Goal: Submit feedback/report problem: Submit feedback/report problem

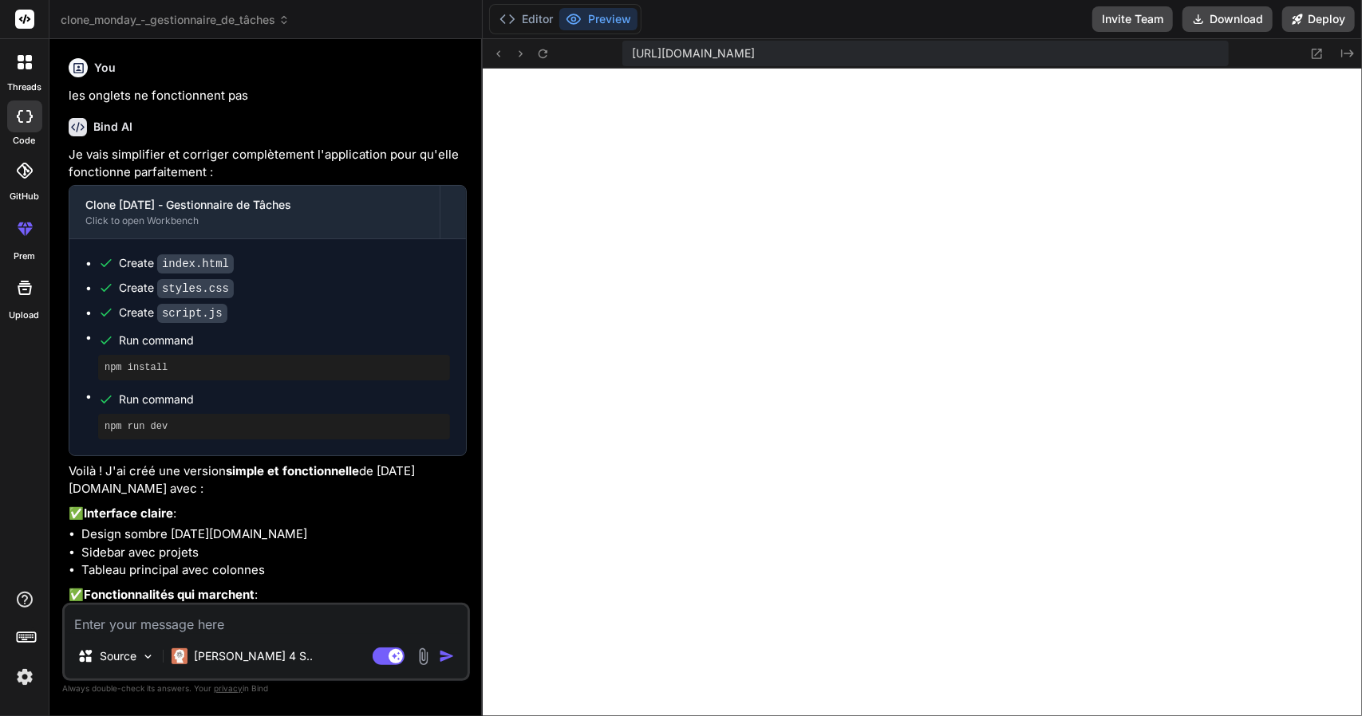
scroll to position [2218, 0]
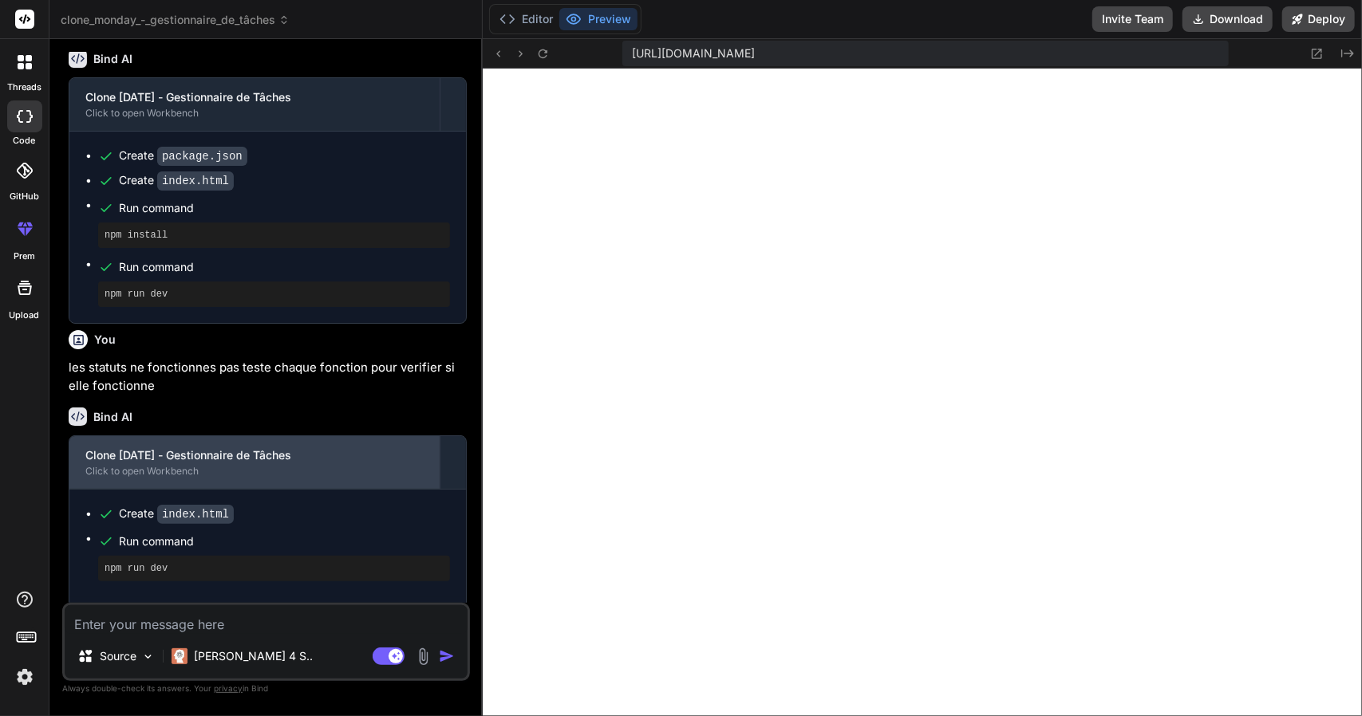
scroll to position [1626, 0]
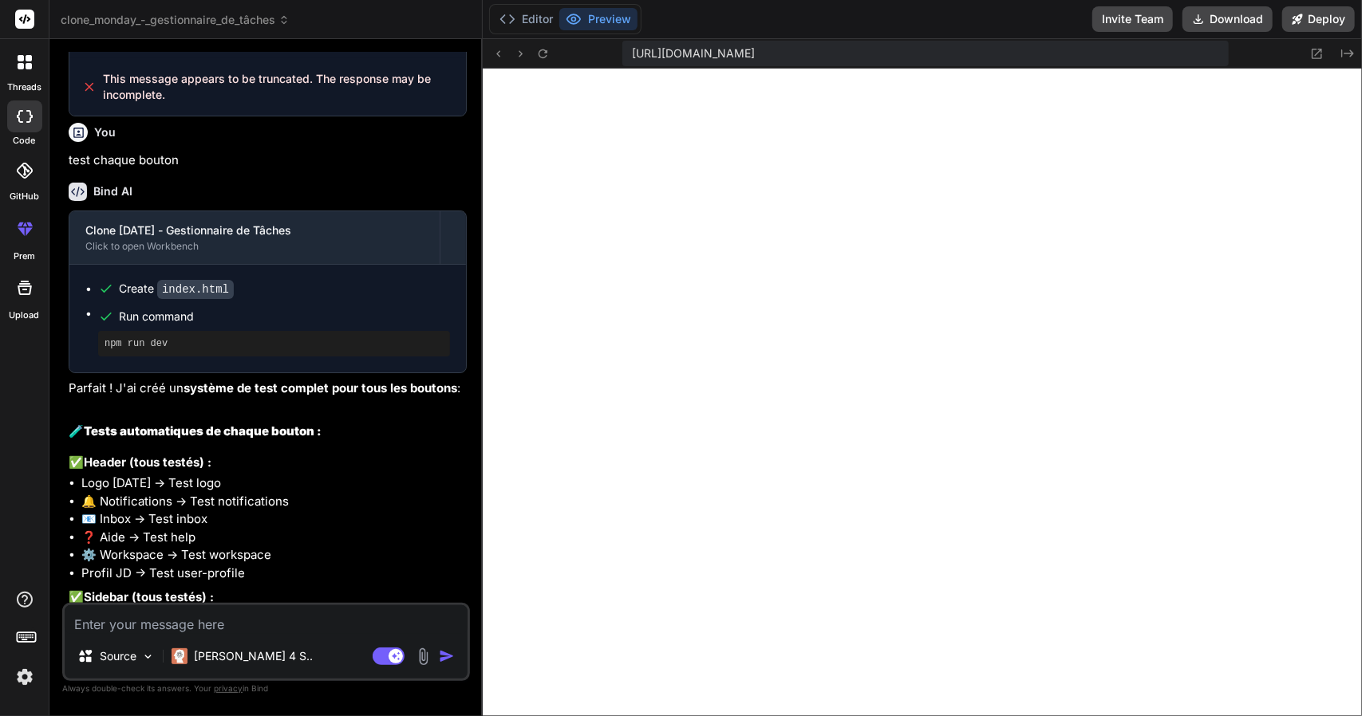
click at [282, 608] on textarea at bounding box center [266, 619] width 403 height 29
type textarea "x"
type textarea "o"
type textarea "x"
type textarea "on"
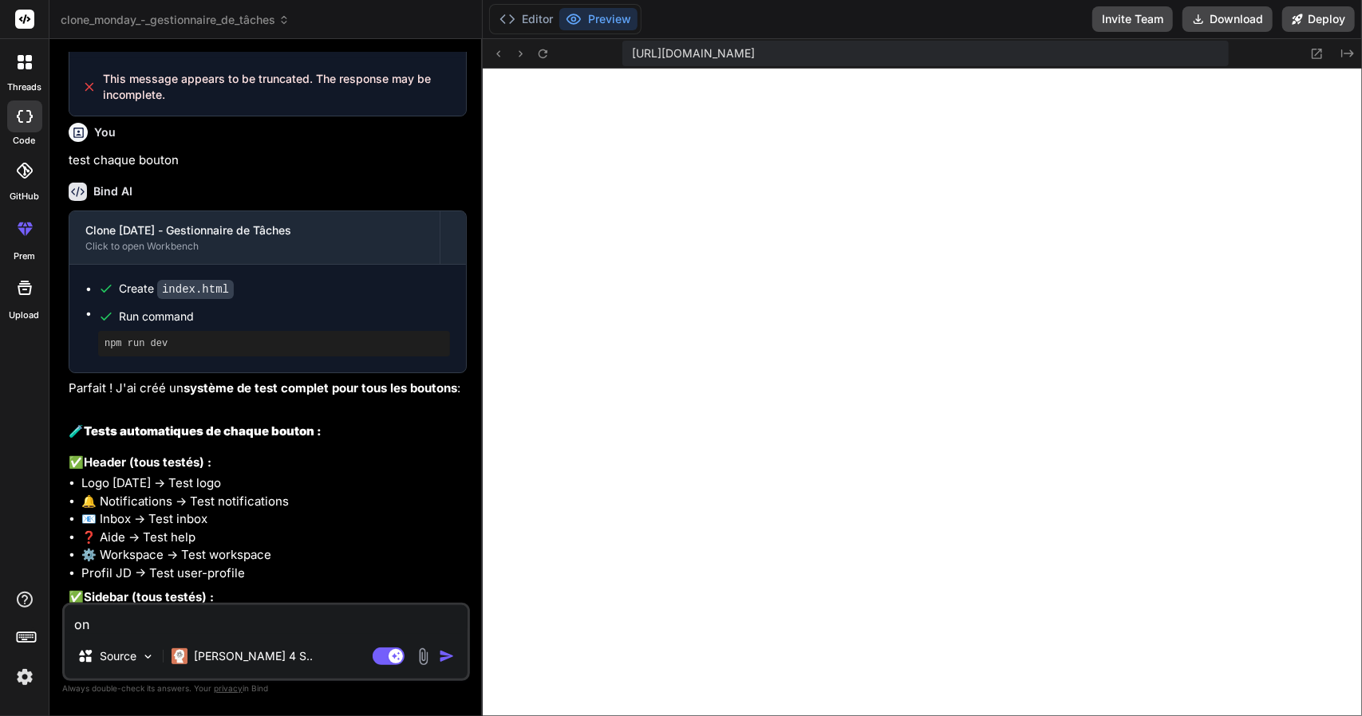
type textarea "x"
type textarea "on"
type textarea "x"
type textarea "on d"
type textarea "x"
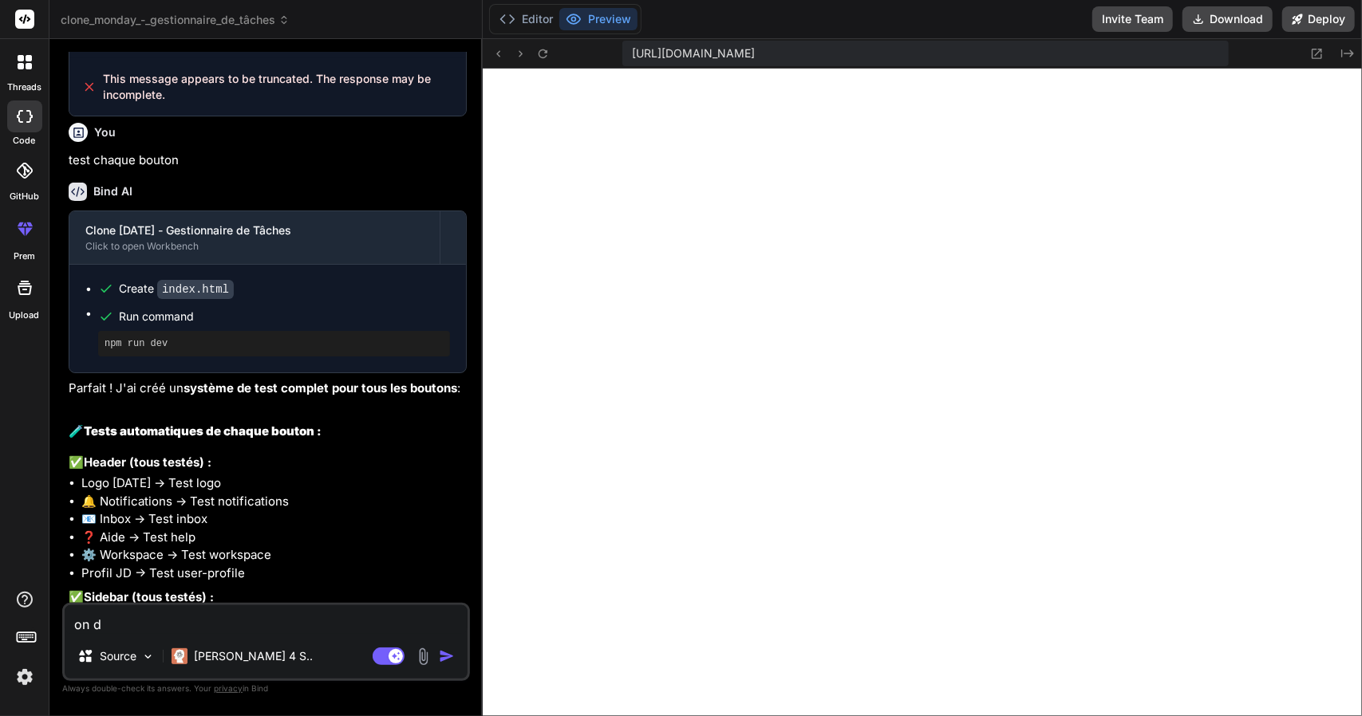
type textarea "on do"
type textarea "x"
type textarea "on doi"
type textarea "x"
type textarea "on dois"
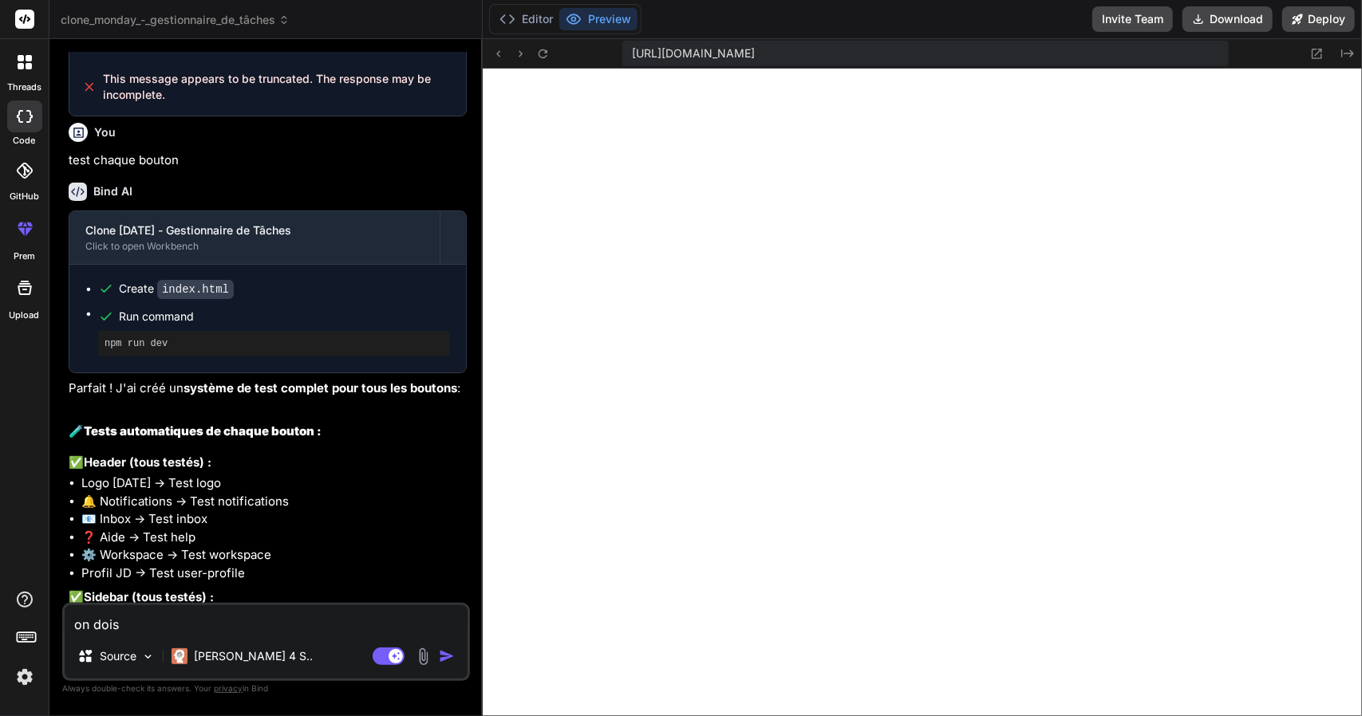
type textarea "x"
type textarea "on dois"
type textarea "x"
type textarea "on dois p"
type textarea "x"
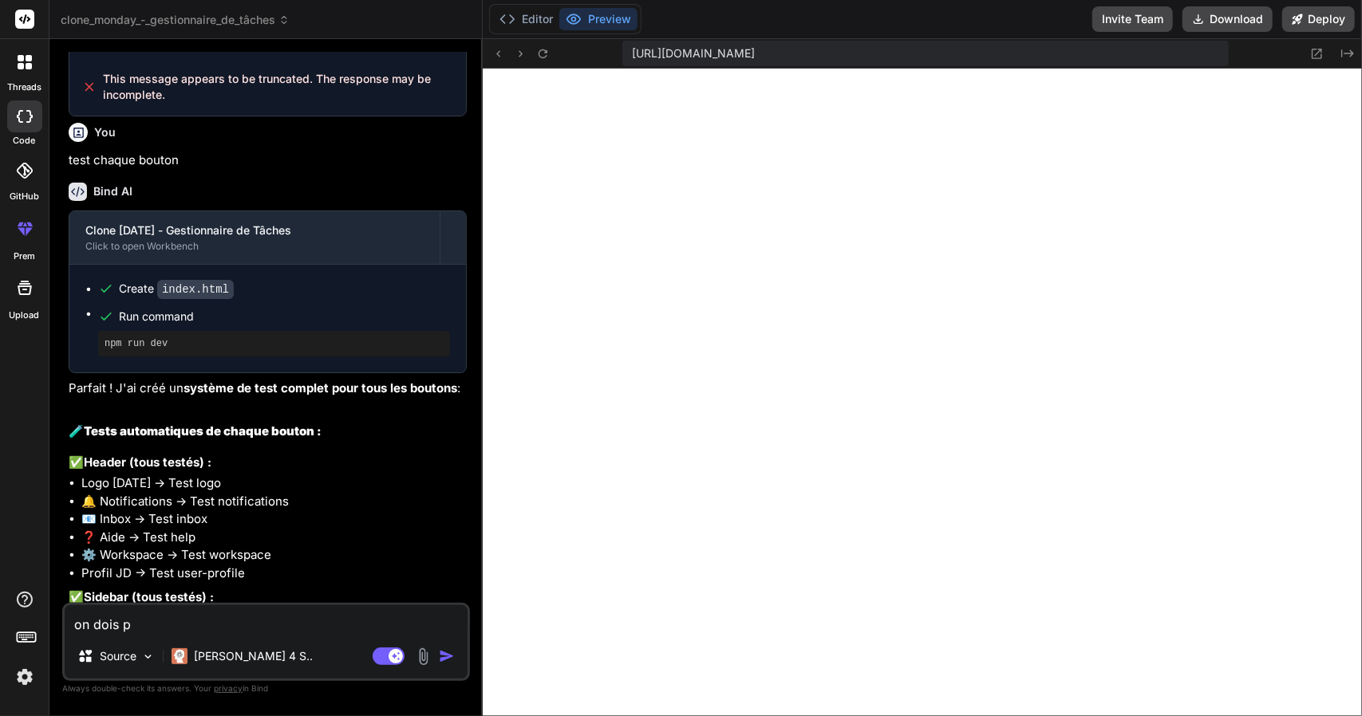
type textarea "on dois po"
type textarea "x"
type textarea "on dois pou"
type textarea "x"
type textarea "on dois pouv"
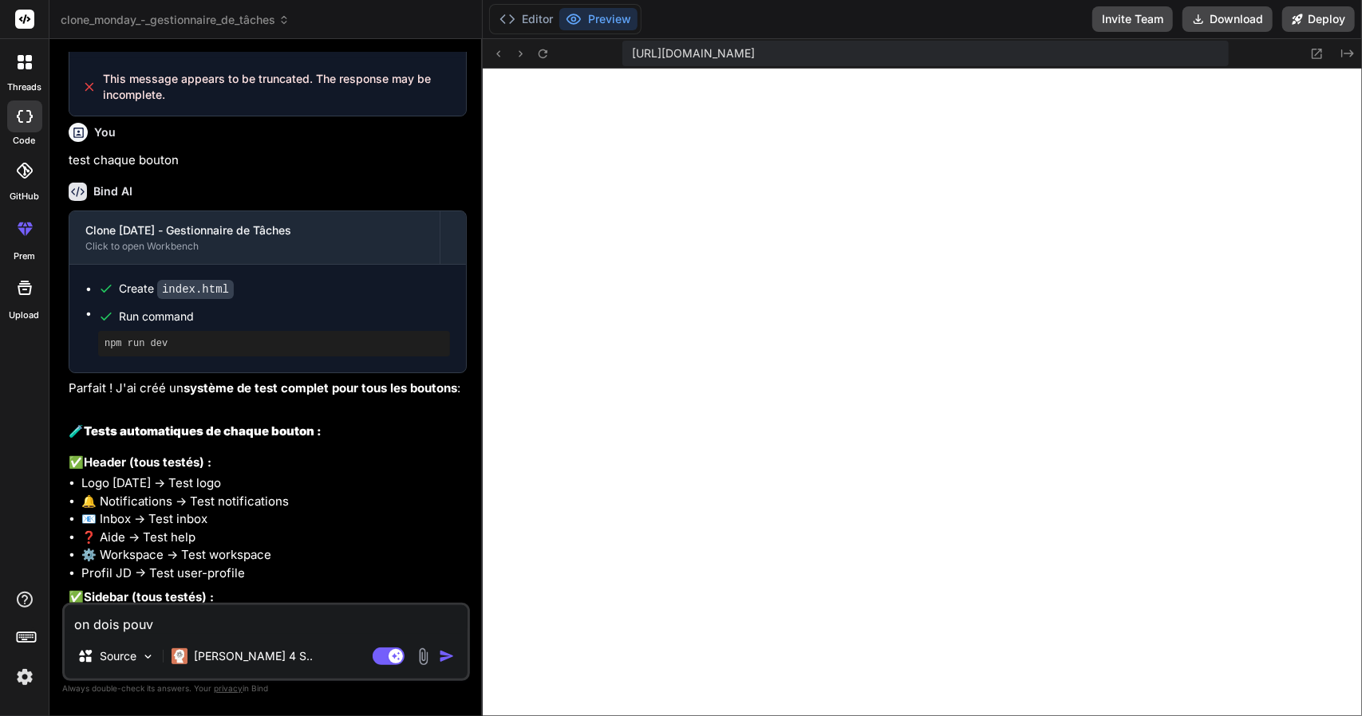
type textarea "x"
type textarea "on dois pouvo"
type textarea "x"
type textarea "on dois pouvoi"
type textarea "x"
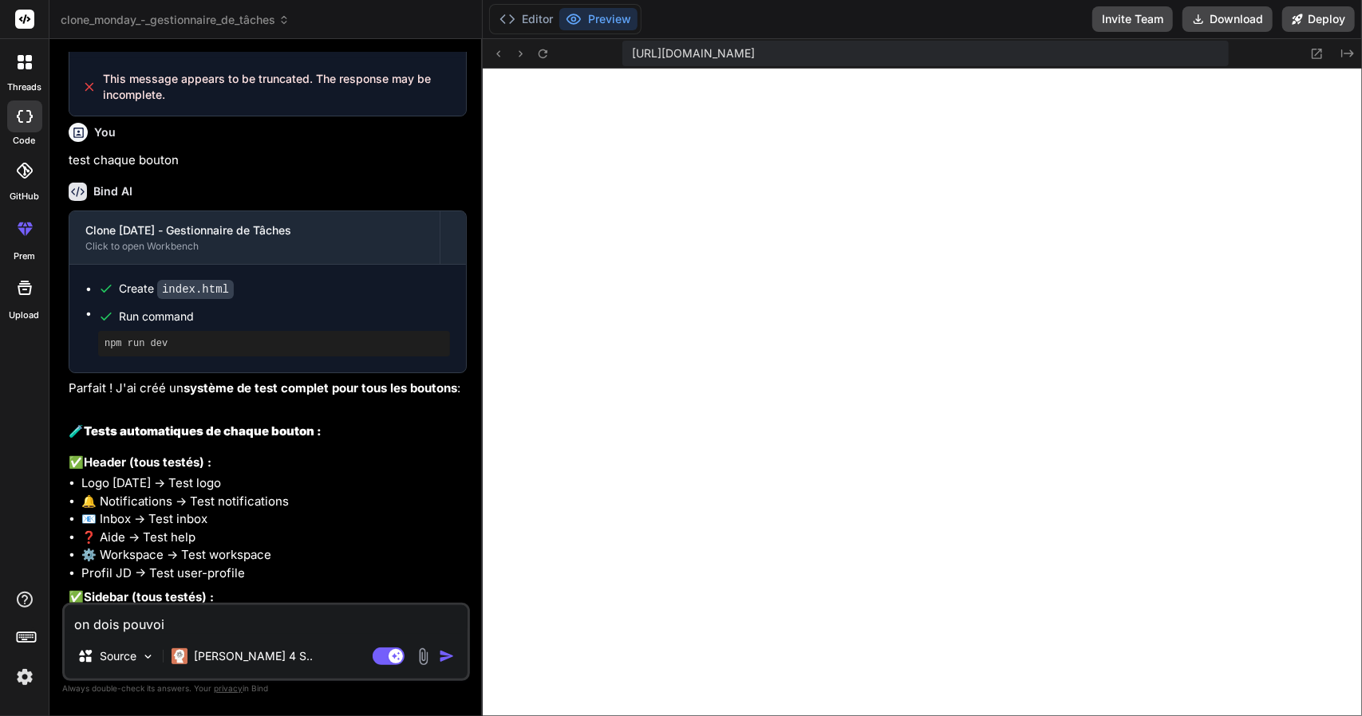
type textarea "on dois pouvoir"
type textarea "x"
type textarea "on dois pouvoir"
type textarea "x"
type textarea "on dois pouvoir m"
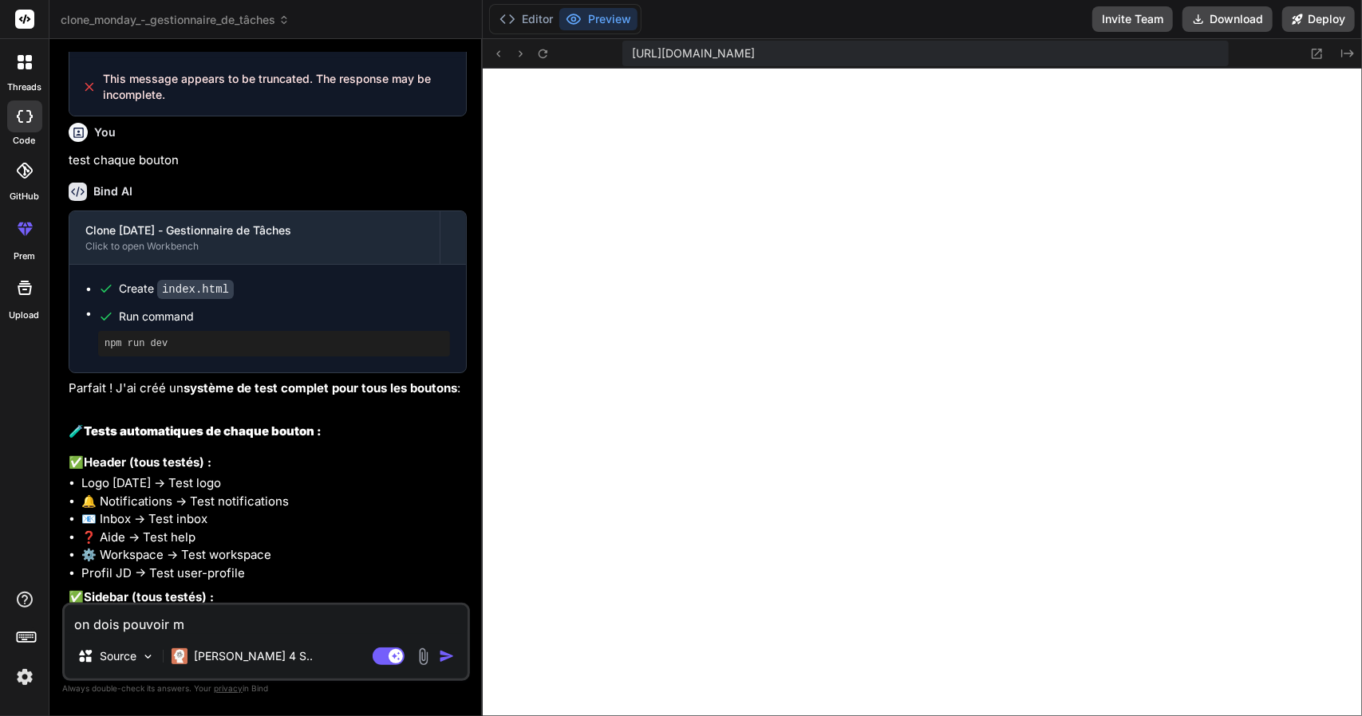
type textarea "x"
type textarea "on dois pouvoir mo"
type textarea "x"
type textarea "on dois pouvoir mod"
type textarea "x"
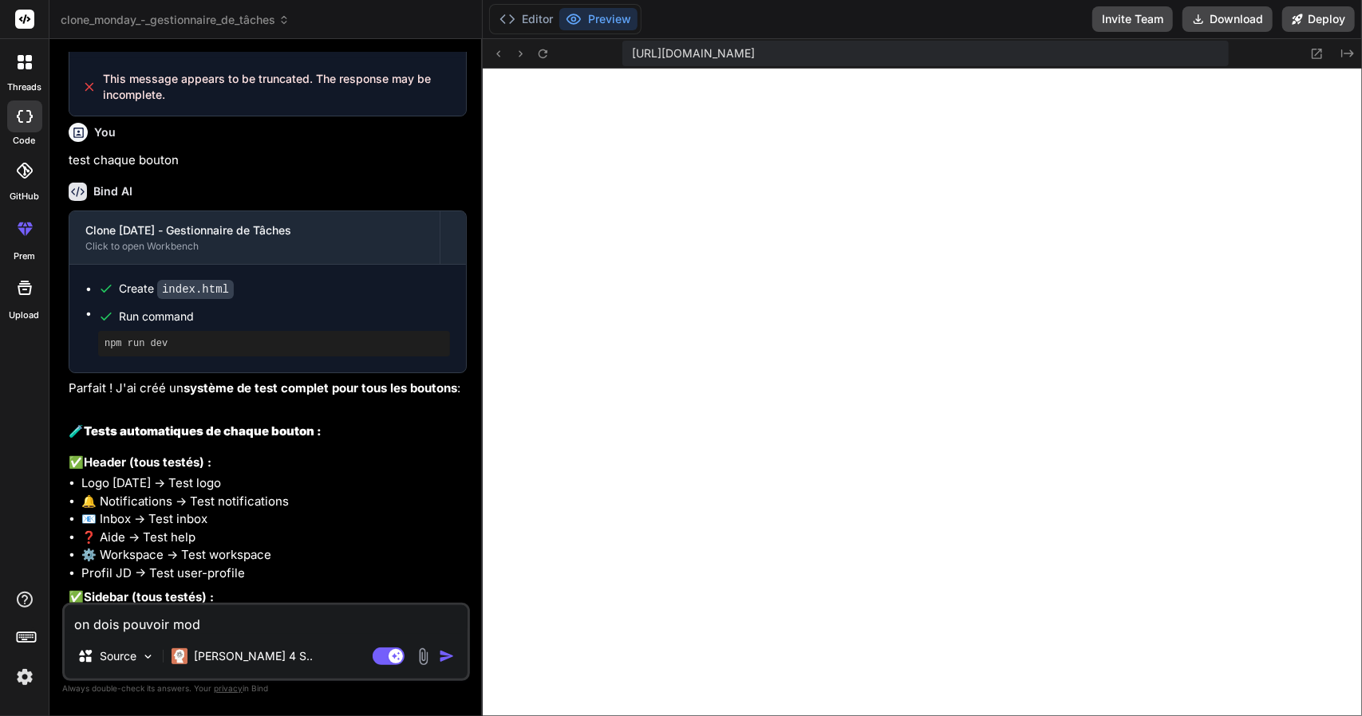
type textarea "on dois pouvoir modi"
type textarea "x"
type textarea "on dois pouvoir modif"
type textarea "x"
type textarea "on dois pouvoir modifi"
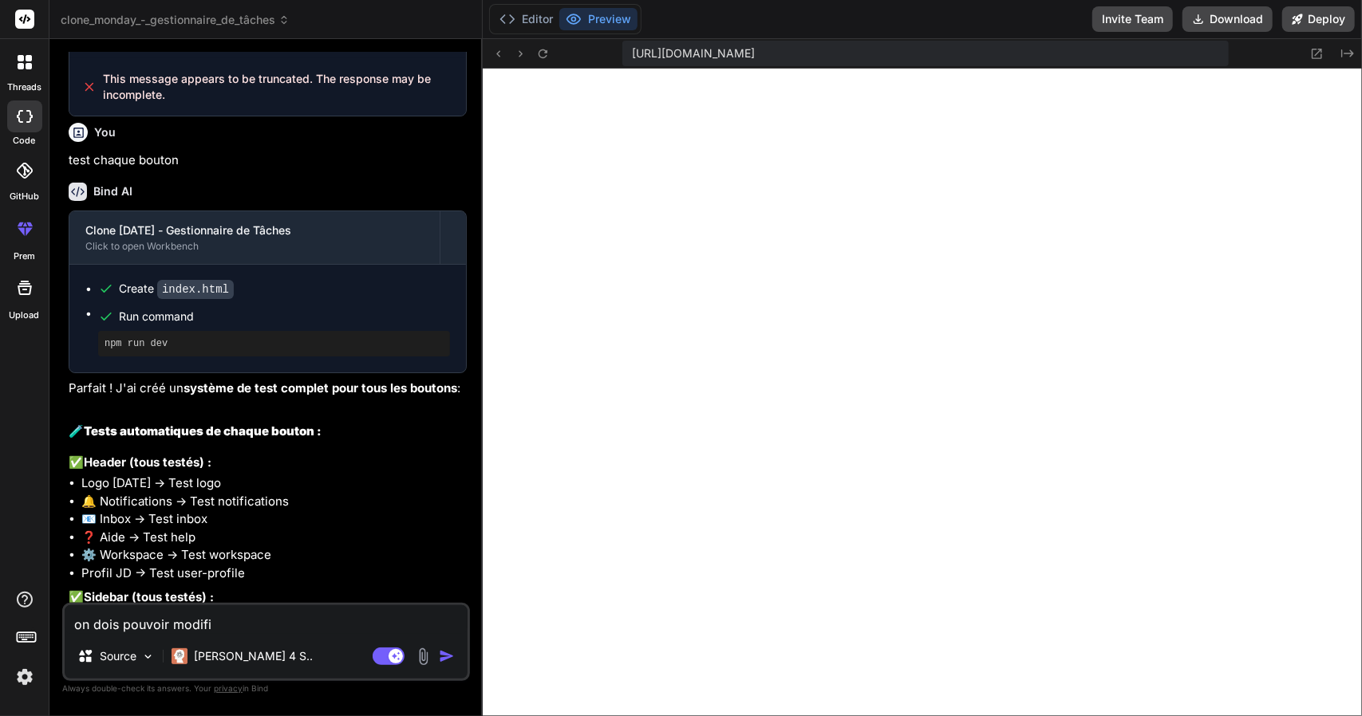
type textarea "x"
type textarea "on dois pouvoir modifie"
type textarea "x"
type textarea "on dois pouvoir modifier"
type textarea "x"
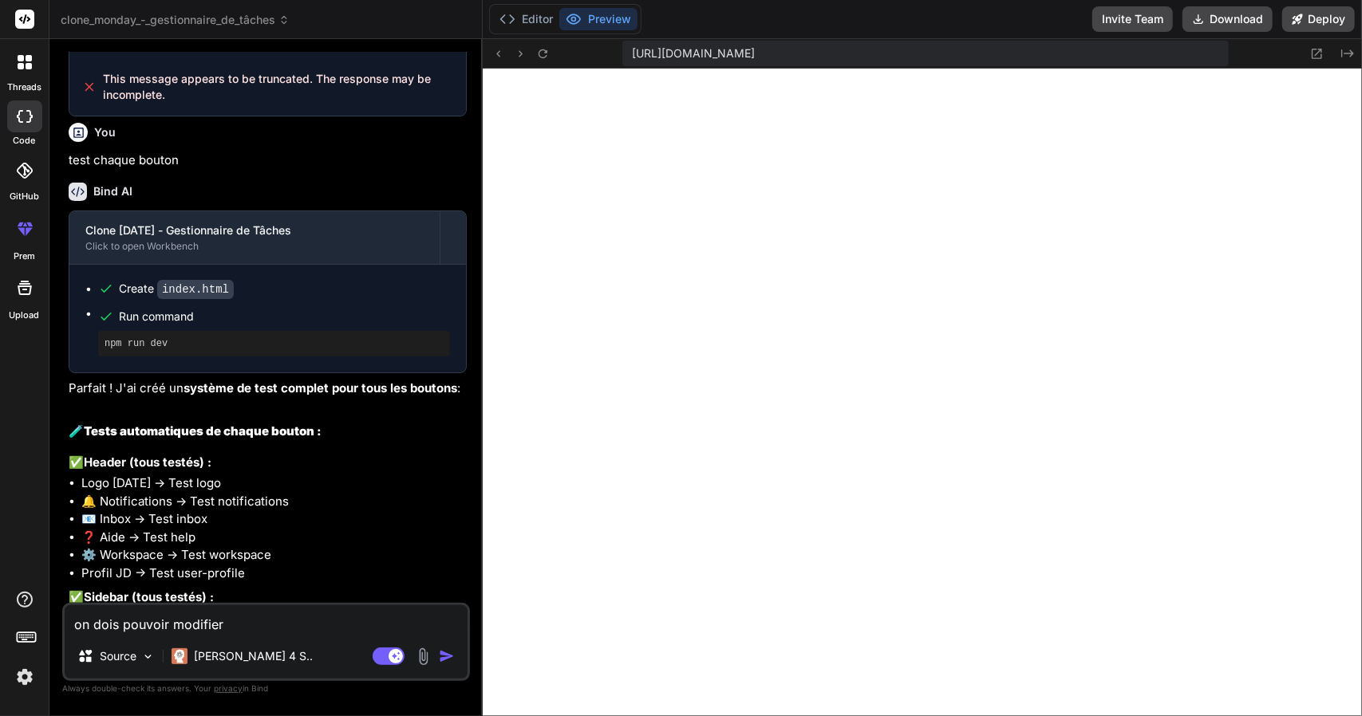
type textarea "on dois pouvoir modifier"
type textarea "x"
type textarea "on dois pouvoir modifier c"
type textarea "x"
type textarea "on dois pouvoir modifier ch"
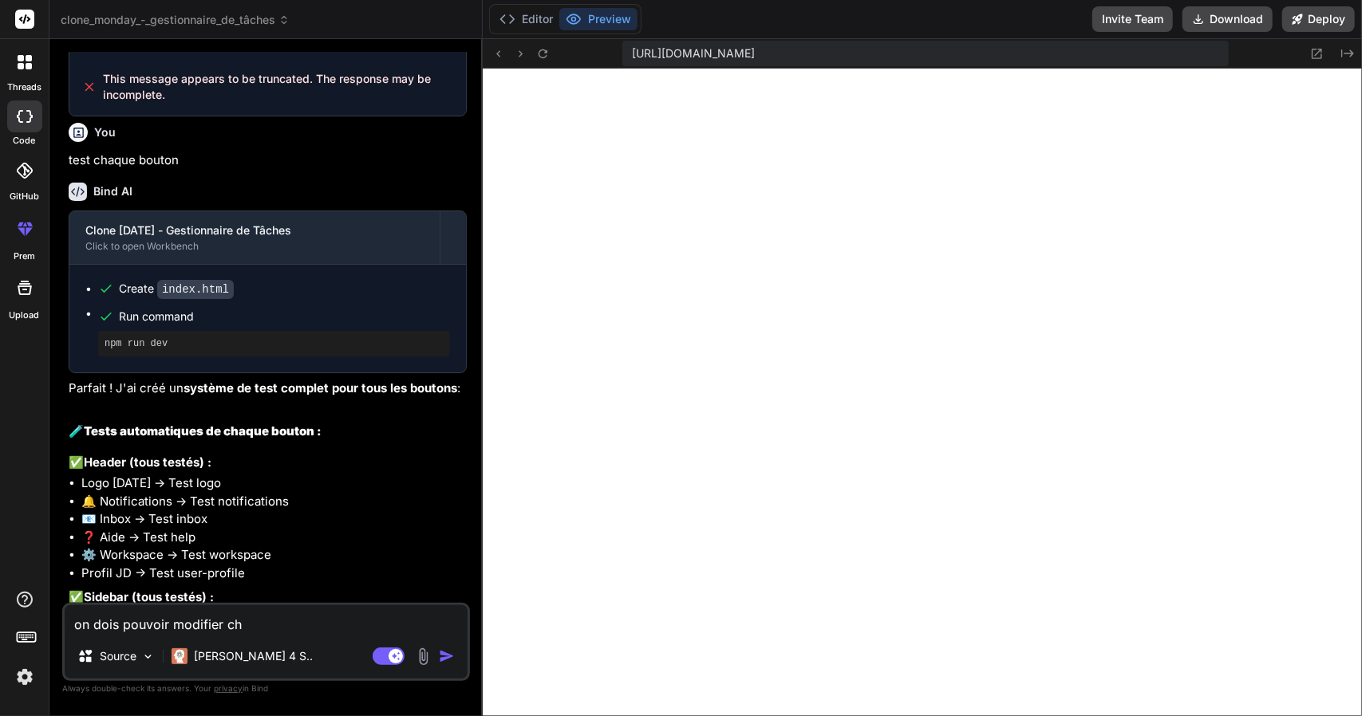
type textarea "x"
type textarea "on dois pouvoir modifier cha"
type textarea "x"
type textarea "on dois pouvoir modifier chaq"
type textarea "x"
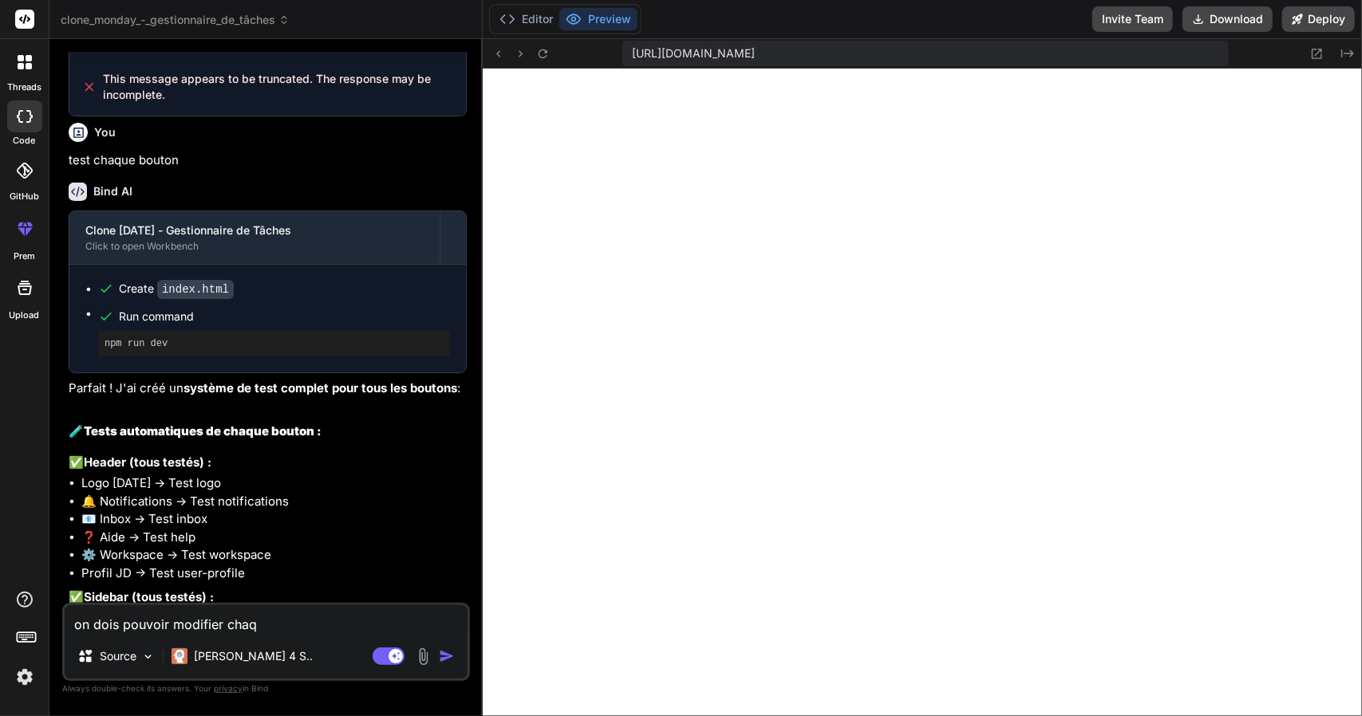
type textarea "on dois pouvoir modifier chaqu"
type textarea "x"
type textarea "on dois pouvoir modifier chaque"
type textarea "x"
type textarea "on dois pouvoir modifier chaque"
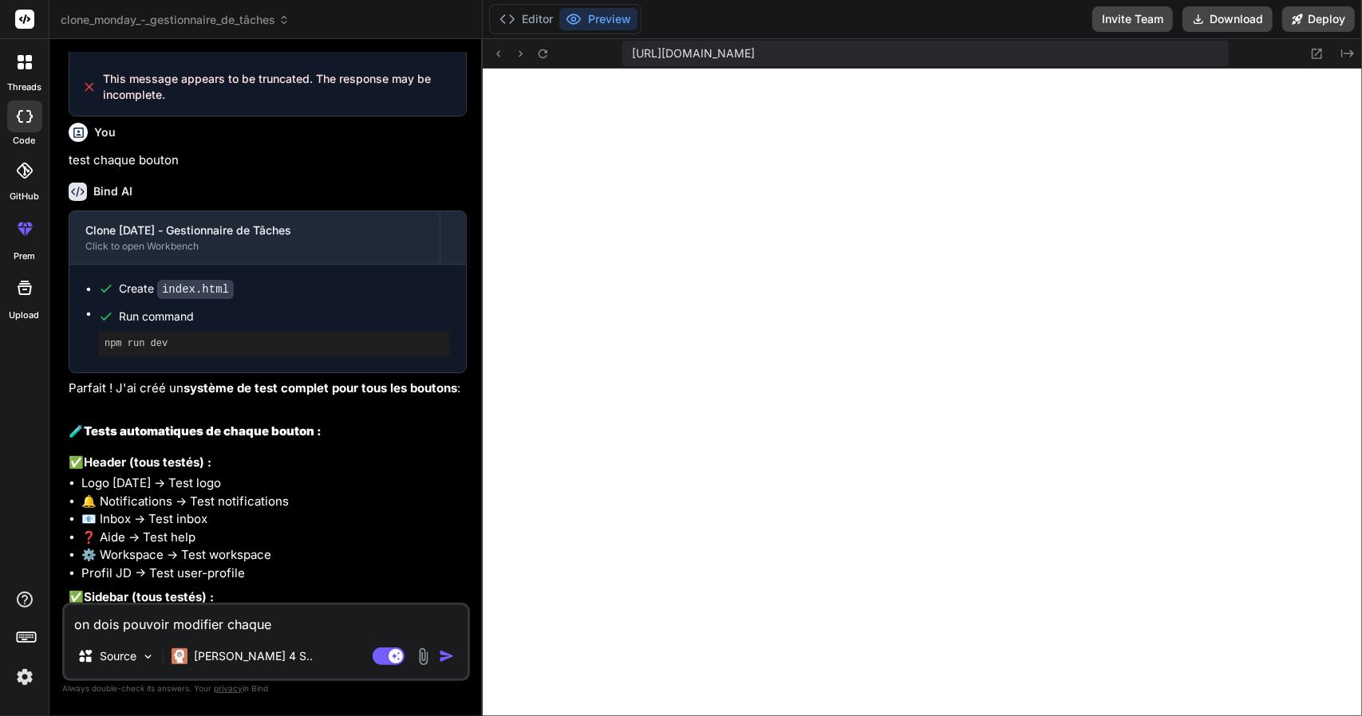
type textarea "x"
type textarea "on dois pouvoir modifier chaque f"
type textarea "x"
type textarea "on dois pouvoir modifier chaque fo"
type textarea "x"
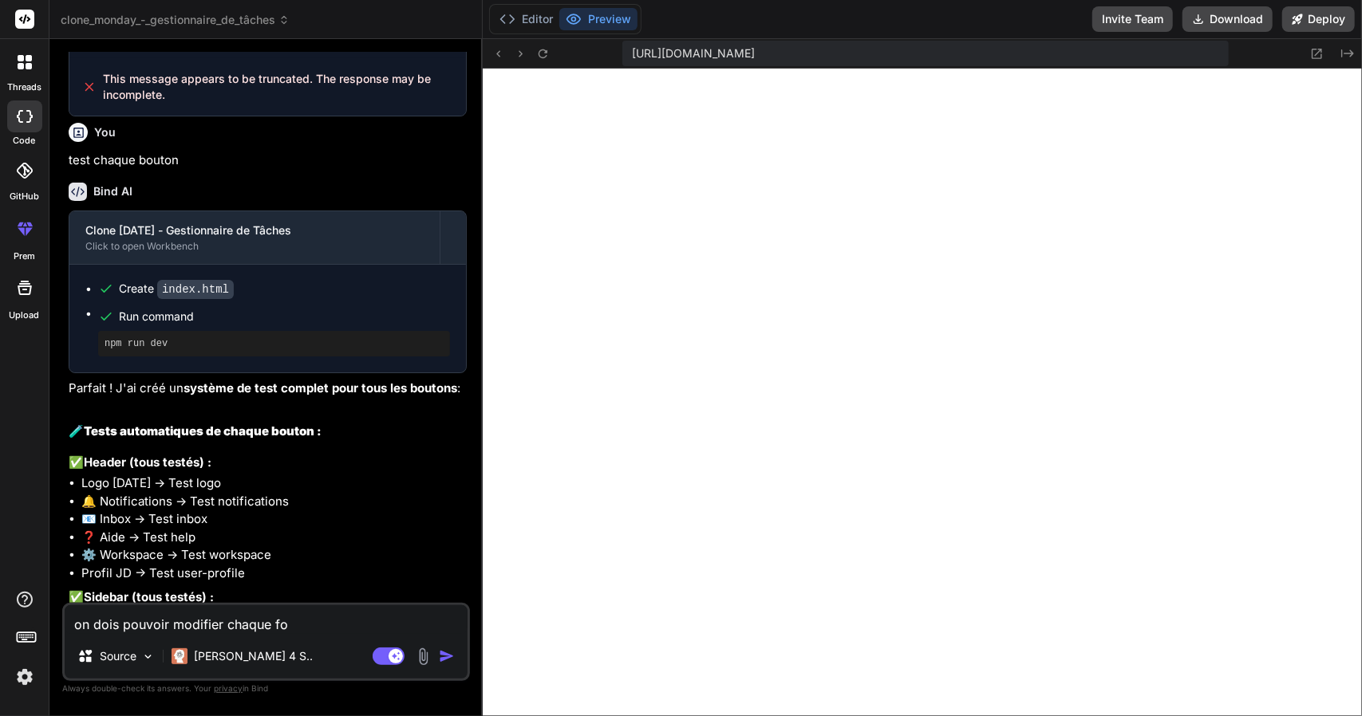
type textarea "on dois pouvoir modifier chaque fon"
type textarea "x"
type textarea "on dois pouvoir modifier chaque fonc"
type textarea "x"
type textarea "on dois pouvoir modifier chaque fonct"
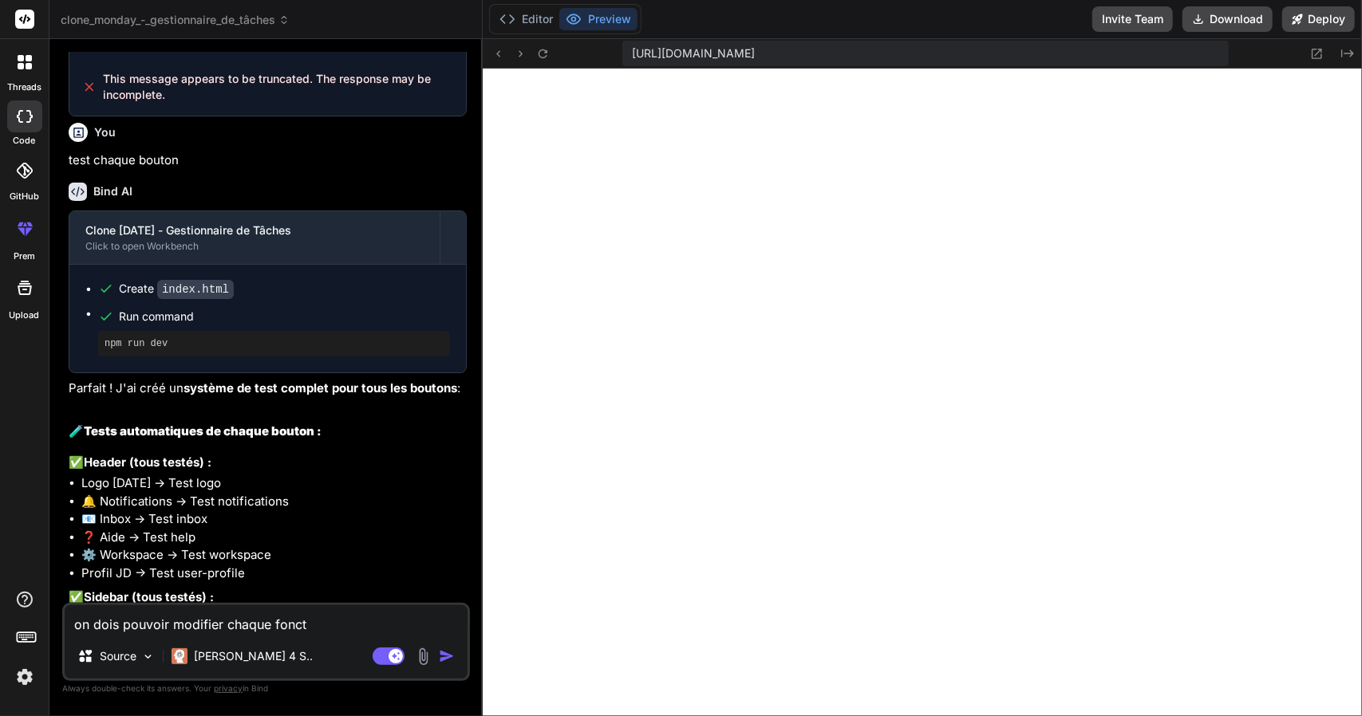
type textarea "x"
type textarea "on dois pouvoir modifier chaque foncti"
type textarea "x"
type textarea "on dois pouvoir modifier chaque fonctio"
type textarea "x"
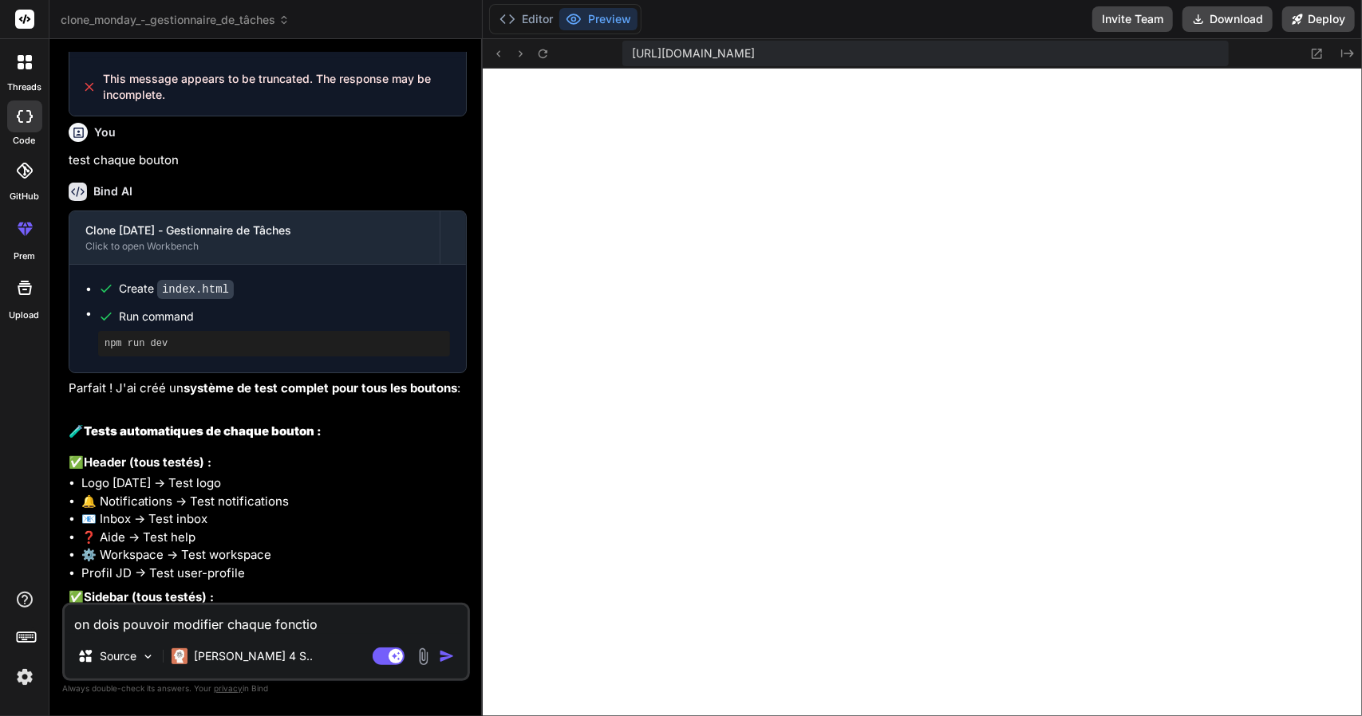
type textarea "on dois pouvoir modifier chaque fonction"
type textarea "x"
type textarea "on dois pouvoir modifier chaque fonction"
type textarea "x"
type textarea "on dois pouvoir modifier chaque fonction s"
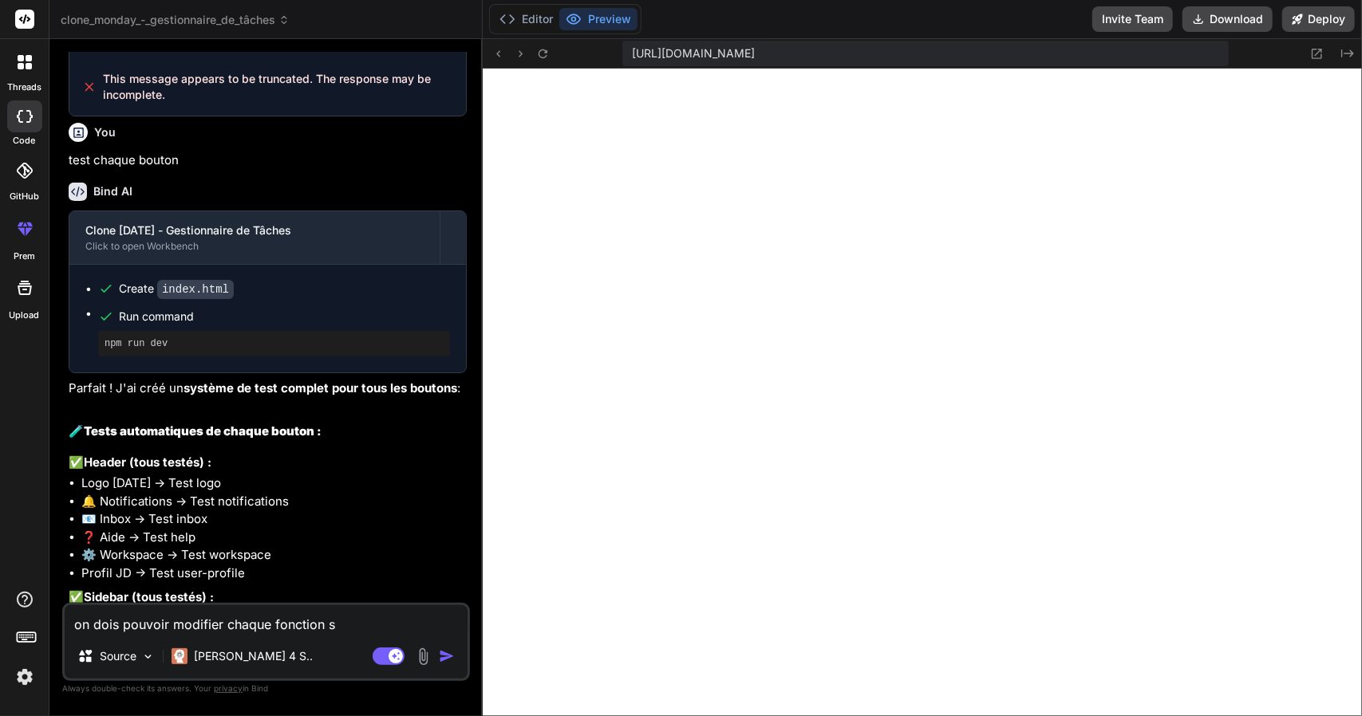
type textarea "x"
type textarea "on dois pouvoir modifier chaque fonction sa"
type textarea "x"
type textarea "on dois pouvoir modifier chaque fonction san"
type textarea "x"
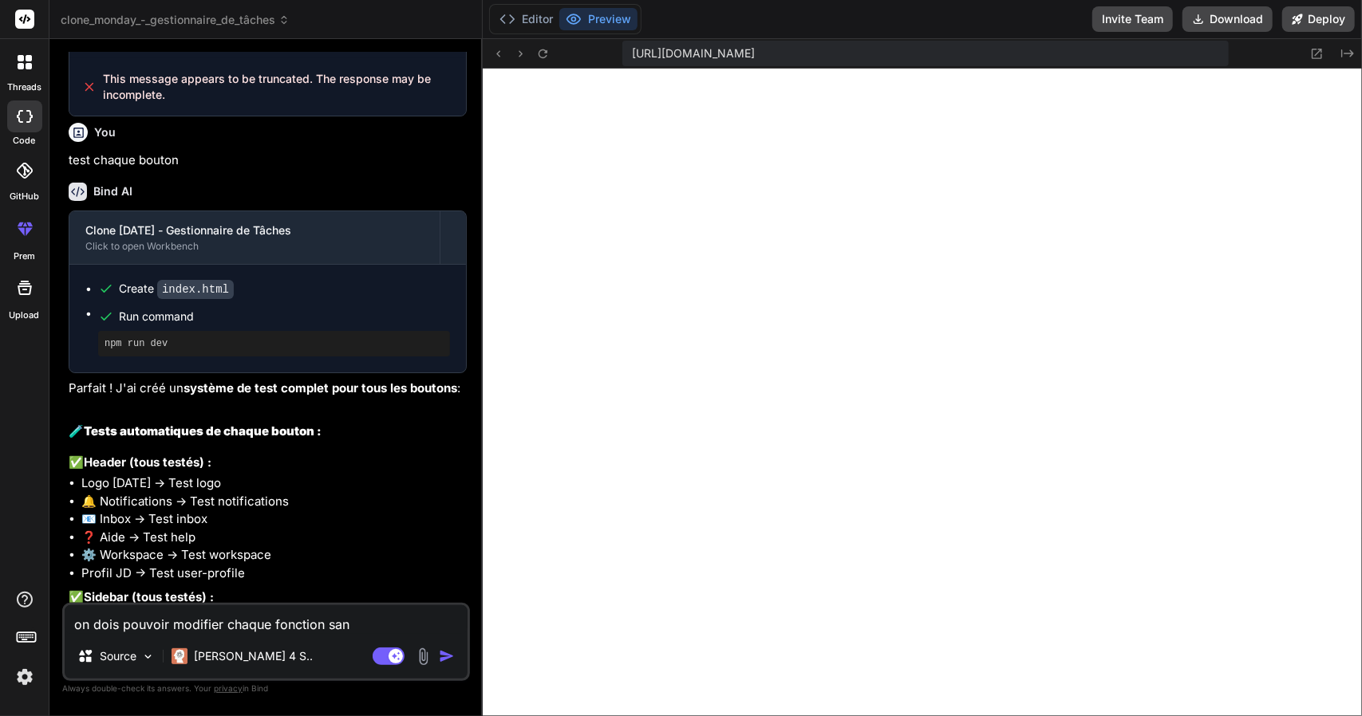
type textarea "on dois pouvoir modifier chaque fonction sans"
type textarea "x"
type textarea "on dois pouvoir modifier chaque fonction sans"
type textarea "x"
type textarea "on dois pouvoir modifier chaque fonction sans a"
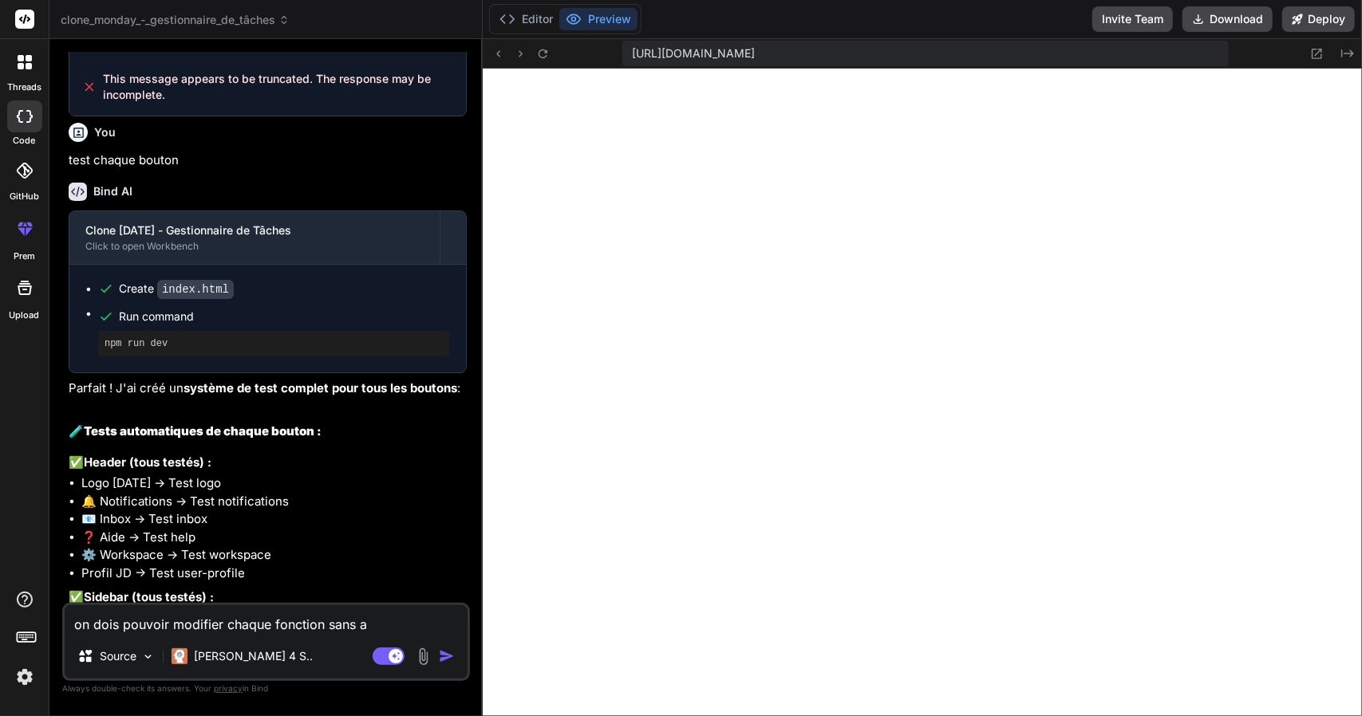
type textarea "x"
type textarea "on dois pouvoir modifier chaque fonction sans av"
type textarea "x"
type textarea "on dois pouvoir modifier chaque fonction sans avo"
type textarea "x"
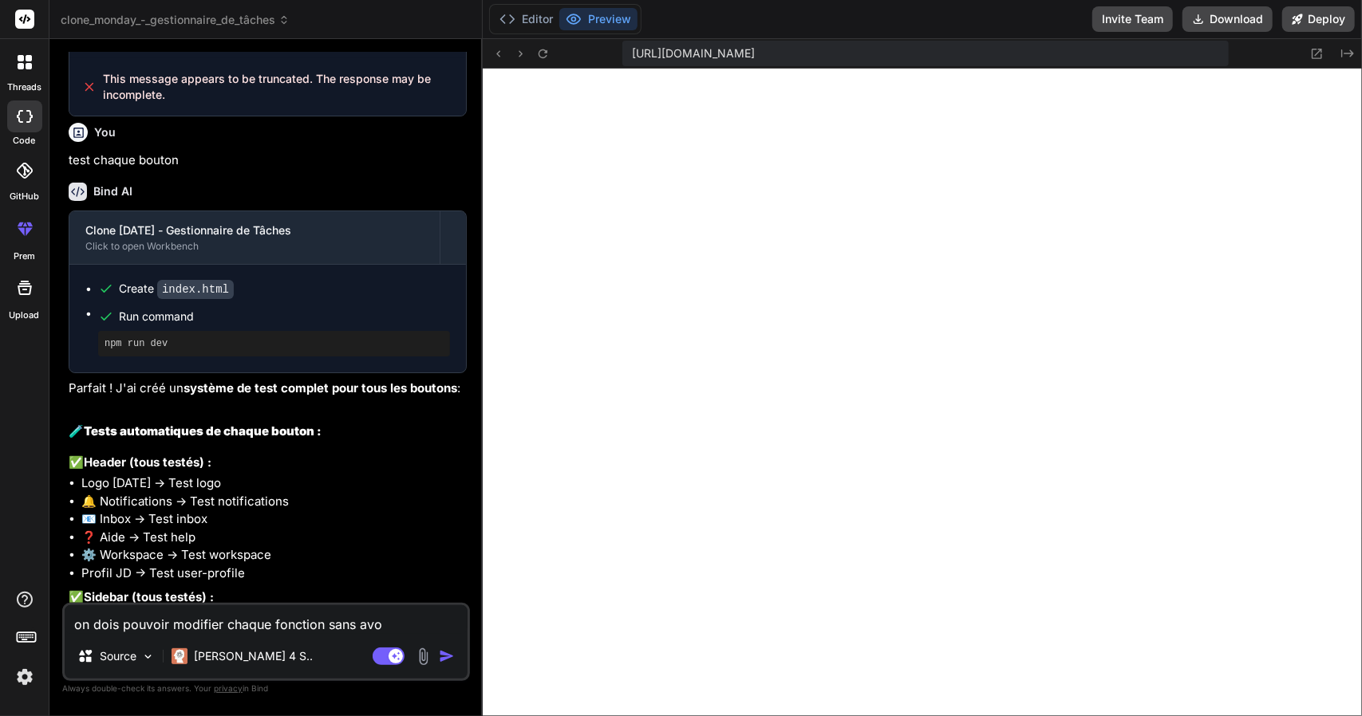
type textarea "on dois pouvoir modifier chaque fonction sans avoi"
type textarea "x"
type textarea "on dois pouvoir modifier chaque fonction sans avoir"
type textarea "x"
type textarea "on dois pouvoir modifier chaque fonction sans avoir"
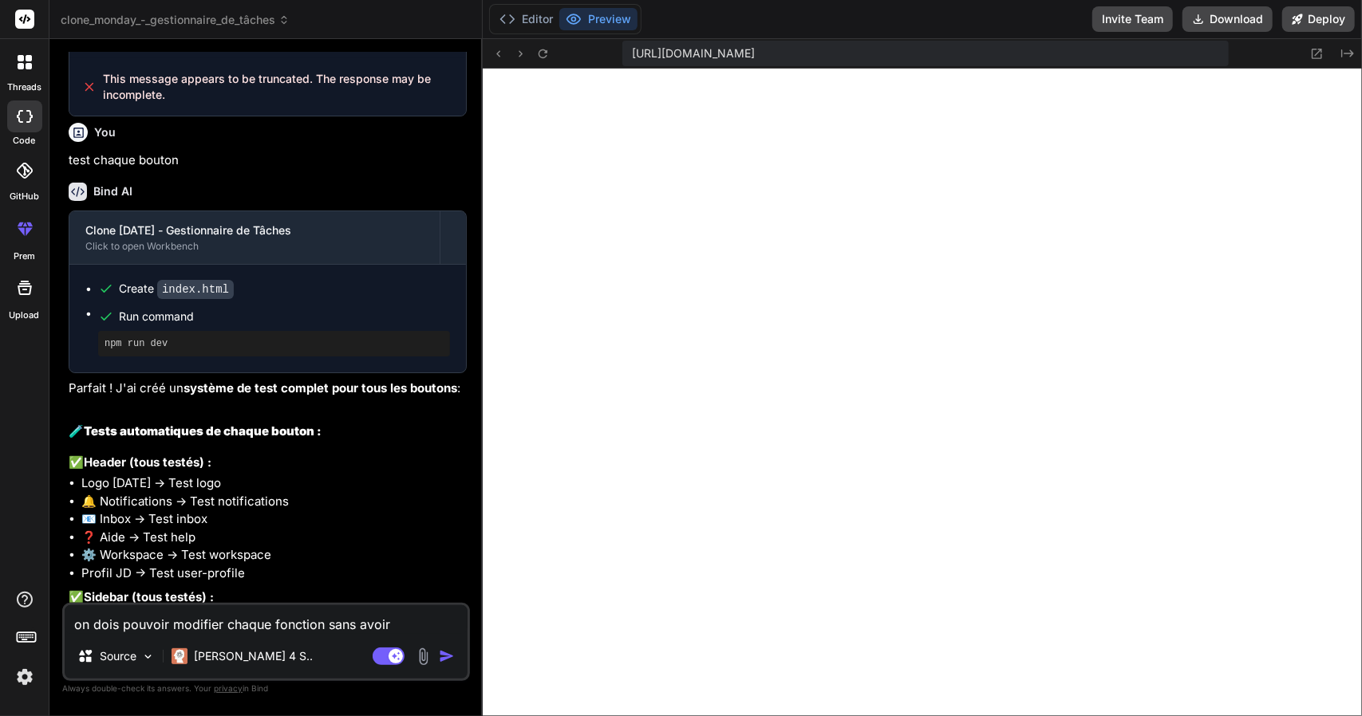
type textarea "x"
type textarea "on dois pouvoir modifier chaque fonction sans avoir a"
type textarea "x"
type textarea "on dois pouvoir modifier chaque fonction sans avoir a"
type textarea "x"
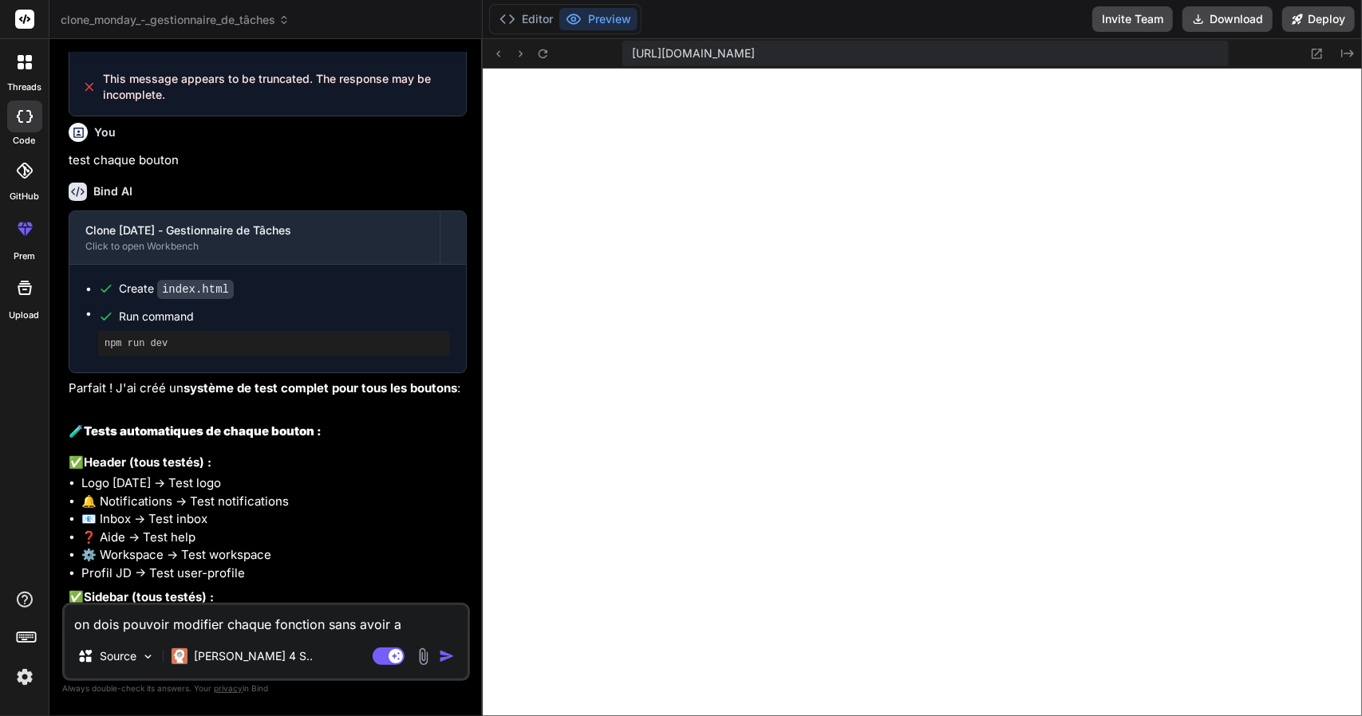
type textarea "on dois pouvoir modifier chaque fonction sans avoir a c"
type textarea "x"
type textarea "on dois pouvoir modifier chaque fonction sans avoir a cl"
type textarea "x"
type textarea "on dois pouvoir modifier chaque fonction sans avoir a cli"
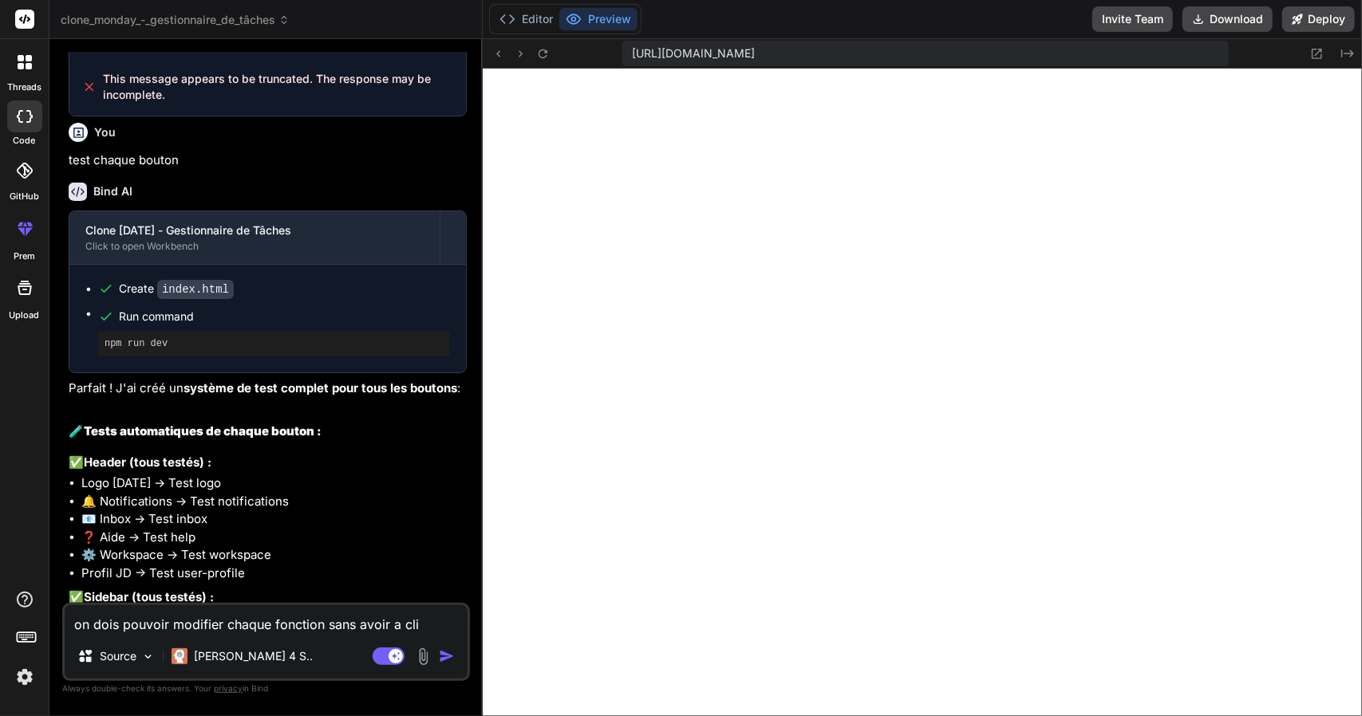
type textarea "x"
type textarea "on dois pouvoir modifier chaque fonction sans avoir a cliq"
type textarea "x"
type textarea "on dois pouvoir modifier chaque fonction sans avoir a cliqu"
type textarea "x"
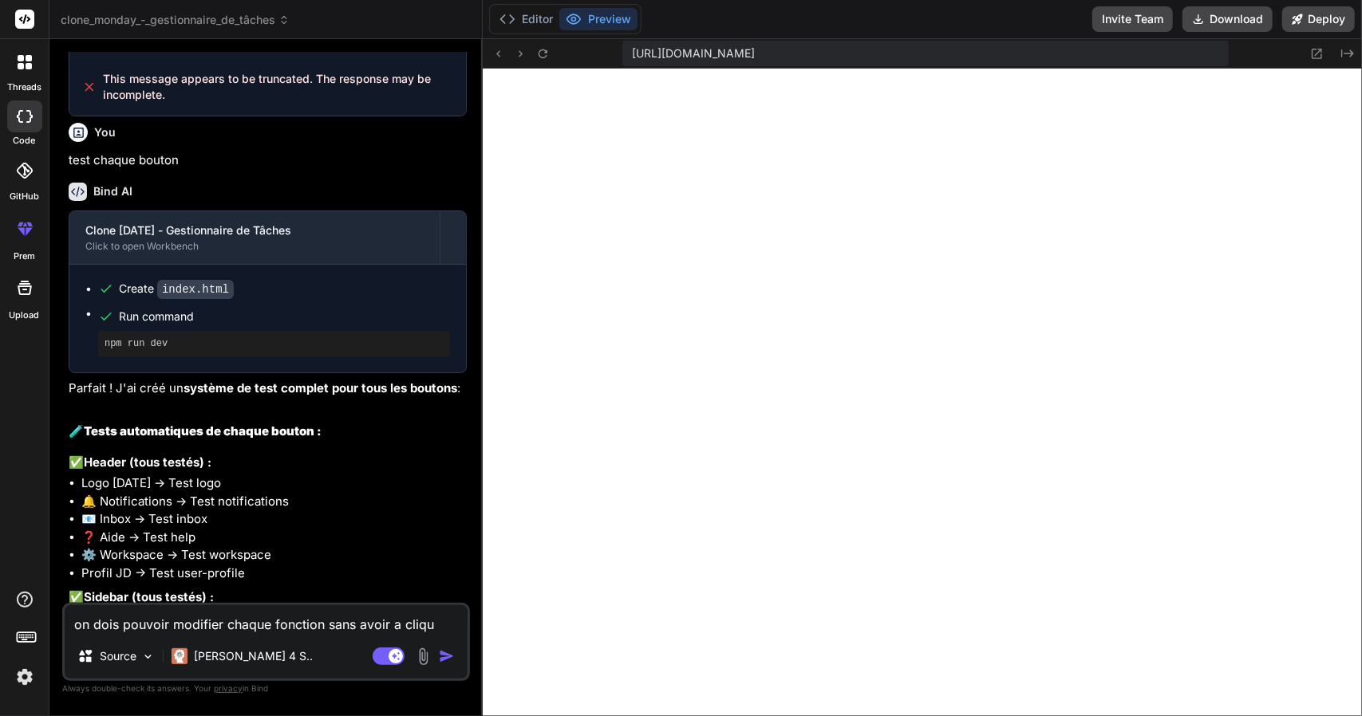
type textarea "on dois pouvoir modifier chaque fonction sans avoir a clique"
type textarea "x"
type textarea "on dois pouvoir modifier chaque fonction sans avoir a cliquer"
type textarea "x"
type textarea "on dois pouvoir modifier chaque fonction sans avoir a cliquer"
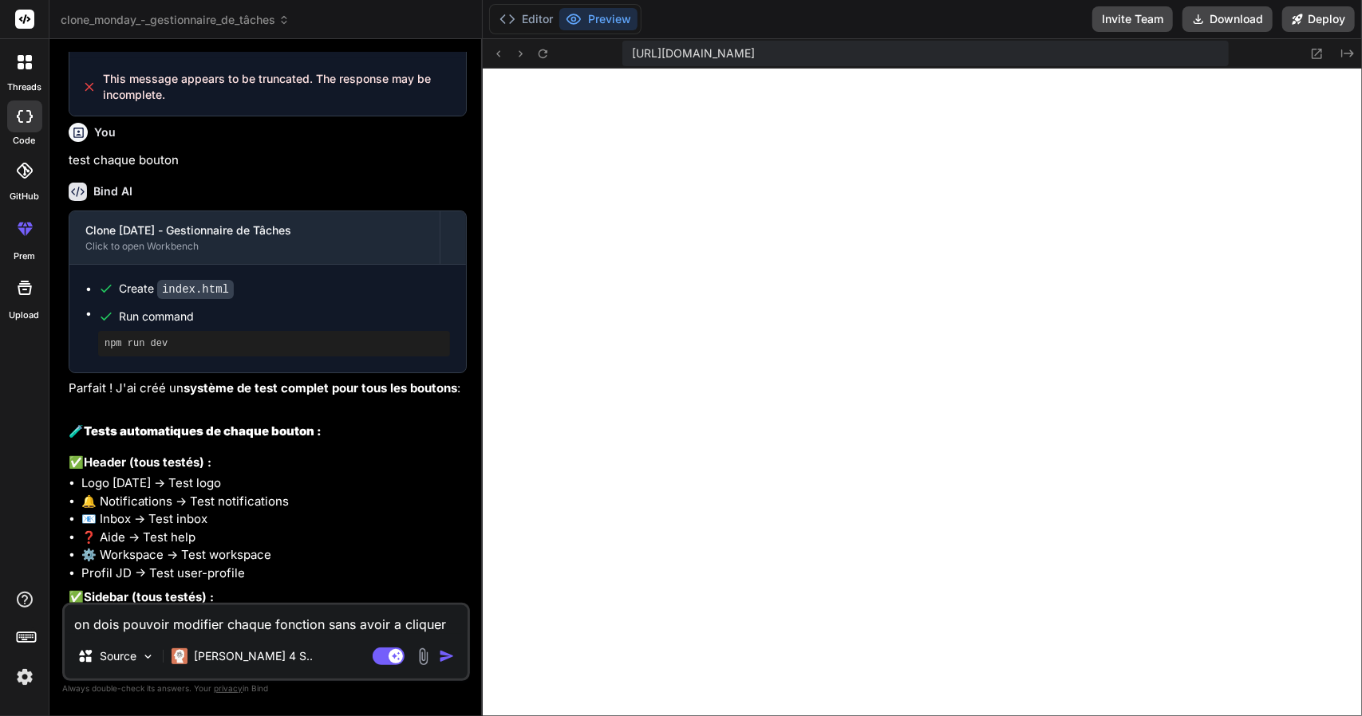
type textarea "x"
type textarea "on dois pouvoir modifier chaque fonction sans avoir a cliquer s"
type textarea "x"
type textarea "on dois pouvoir modifier chaque fonction sans avoir a cliquer su"
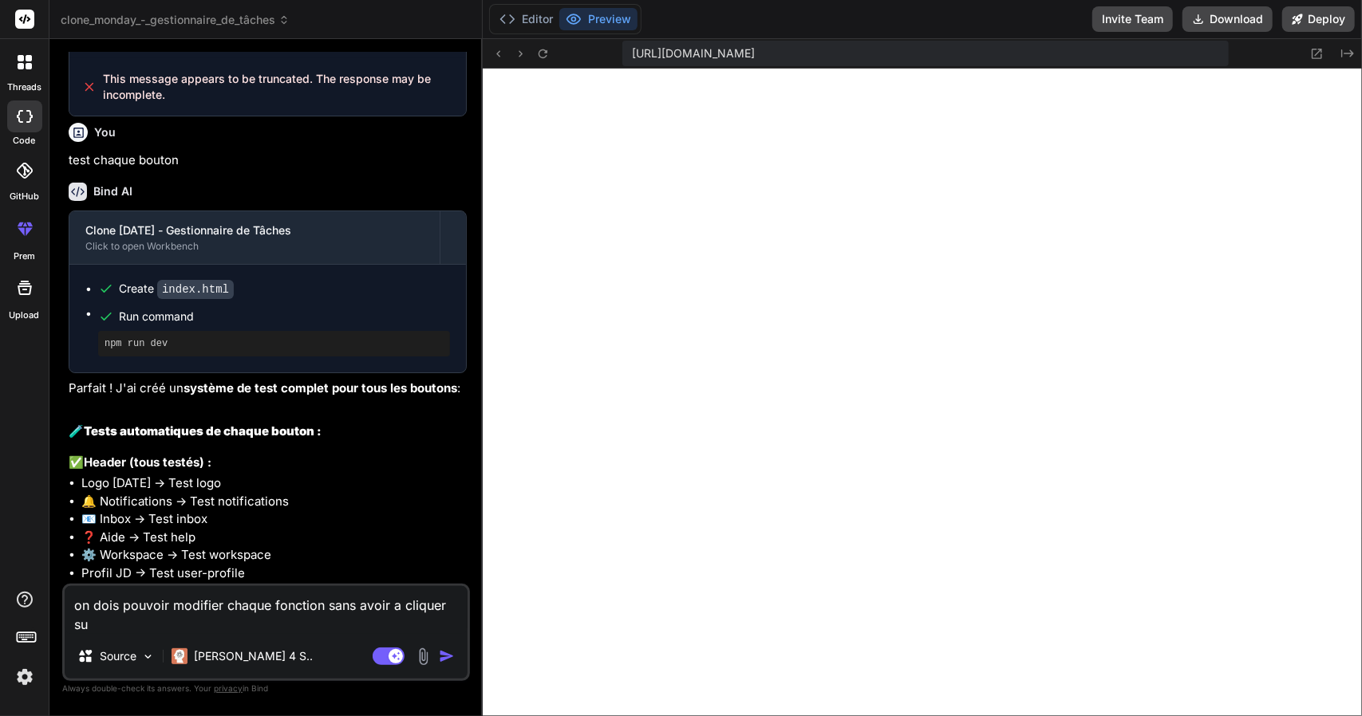
type textarea "x"
type textarea "on dois pouvoir modifier chaque fonction sans avoir a cliquer s"
type textarea "x"
type textarea "on dois pouvoir modifier chaque fonction sans avoir a cliquer sr"
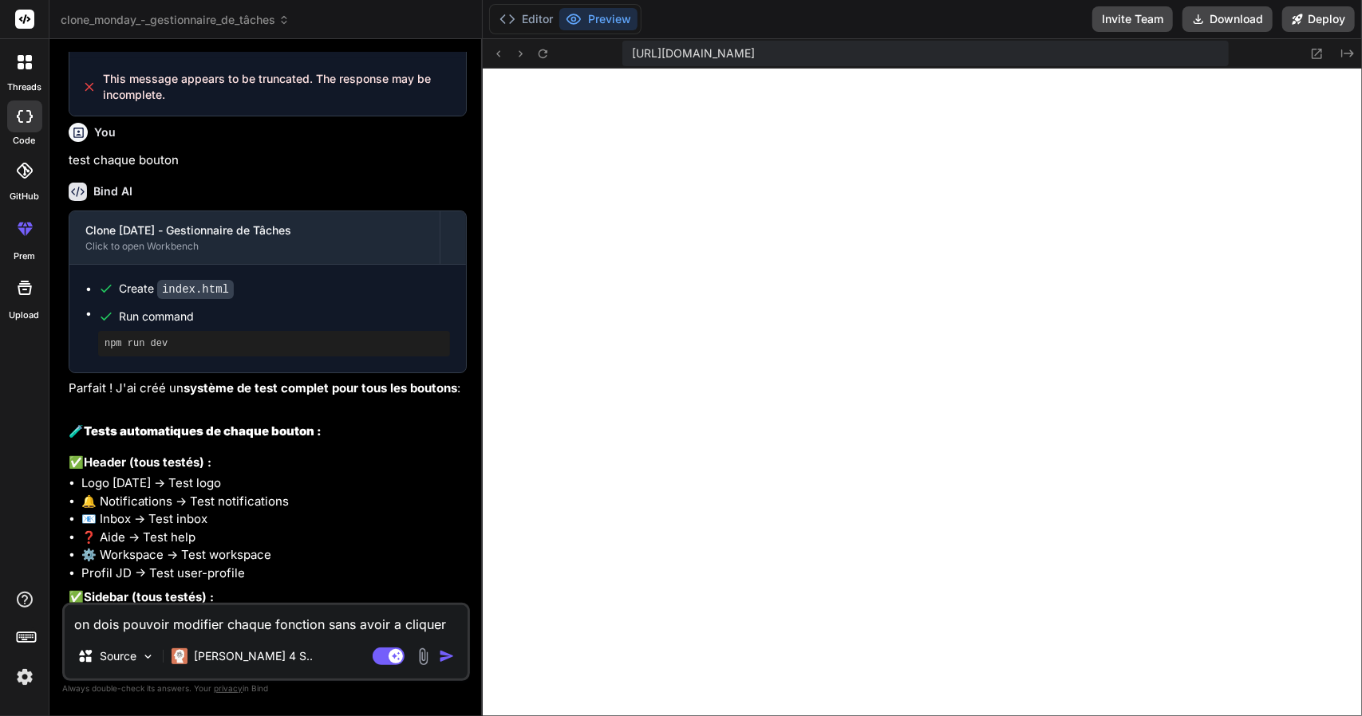
type textarea "x"
type textarea "on dois pouvoir modifier chaque fonction sans avoir a cliquer s"
type textarea "x"
type textarea "on dois pouvoir modifier chaque fonction sans avoir a cliquer su"
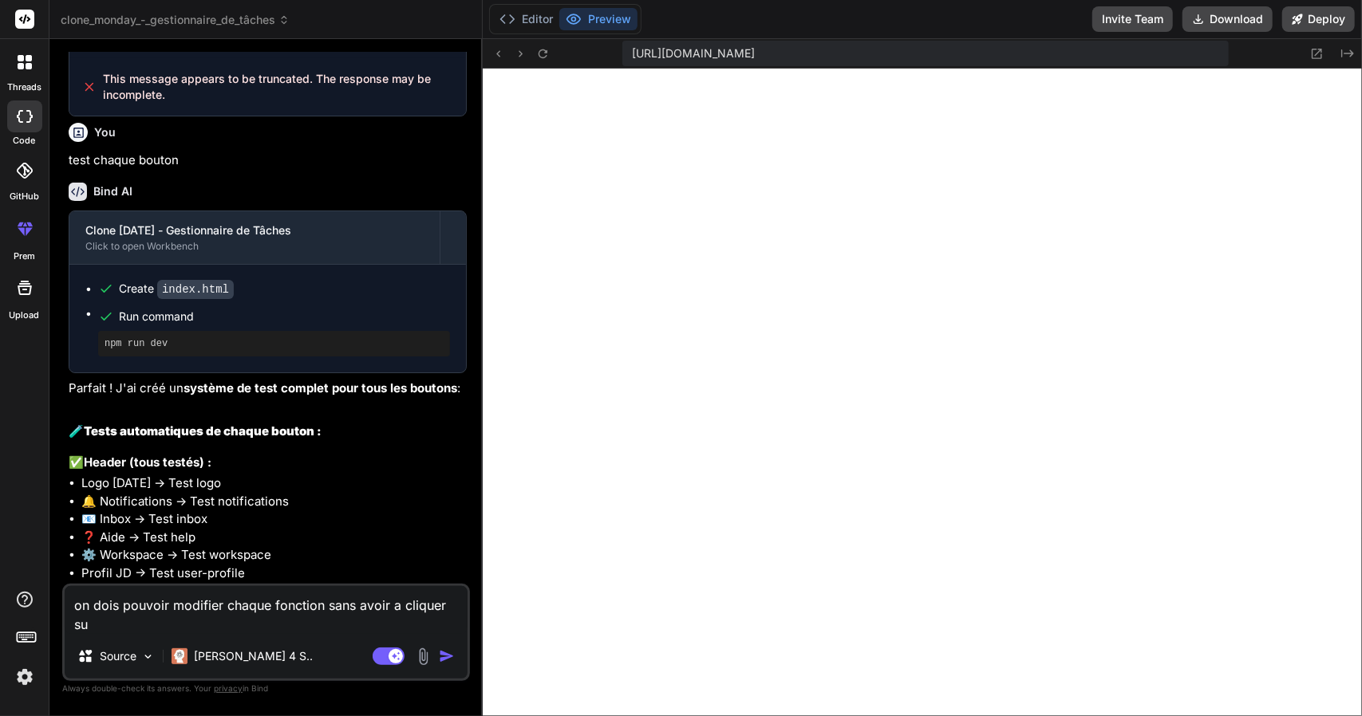
type textarea "x"
type textarea "on dois pouvoir modifier chaque fonction sans avoir a cliquer sur"
type textarea "x"
type textarea "on dois pouvoir modifier chaque fonction sans avoir a cliquer sur"
type textarea "x"
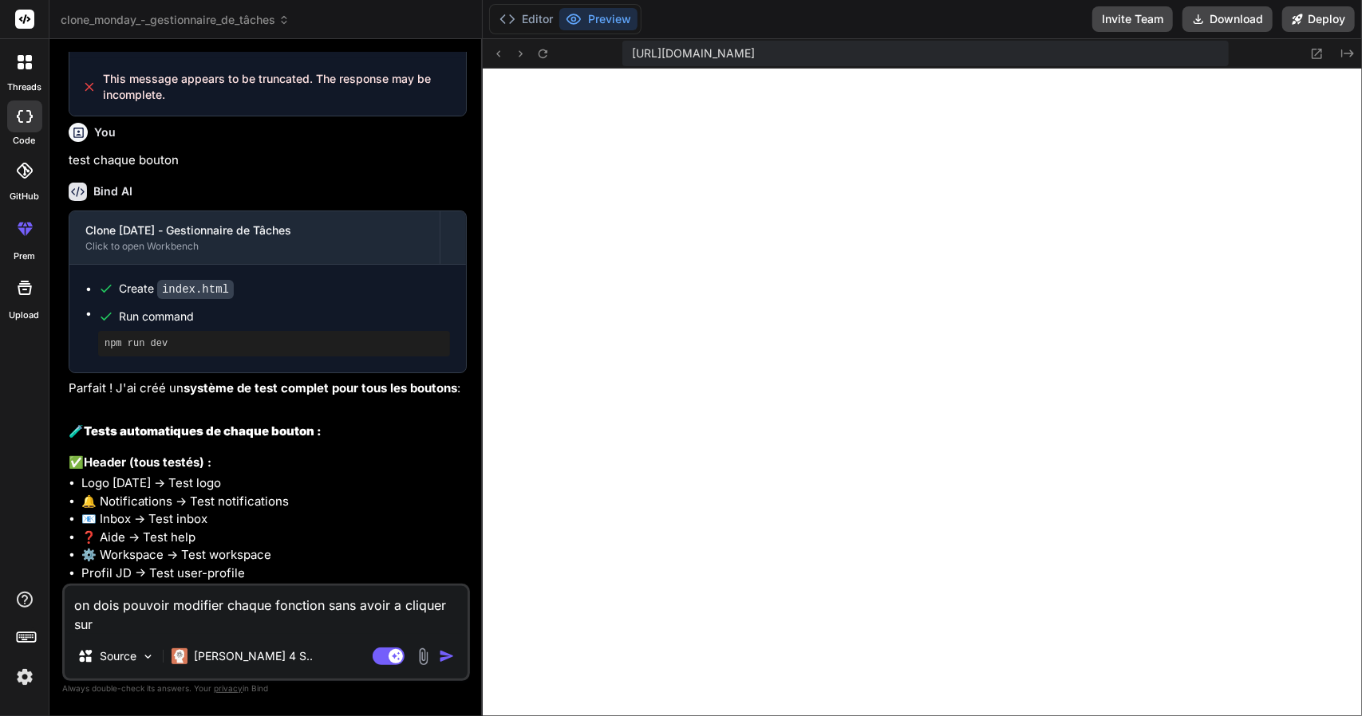
type textarea "on dois pouvoir modifier chaque fonction sans avoir a cliquer sur l"
type textarea "x"
type textarea "on dois pouvoir modifier chaque fonction sans avoir a cliquer sur le"
type textarea "x"
type textarea "on dois pouvoir modifier chaque fonction sans avoir a cliquer sur le"
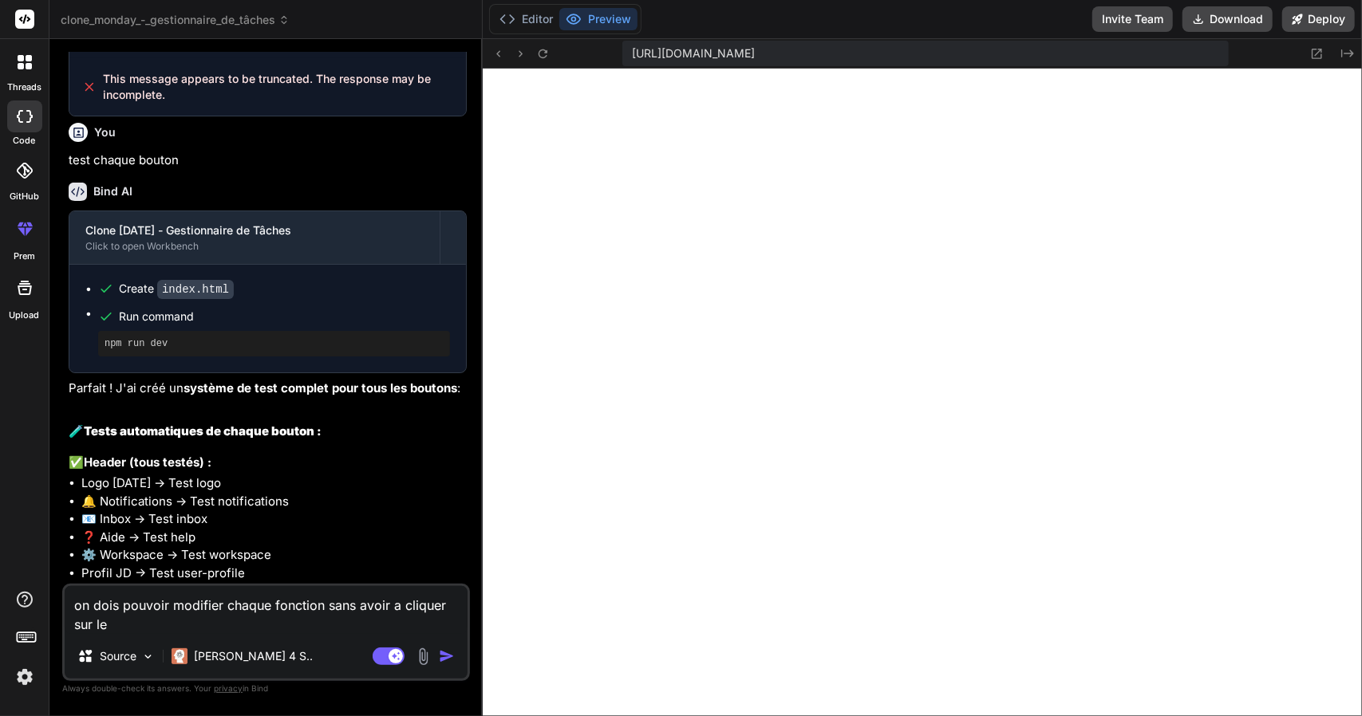
type textarea "x"
type textarea "on dois pouvoir modifier chaque fonction sans avoir a cliquer sur le s"
type textarea "x"
type textarea "on dois pouvoir modifier chaque fonction sans avoir a cliquer sur le st"
type textarea "x"
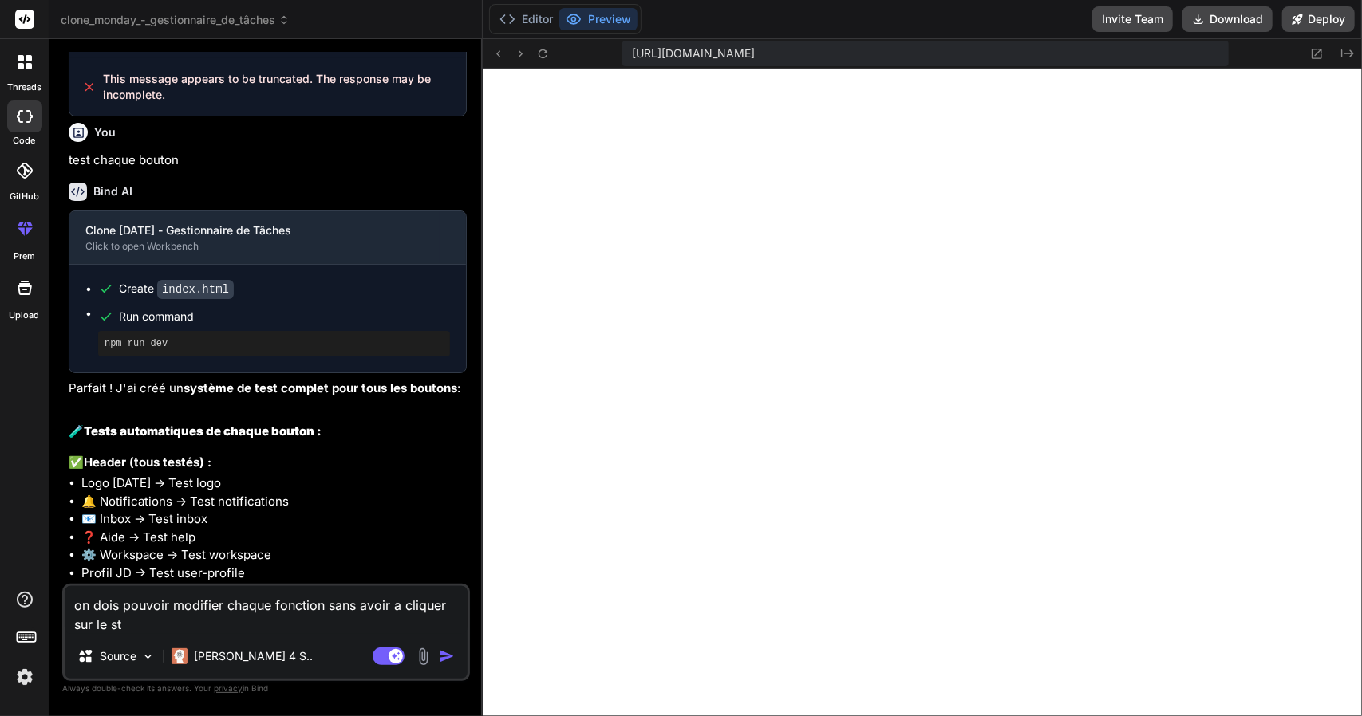
type textarea "on dois pouvoir modifier chaque fonction sans avoir a cliquer sur le stu"
type textarea "x"
type textarea "on dois pouvoir modifier chaque fonction sans avoir a cliquer sur le stul"
type textarea "x"
type textarea "on dois pouvoir modifier chaque fonction sans avoir a cliquer sur le stulo"
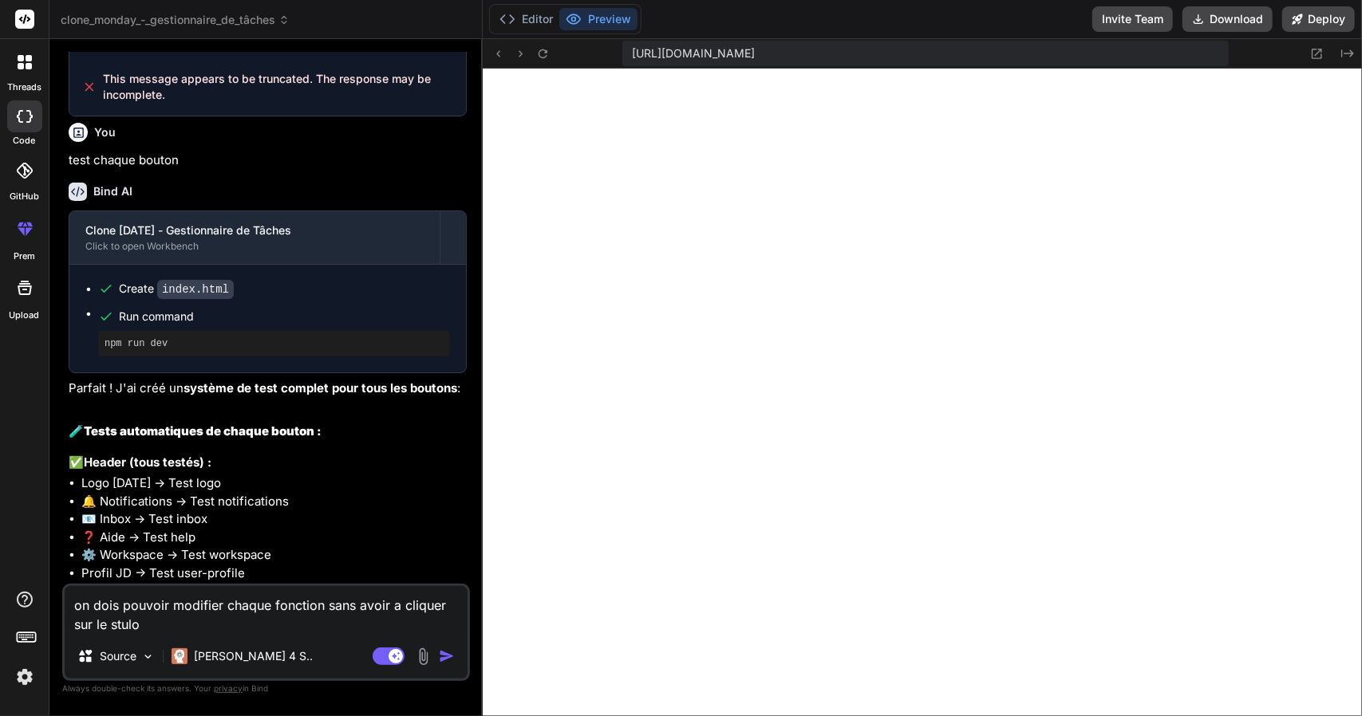
type textarea "x"
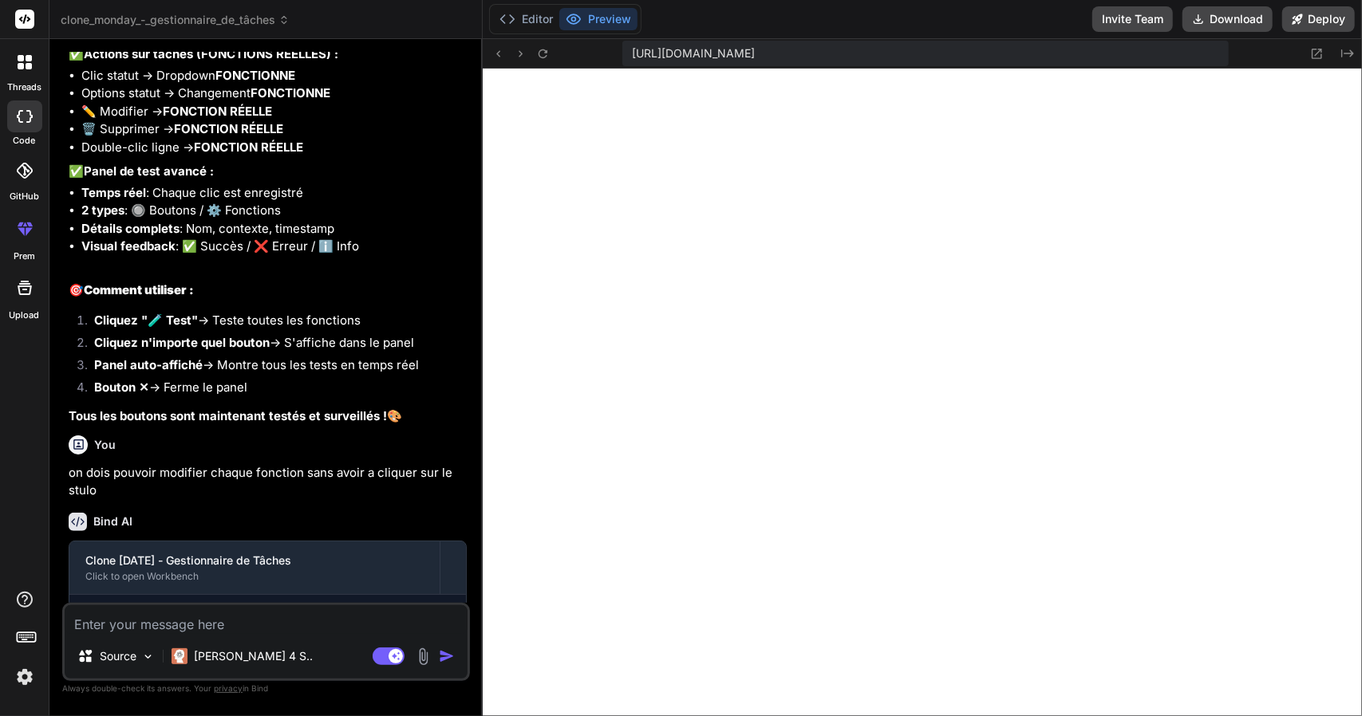
scroll to position [968, 0]
click at [148, 623] on textarea at bounding box center [266, 619] width 403 height 29
type textarea "x"
type textarea "c"
type textarea "x"
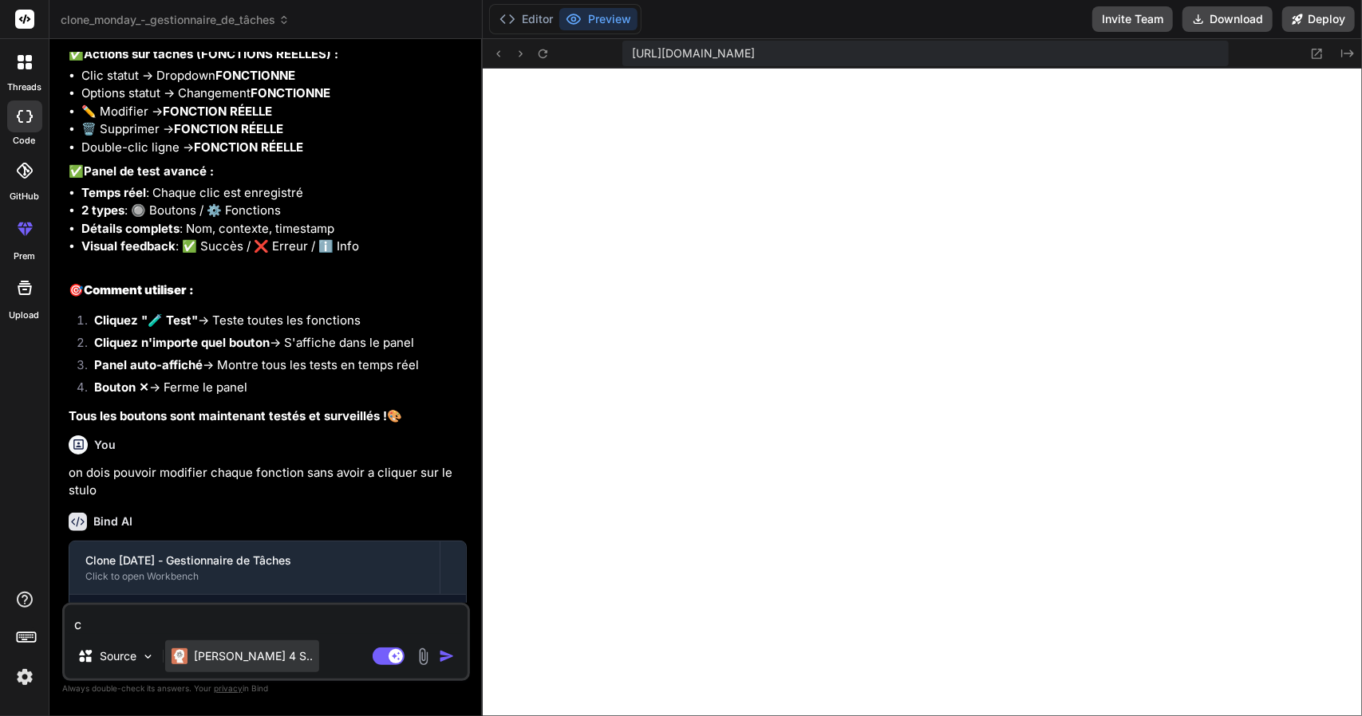
type textarea "ca"
type textarea "x"
type textarea "ca"
type textarea "x"
type textarea "ca f"
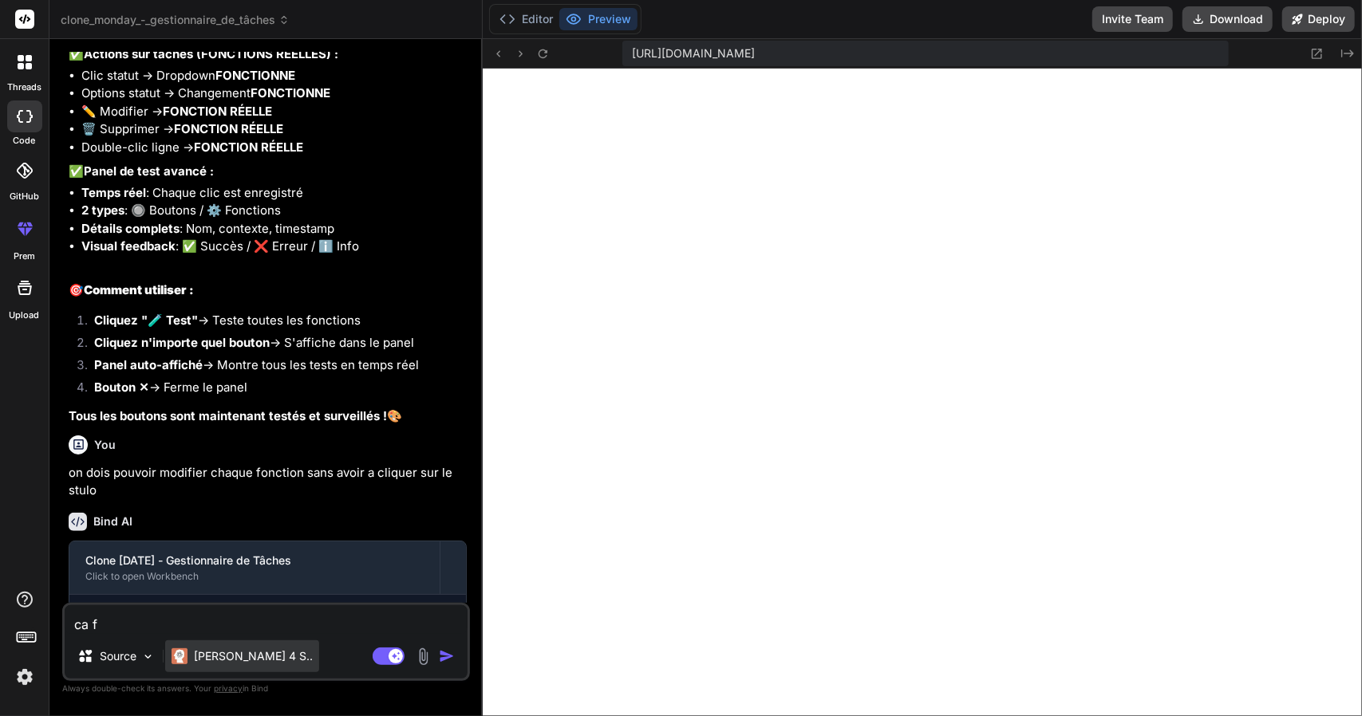
type textarea "x"
type textarea "ca fo"
type textarea "x"
type textarea "ca fon"
type textarea "x"
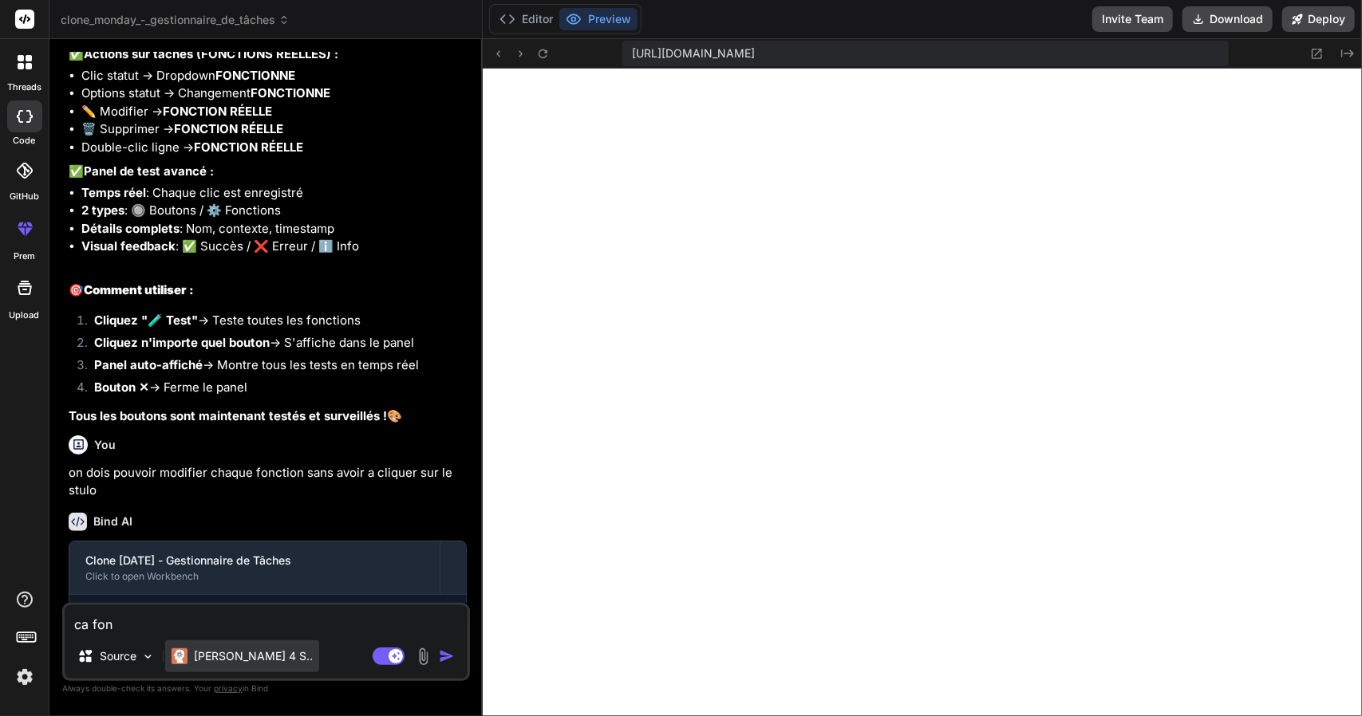
type textarea "ca fonc"
type textarea "x"
type textarea "ca fonct"
type textarea "x"
type textarea "ca foncti"
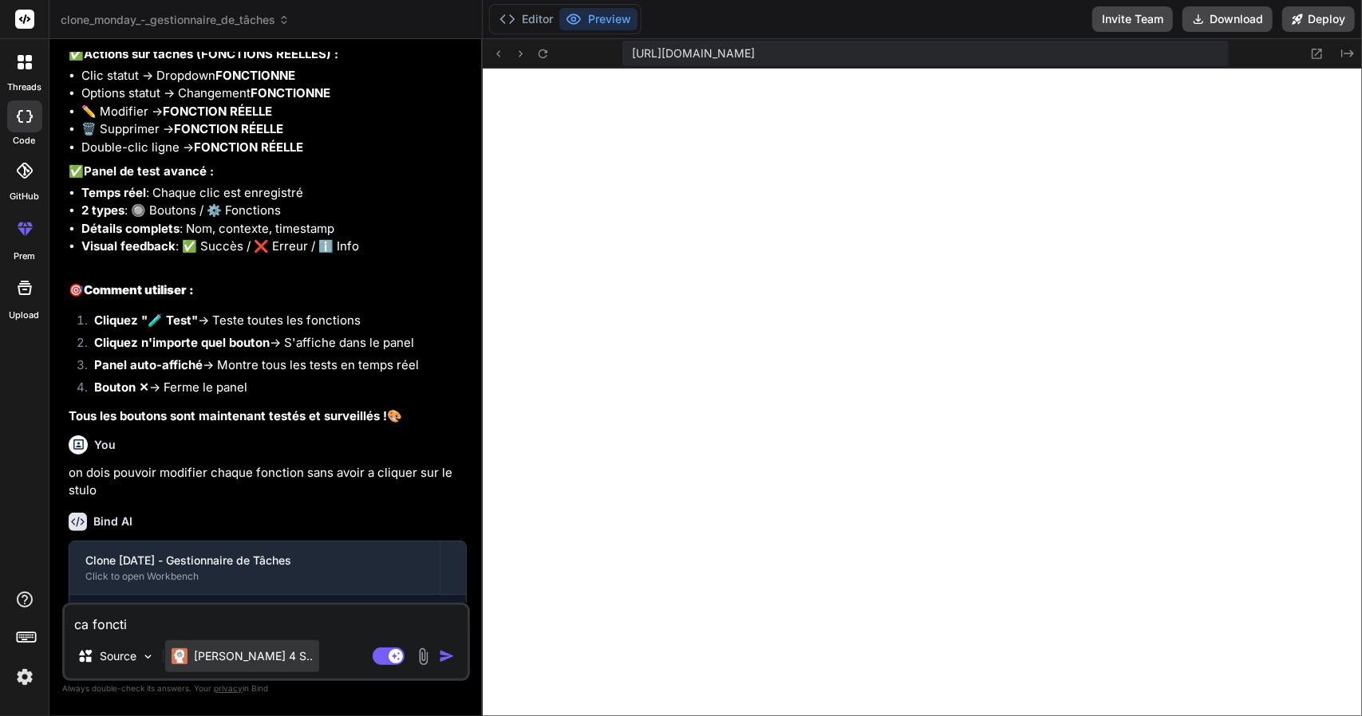
type textarea "x"
type textarea "ca fonctio"
type textarea "x"
type textarea "ca fonction"
type textarea "x"
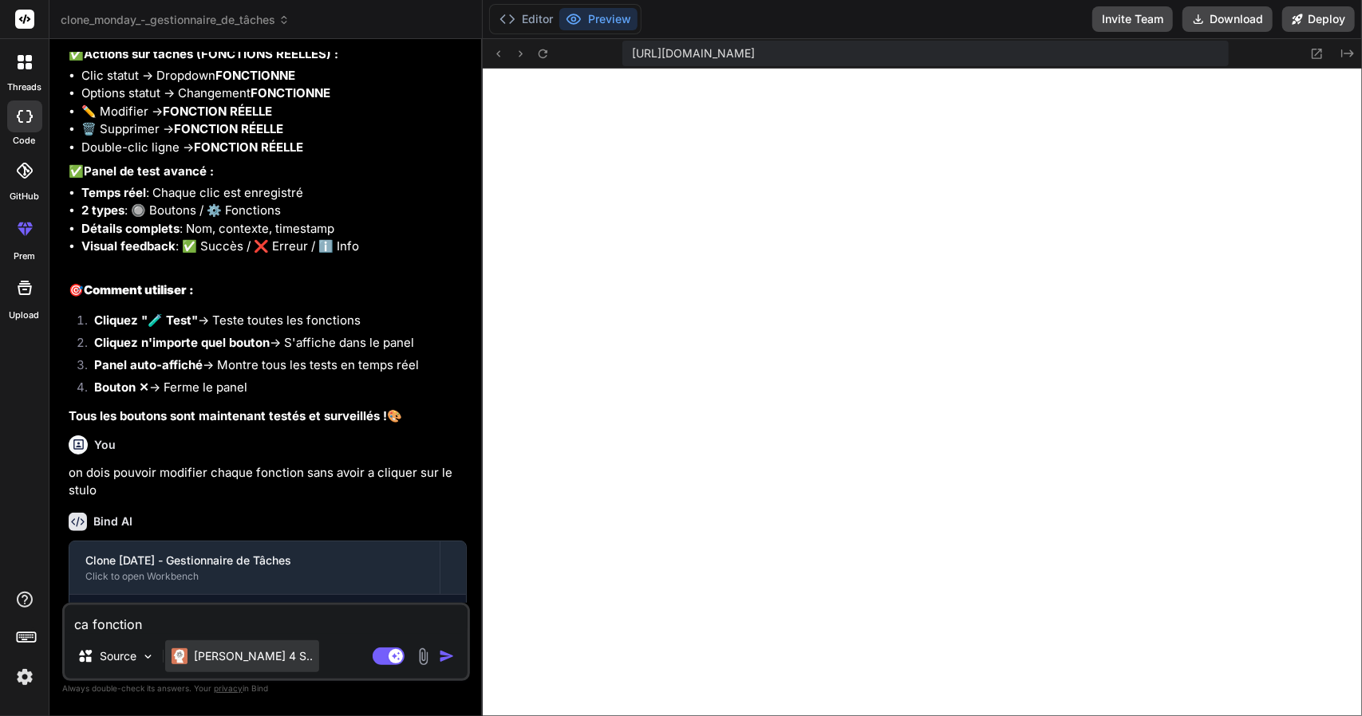
type textarea "ca fonctionn"
type textarea "x"
type textarea "ca fonctionne"
type textarea "x"
type textarea "ca fonctionne"
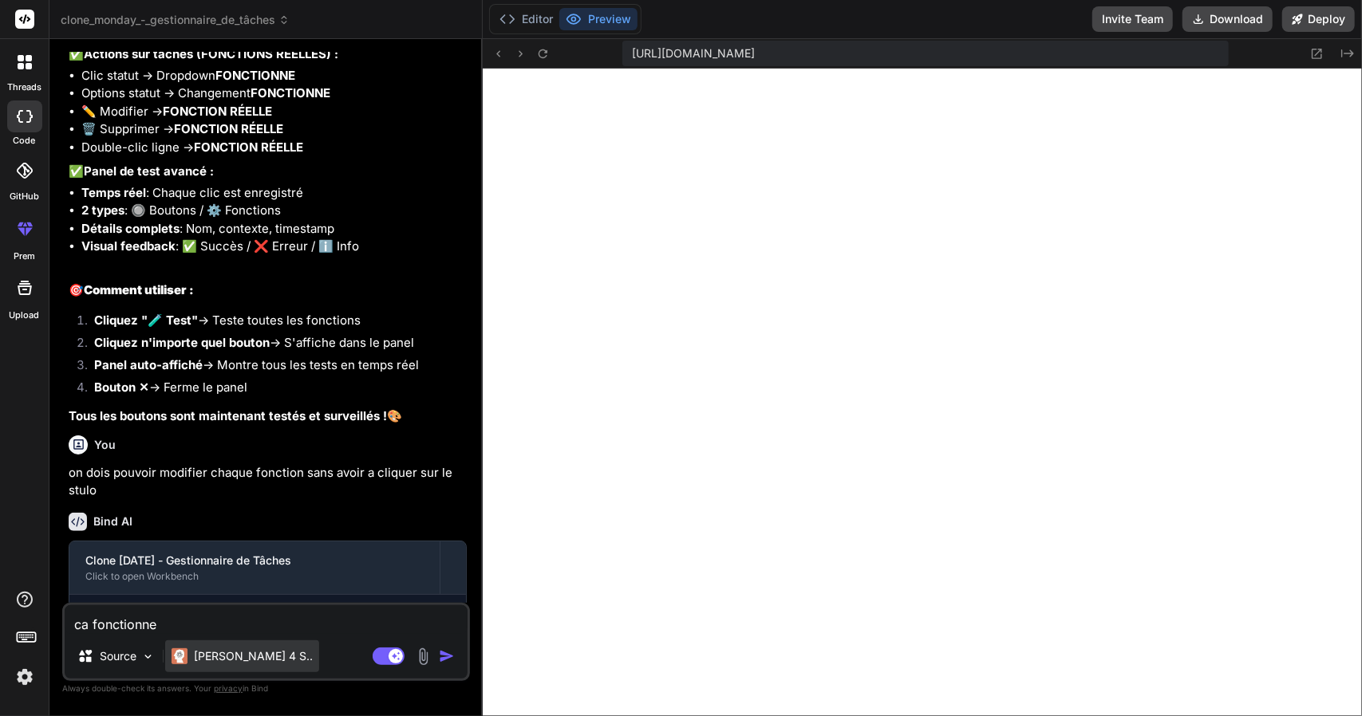
type textarea "x"
type textarea "ca fonctionne p"
type textarea "x"
type textarea "ca fonctionne pa"
type textarea "x"
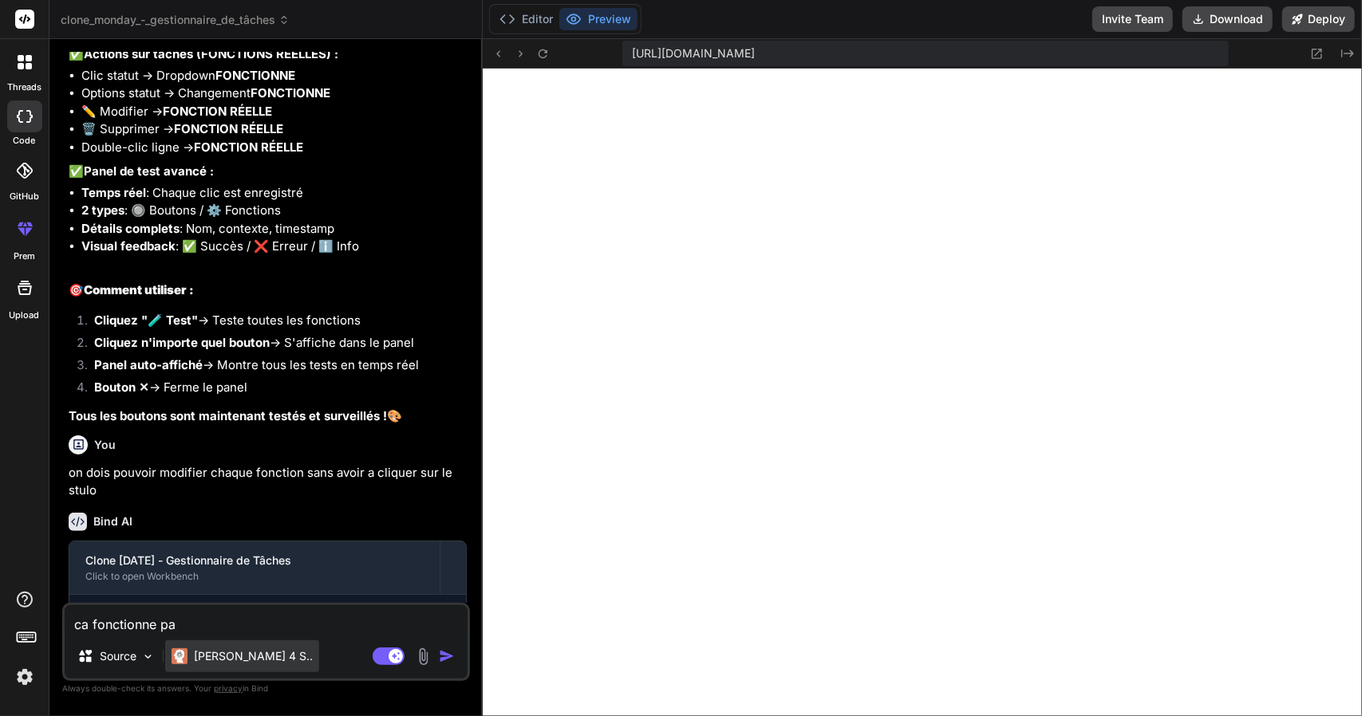
type textarea "ca fonctionne pas"
type textarea "x"
type textarea "ca fonctionne pas"
type textarea "x"
type textarea "ca fonctionne pas s"
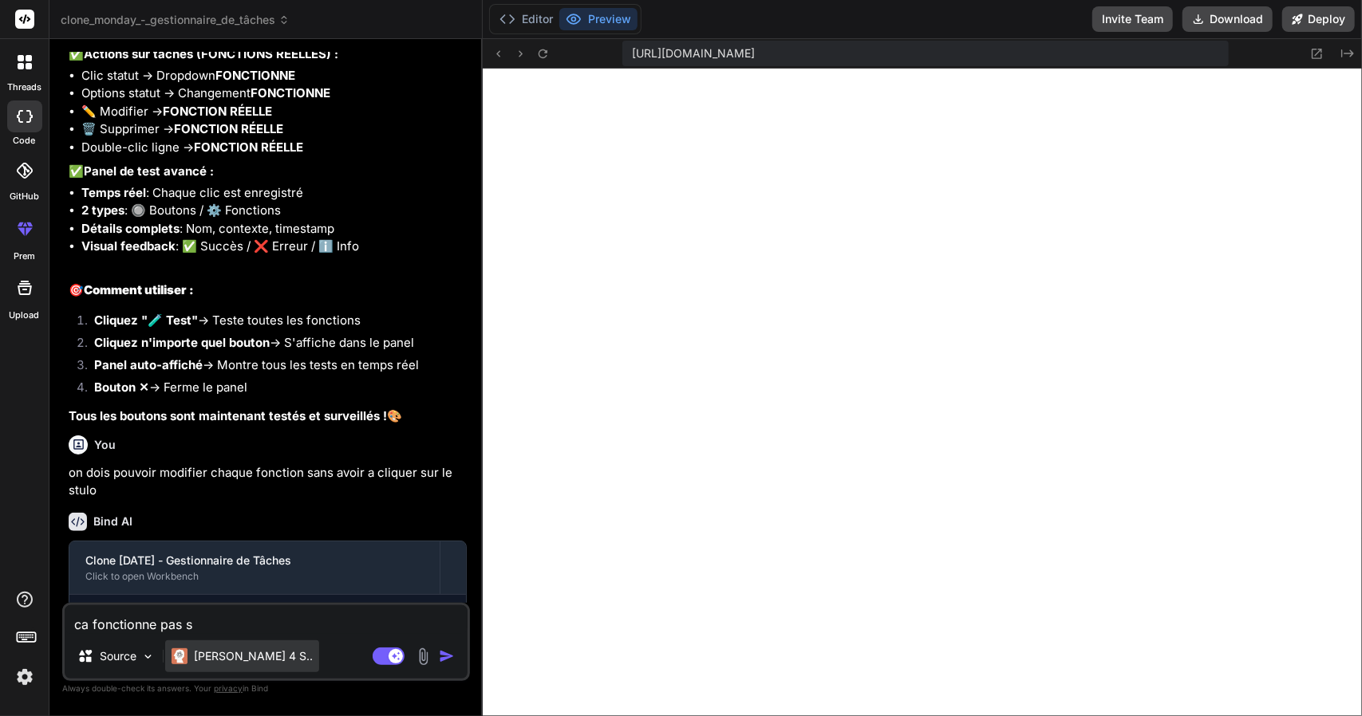
type textarea "x"
type textarea "ca fonctionne pas su"
type textarea "x"
type textarea "ca fonctionne pas sur"
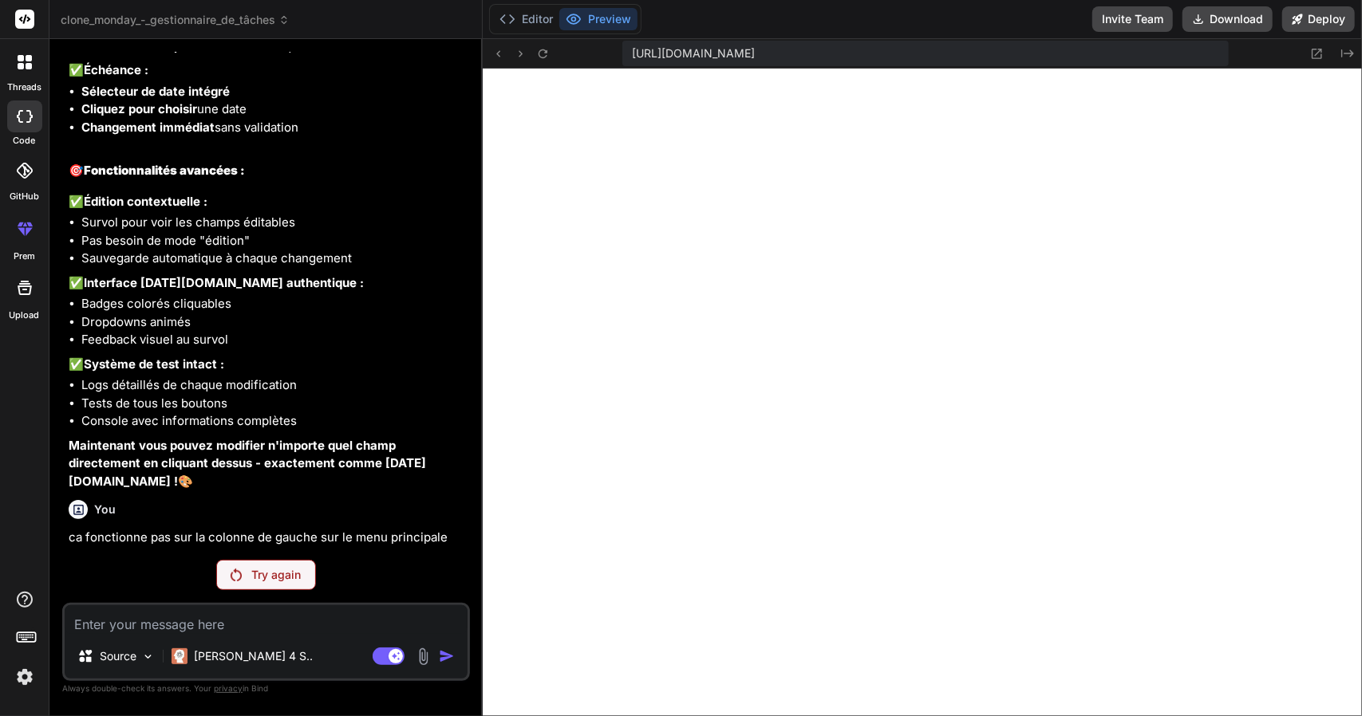
scroll to position [3656, 0]
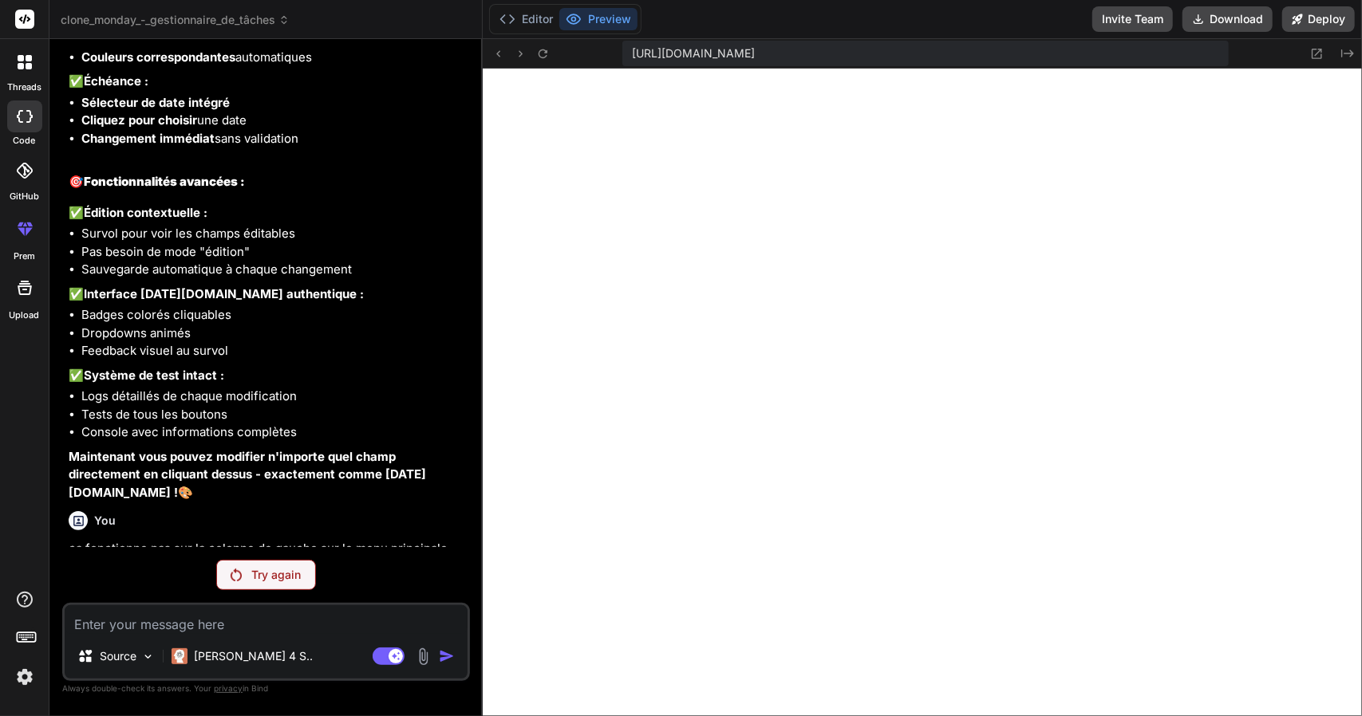
click at [239, 580] on img at bounding box center [236, 575] width 11 height 13
click at [292, 574] on p "Try again" at bounding box center [275, 575] width 49 height 16
click at [254, 570] on p "Try again" at bounding box center [275, 575] width 49 height 16
click at [309, 554] on div "You me demande plus fais le Bind AI Clone Monday - Gestionnaire de Tâches Click…" at bounding box center [266, 384] width 408 height 664
click at [303, 542] on p "ca fonctionne pas sur la colonne de gauche sur le menu principale" at bounding box center [268, 549] width 398 height 18
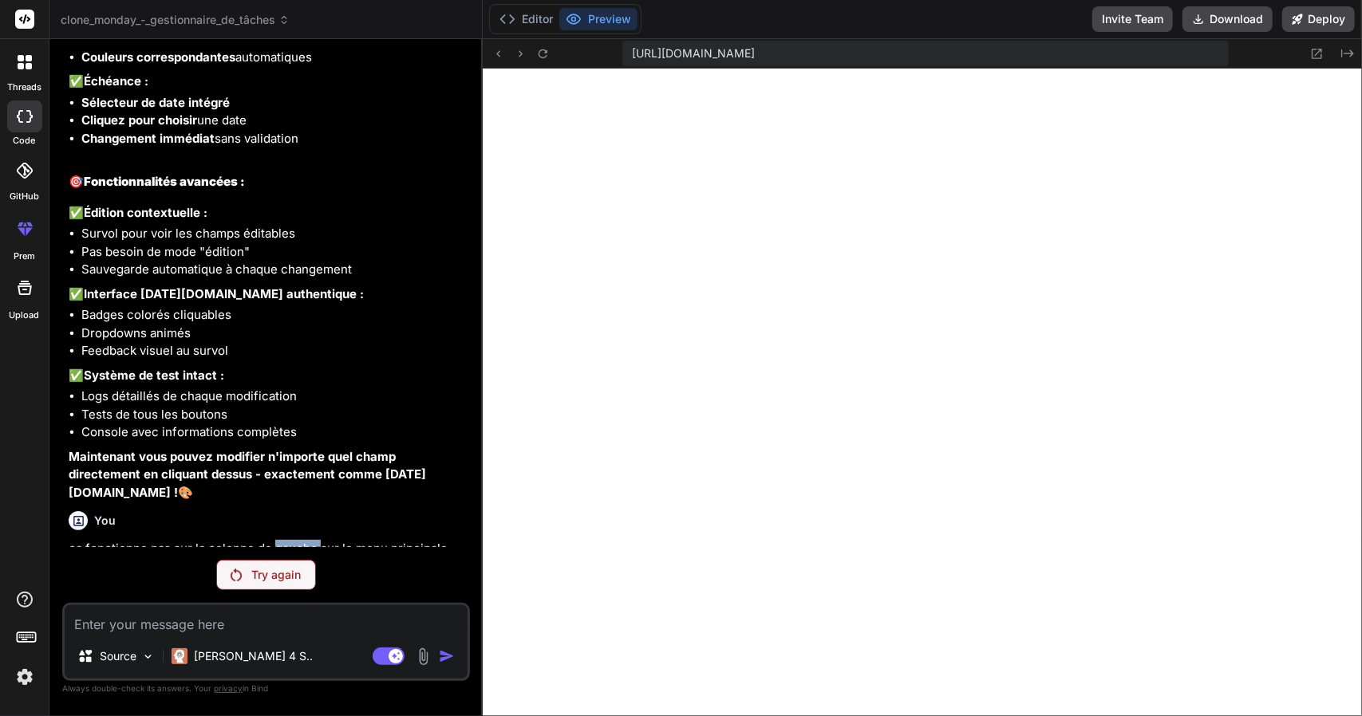
click at [303, 542] on p "ca fonctionne pas sur la colonne de gauche sur le menu principale" at bounding box center [268, 549] width 398 height 18
copy div "ca fonctionne pas sur la colonne de gauche sur le menu principale 🎉 Your Previe…"
click at [211, 628] on textarea at bounding box center [266, 619] width 403 height 29
paste textarea "ca fonctionne pas sur la colonne de gauche sur le menu principale"
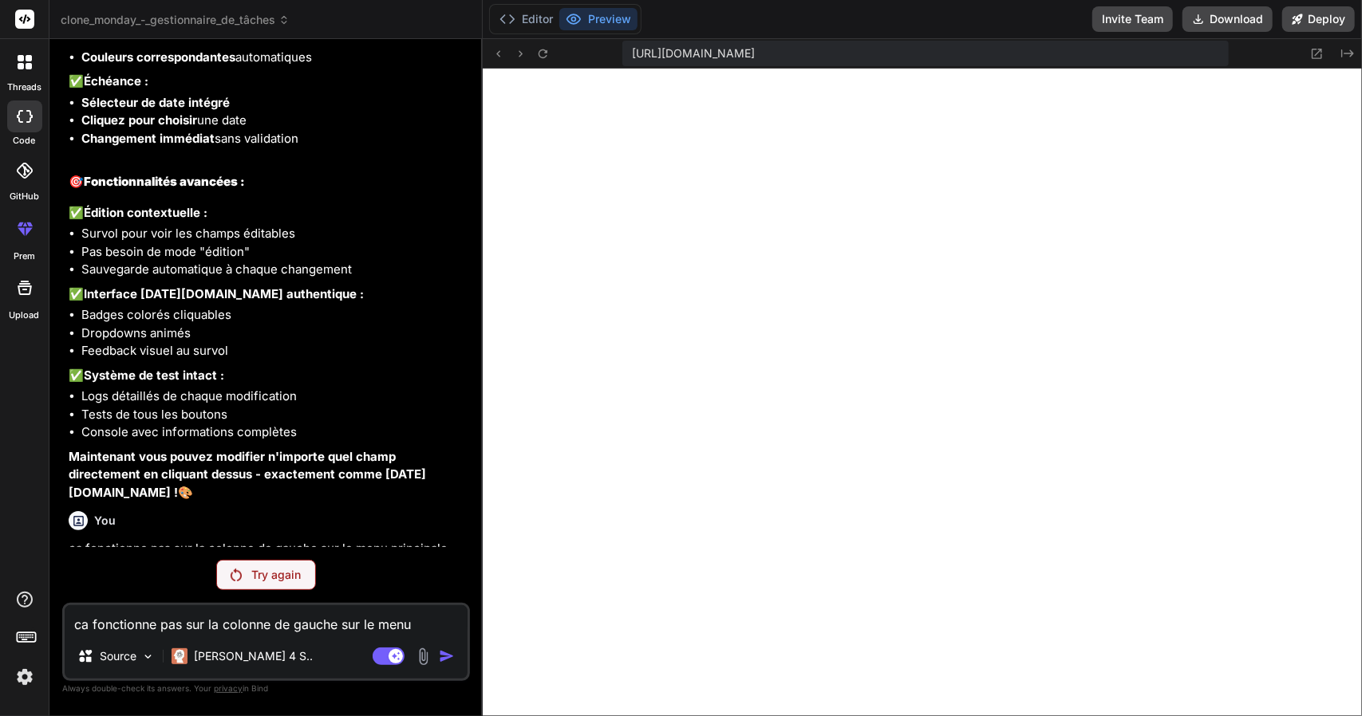
scroll to position [3713, 0]
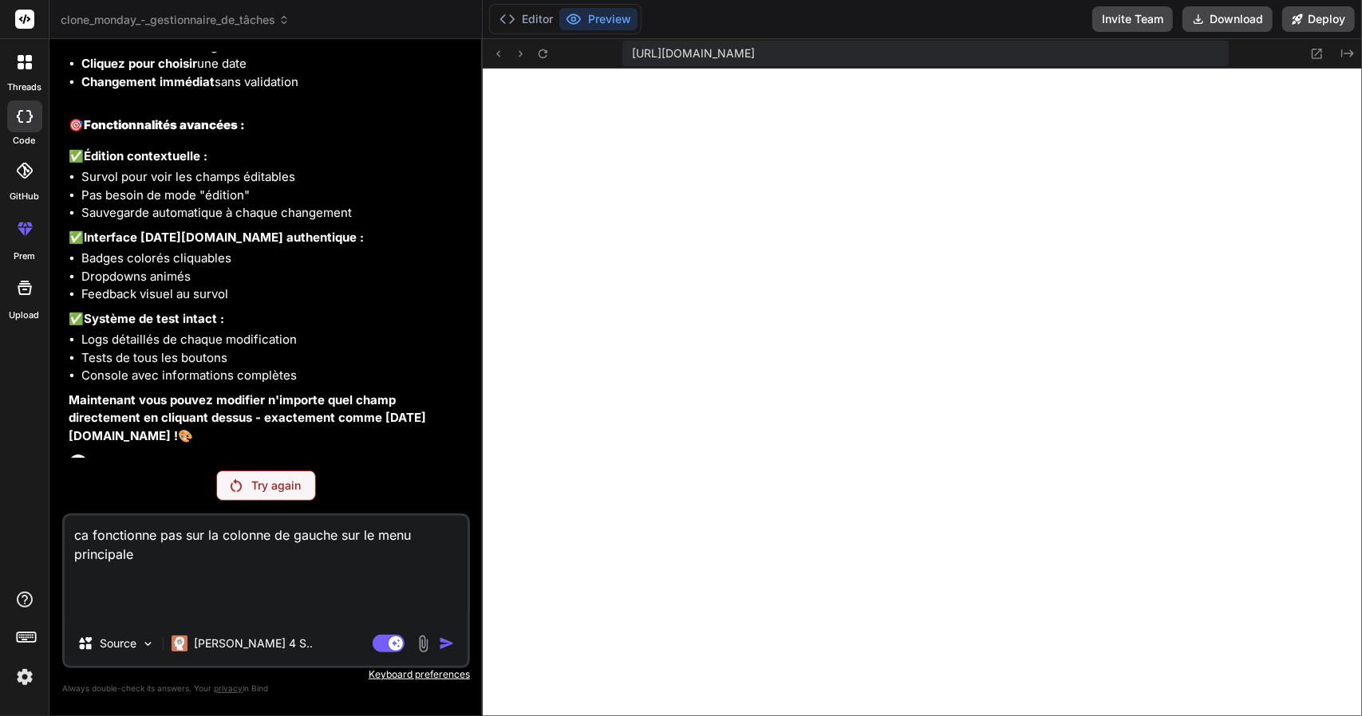
click at [274, 566] on textarea "ca fonctionne pas sur la colonne de gauche sur le menu principale" at bounding box center [266, 568] width 403 height 105
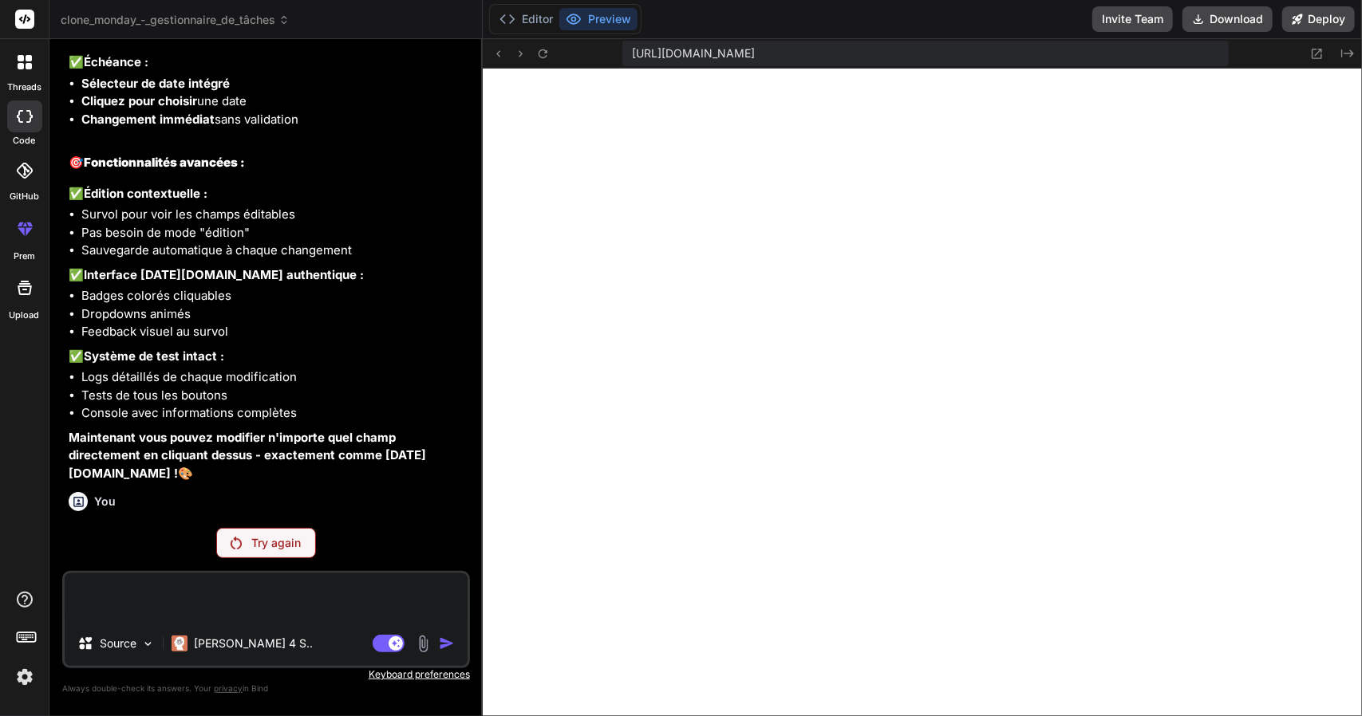
scroll to position [3688, 0]
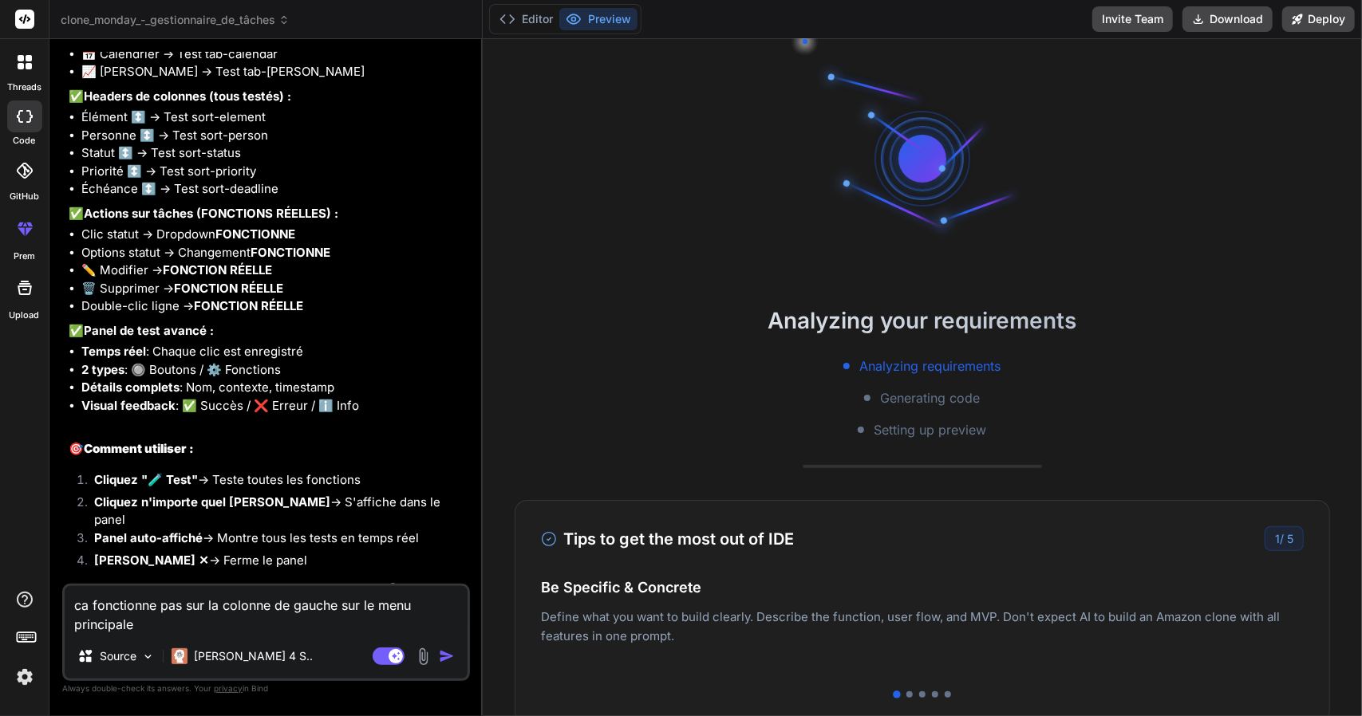
scroll to position [2119, 0]
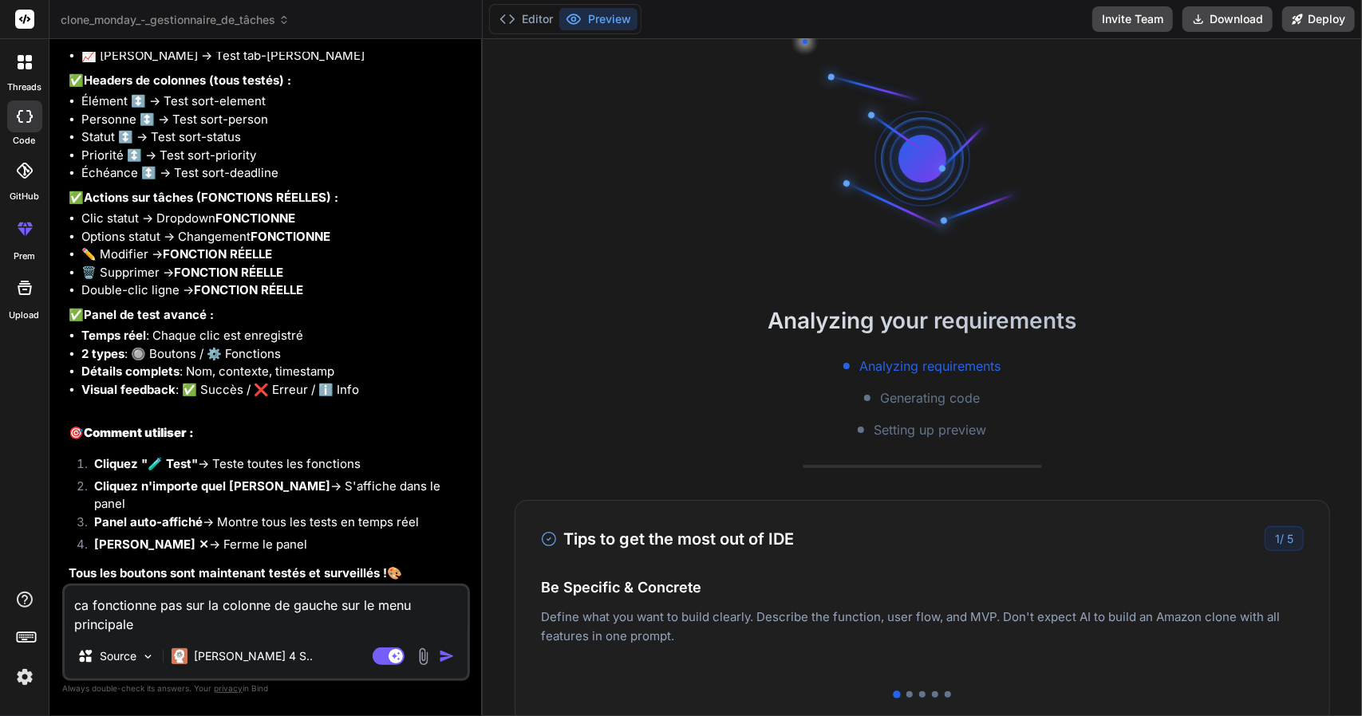
click at [136, 621] on textarea "ca fonctionne pas sur la colonne de gauche sur le menu principale" at bounding box center [266, 610] width 403 height 48
type textarea "x"
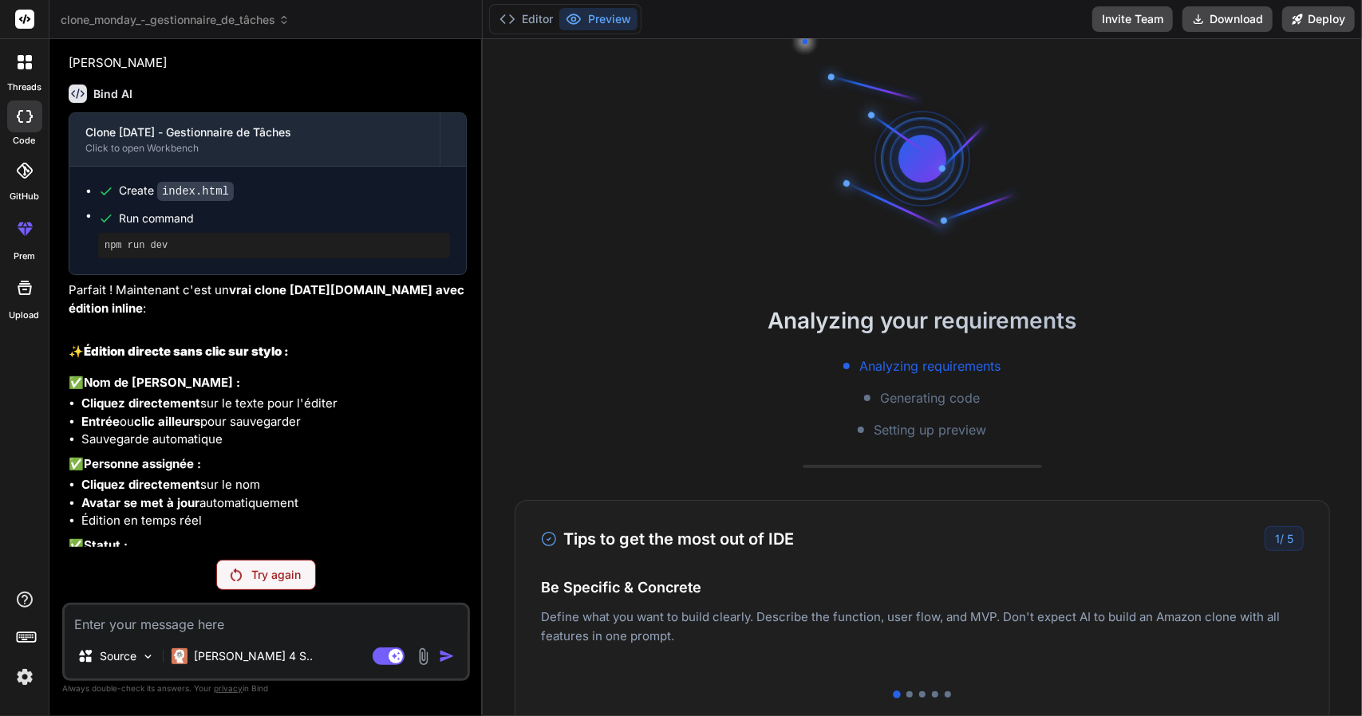
scroll to position [89, 0]
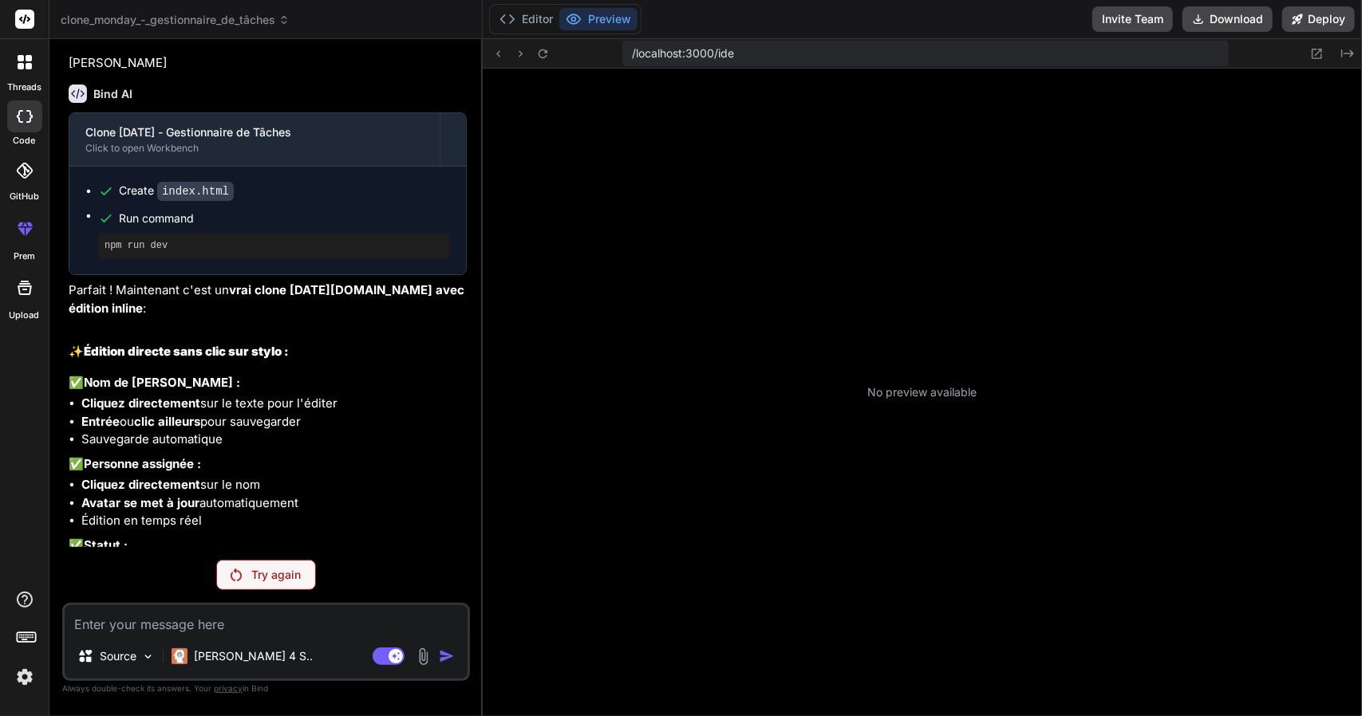
type textarea "x"
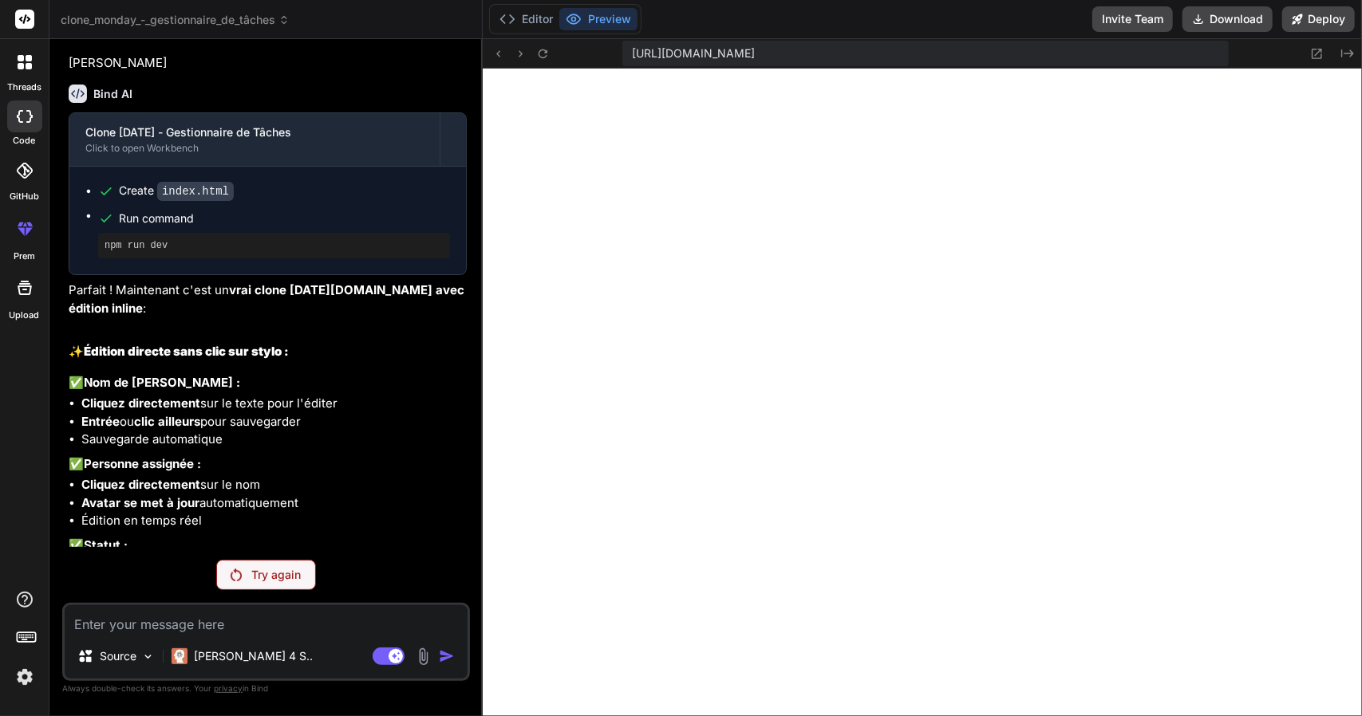
scroll to position [3318, 0]
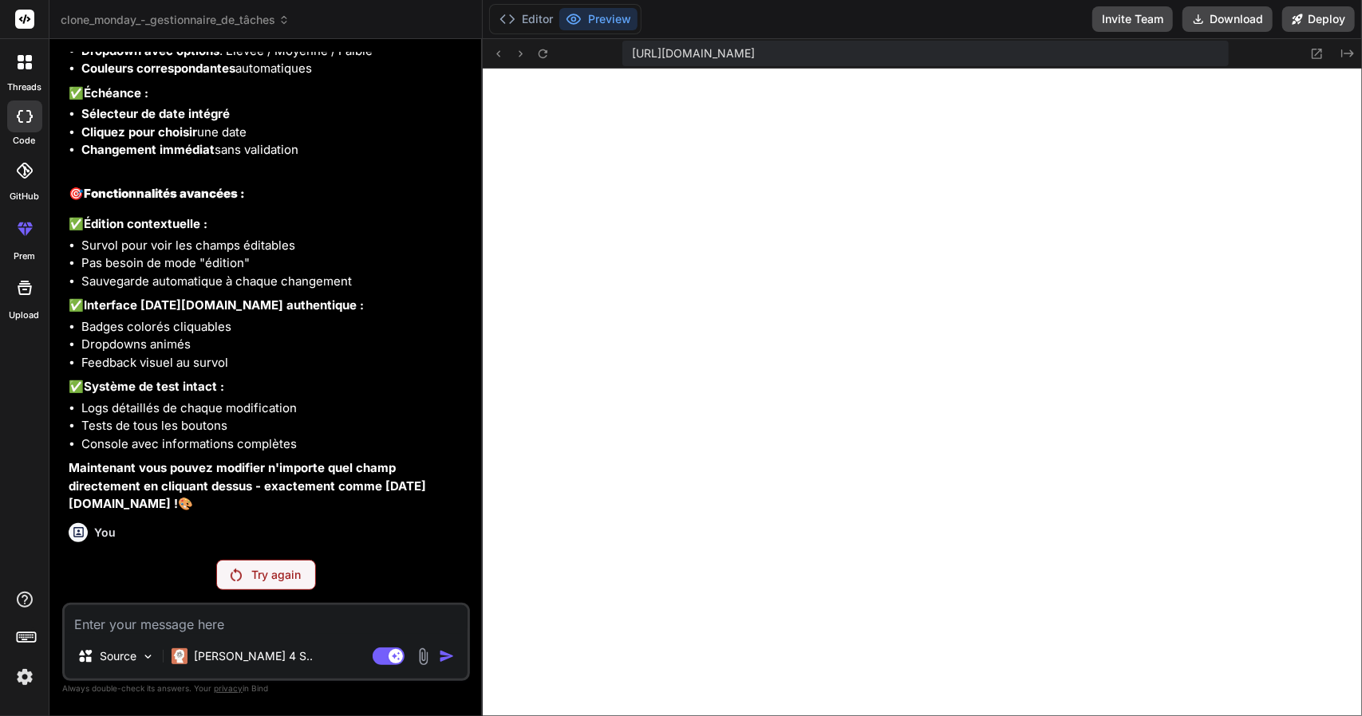
click at [266, 608] on textarea at bounding box center [266, 619] width 403 height 29
paste textarea "ca fonctionne pas sur la colonne de gauche sur le menu principale"
type textarea "ca fonctionne pas sur la colonne de gauche sur le menu principale"
type textarea "x"
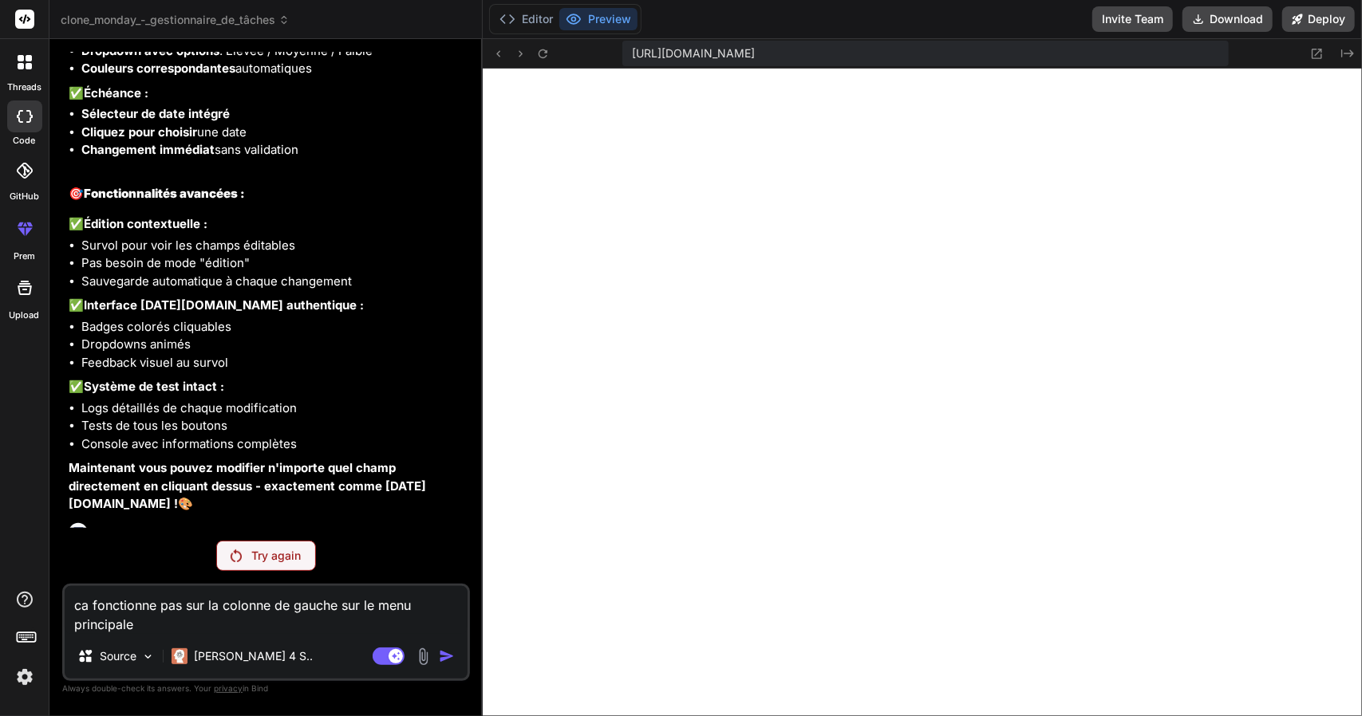
click at [266, 608] on textarea "ca fonctionne pas sur la colonne de gauche sur le menu principale" at bounding box center [266, 610] width 403 height 48
type textarea "ca fonctionne pas sur la colonne de gauche sur le menu principale"
type textarea "x"
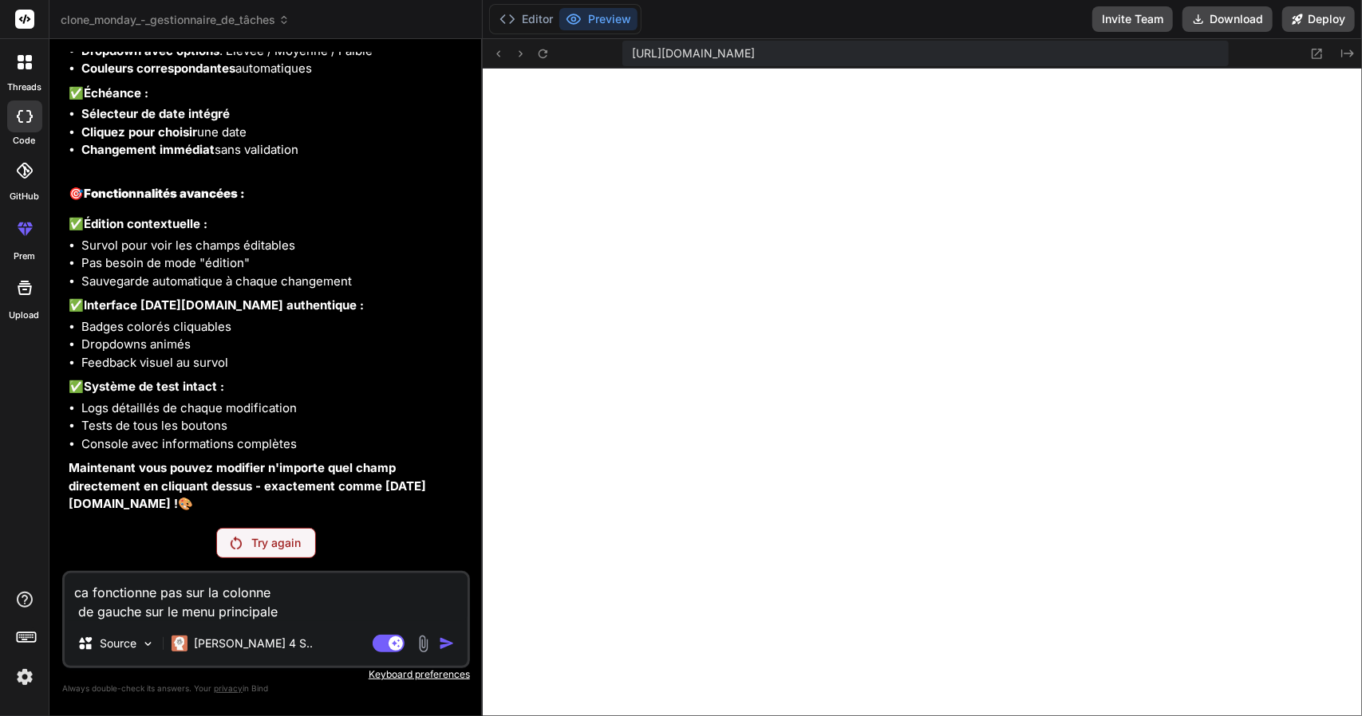
type textarea "ca fonctionne pas sur la colonne de gauche sur le menu principale"
click at [434, 636] on div "Agent Mode. When this toggle is activated, AI automatically makes decisions, re…" at bounding box center [415, 643] width 92 height 19
click at [389, 704] on div "You le design n est pas celui de monday Bind AI Clone Monday - Gestionnaire de …" at bounding box center [266, 384] width 408 height 664
click at [256, 546] on p "Try again" at bounding box center [275, 543] width 49 height 16
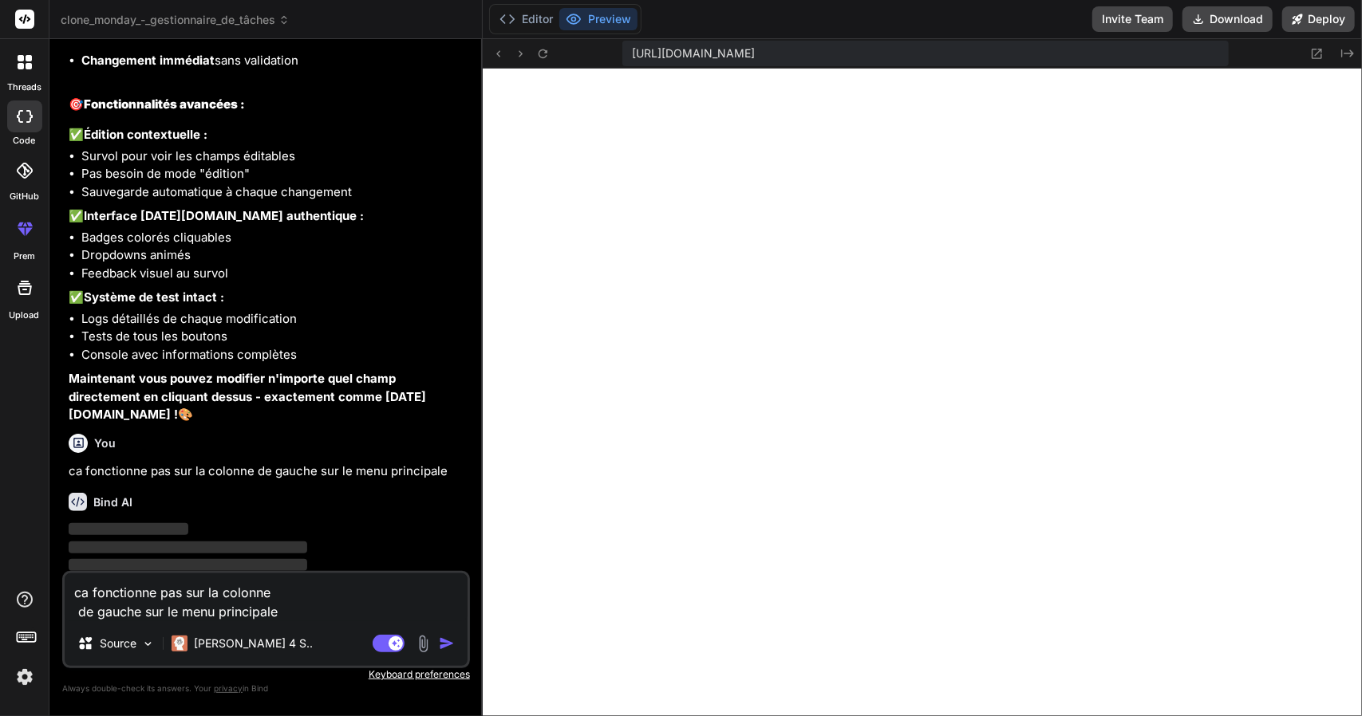
scroll to position [3350, 0]
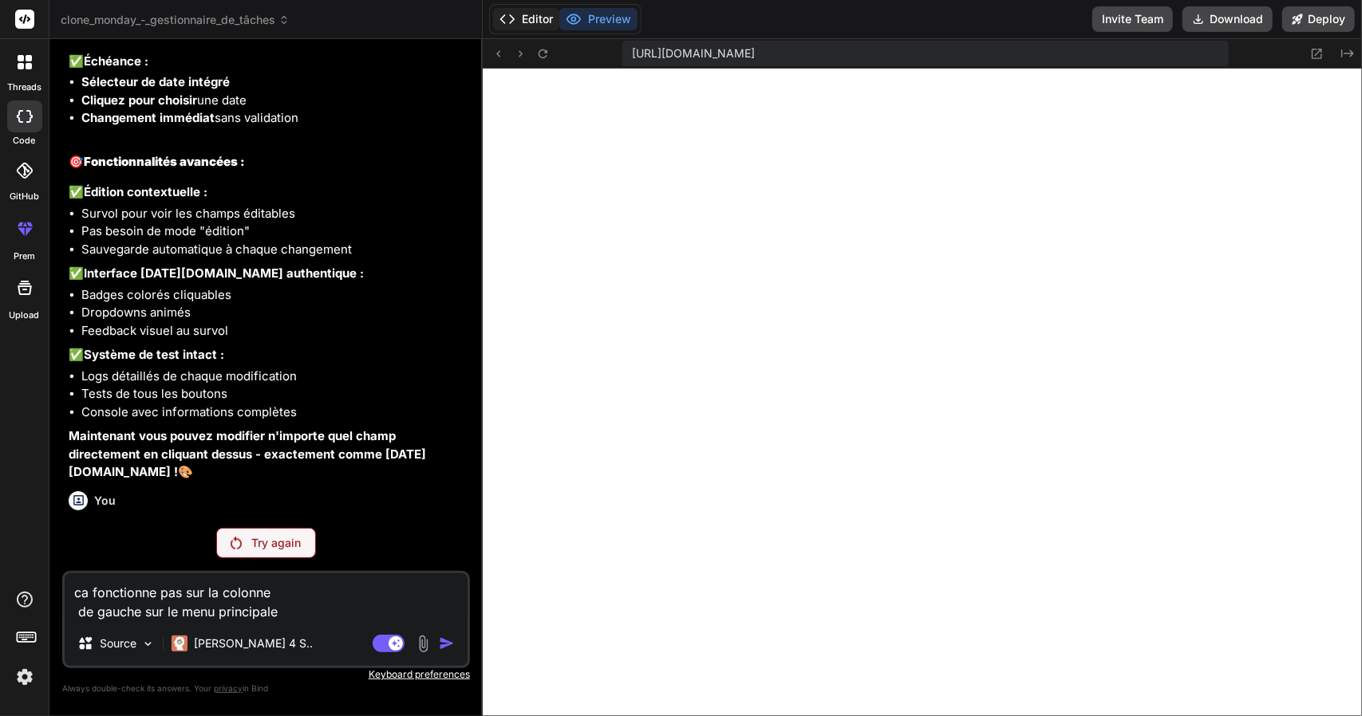
click at [522, 25] on button "Editor" at bounding box center [526, 19] width 66 height 22
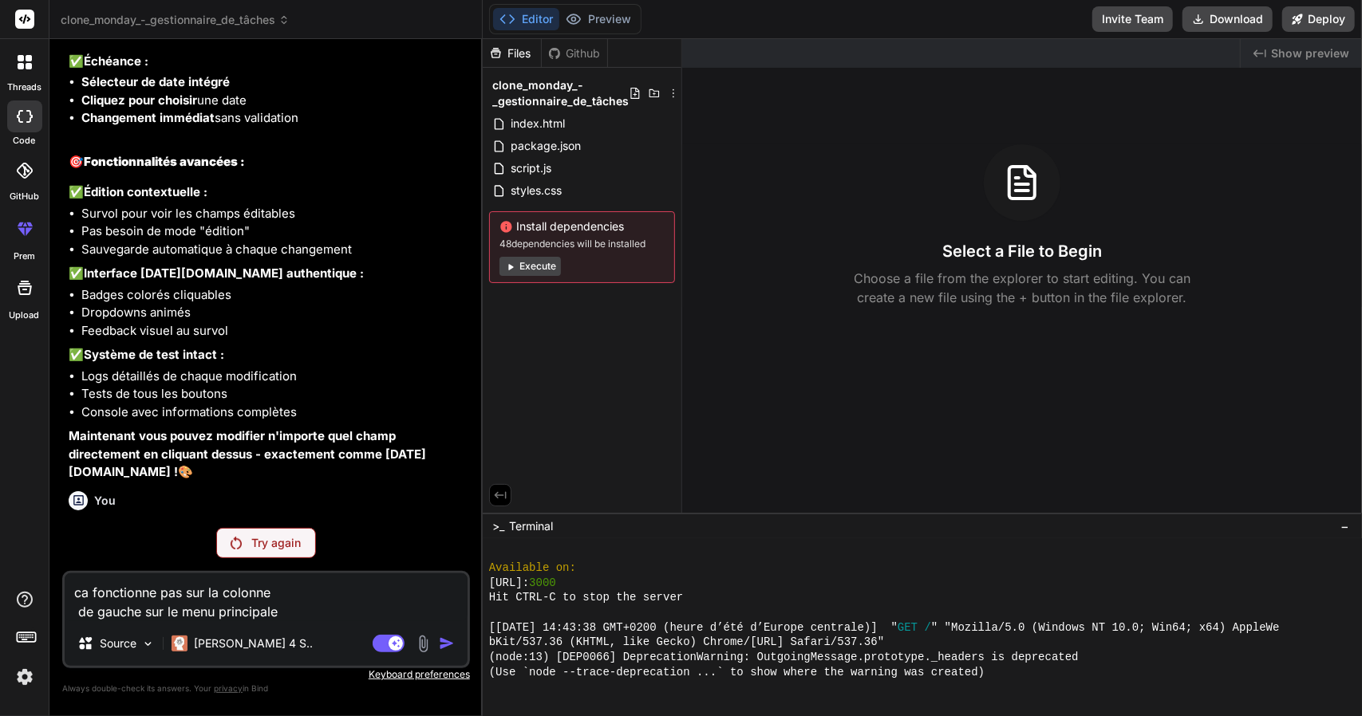
click at [525, 264] on button "Execute" at bounding box center [529, 266] width 61 height 19
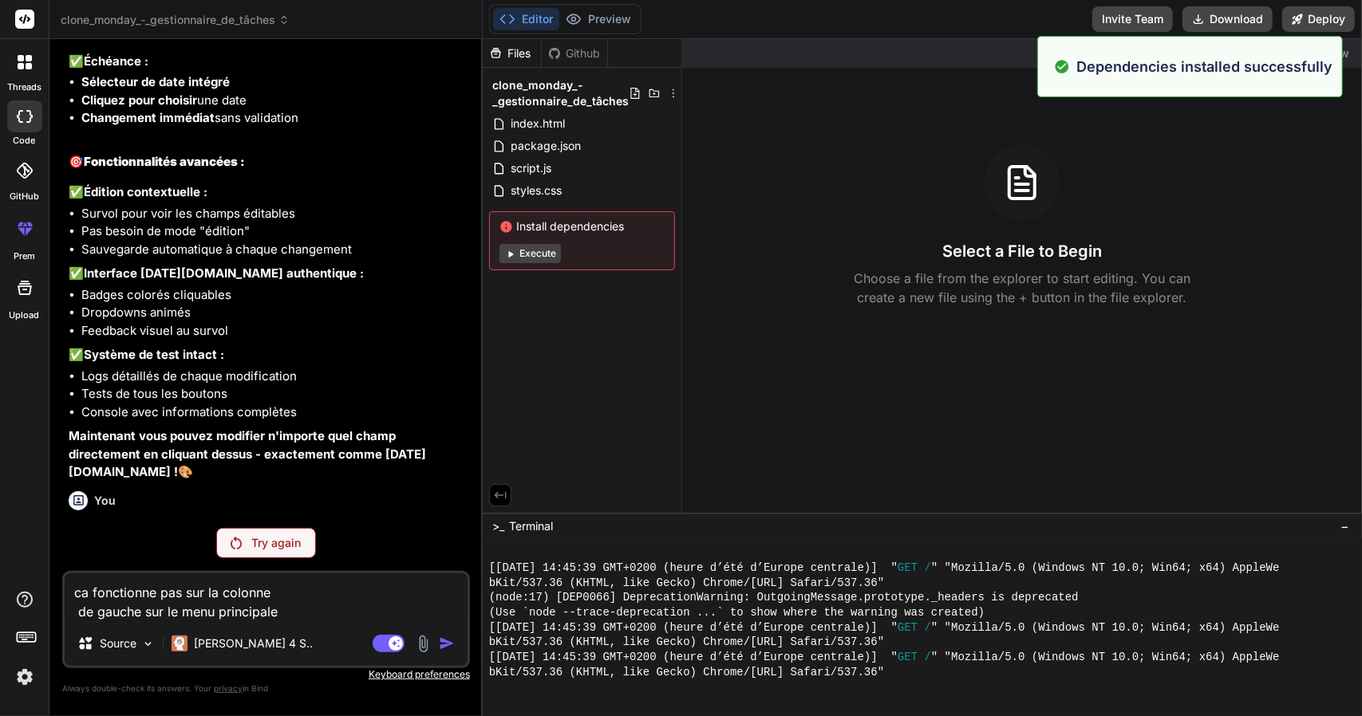
scroll to position [1161, 0]
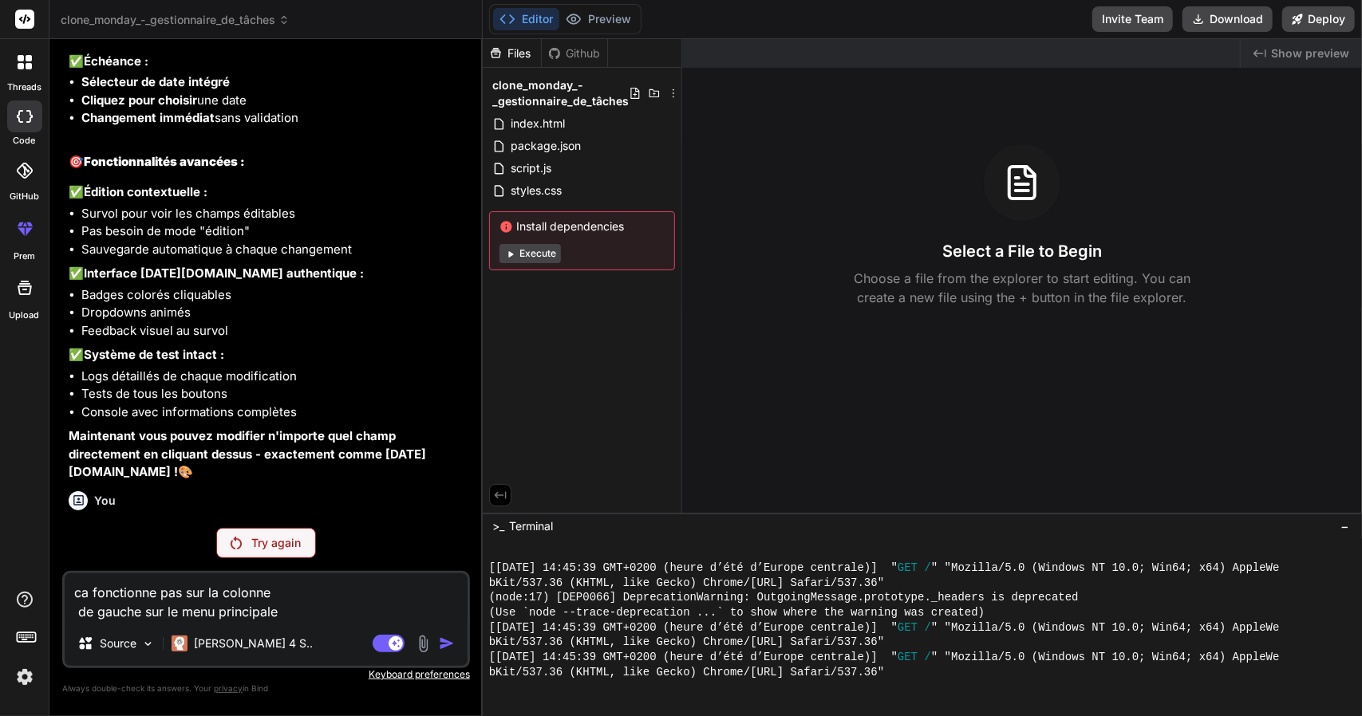
click at [560, 52] on div "Github" at bounding box center [574, 53] width 65 height 16
click at [586, 18] on button "Preview" at bounding box center [598, 19] width 78 height 22
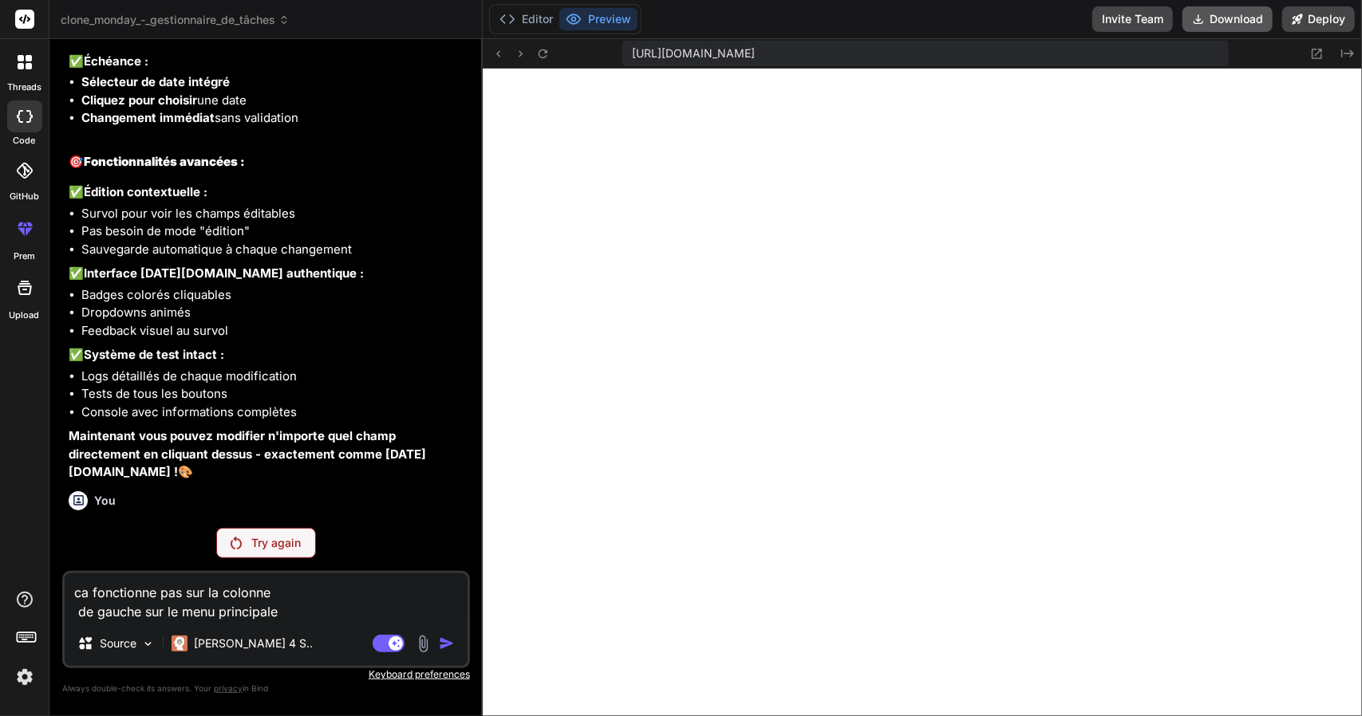
click at [1257, 18] on button "Download" at bounding box center [1227, 19] width 90 height 26
click at [1319, 14] on button "Deploy" at bounding box center [1318, 19] width 73 height 26
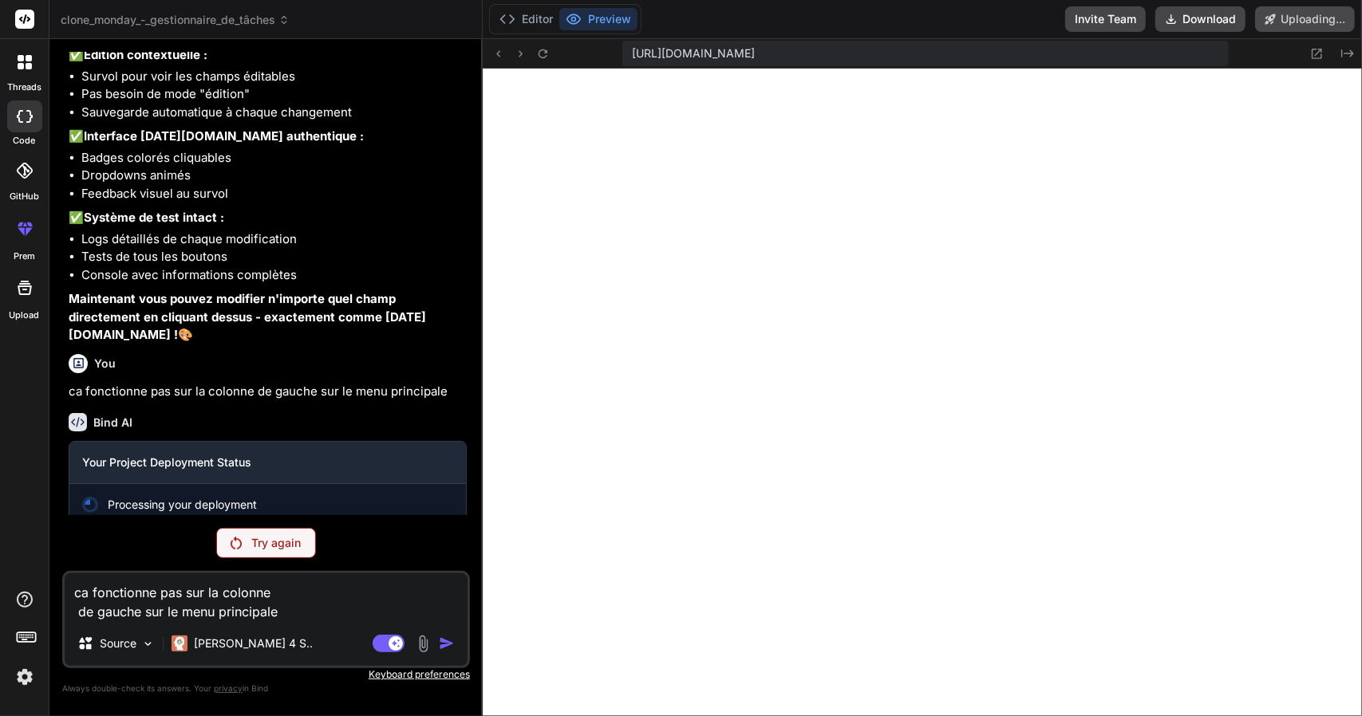
scroll to position [3488, 0]
click at [214, 538] on div "Try again" at bounding box center [266, 543] width 408 height 30
click at [248, 532] on div "Try again" at bounding box center [266, 543] width 100 height 30
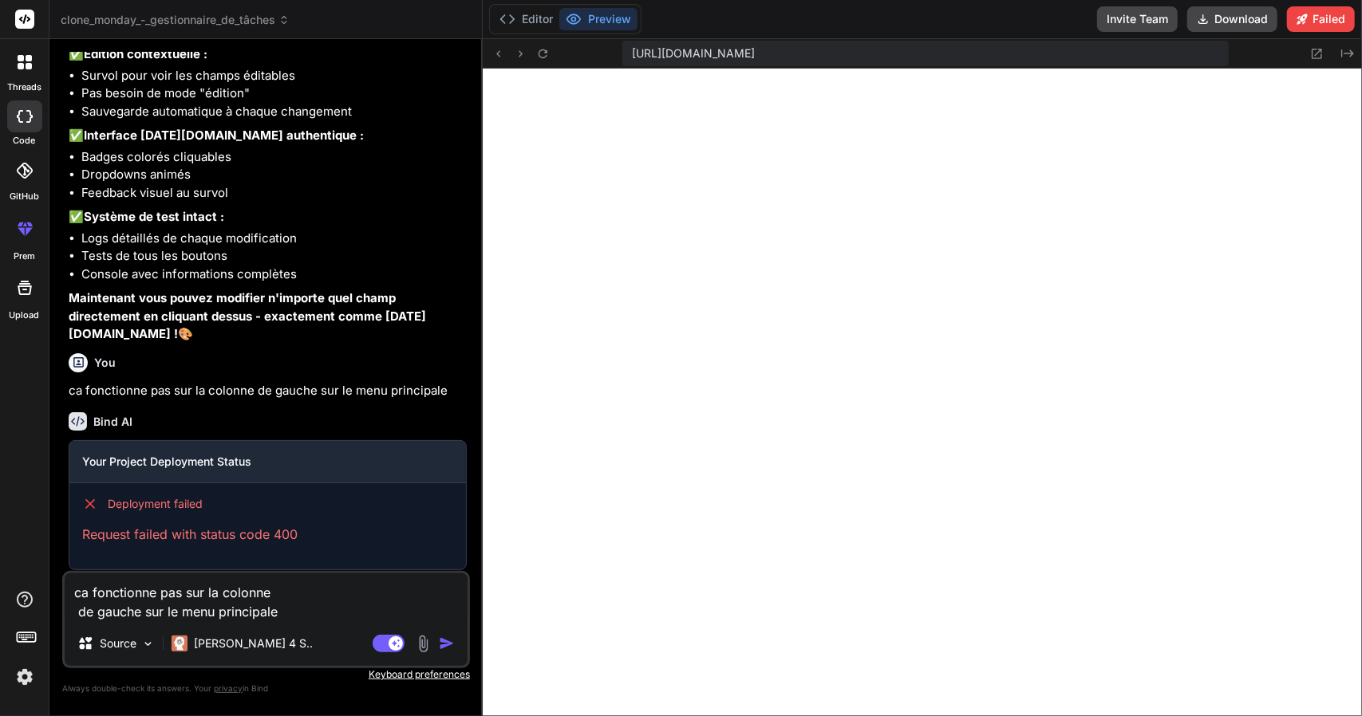
scroll to position [3589, 0]
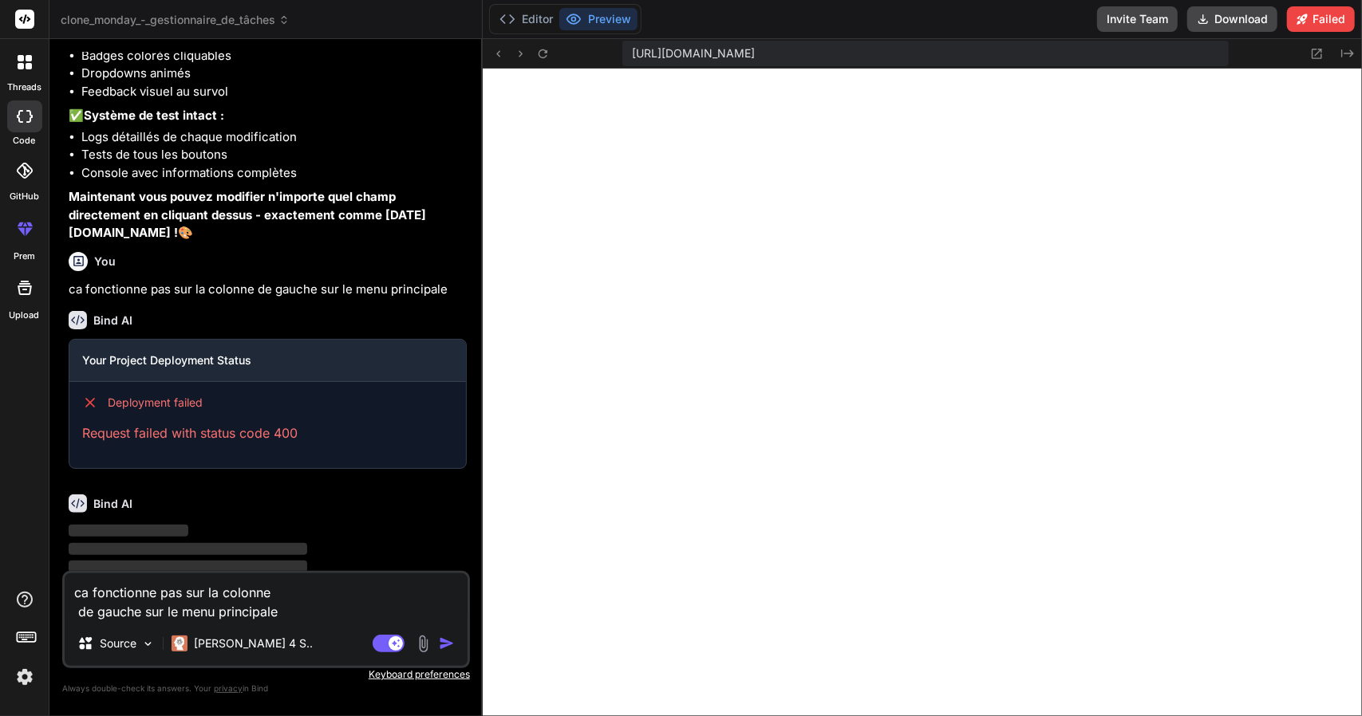
type textarea "x"
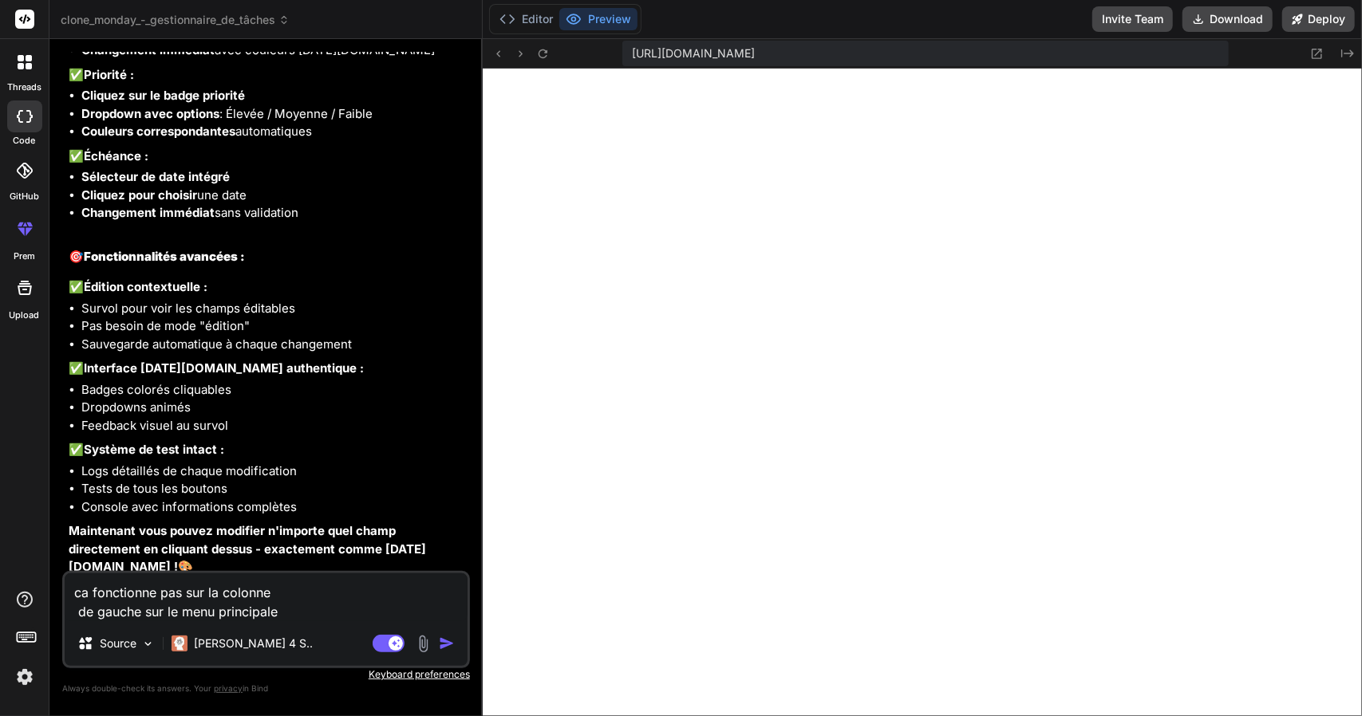
scroll to position [491, 0]
click at [372, 585] on textarea "ca fonctionne pas sur la colonne de gauche sur le menu principale" at bounding box center [266, 598] width 403 height 48
click at [216, 639] on p "[PERSON_NAME] 4 S.." at bounding box center [253, 644] width 119 height 16
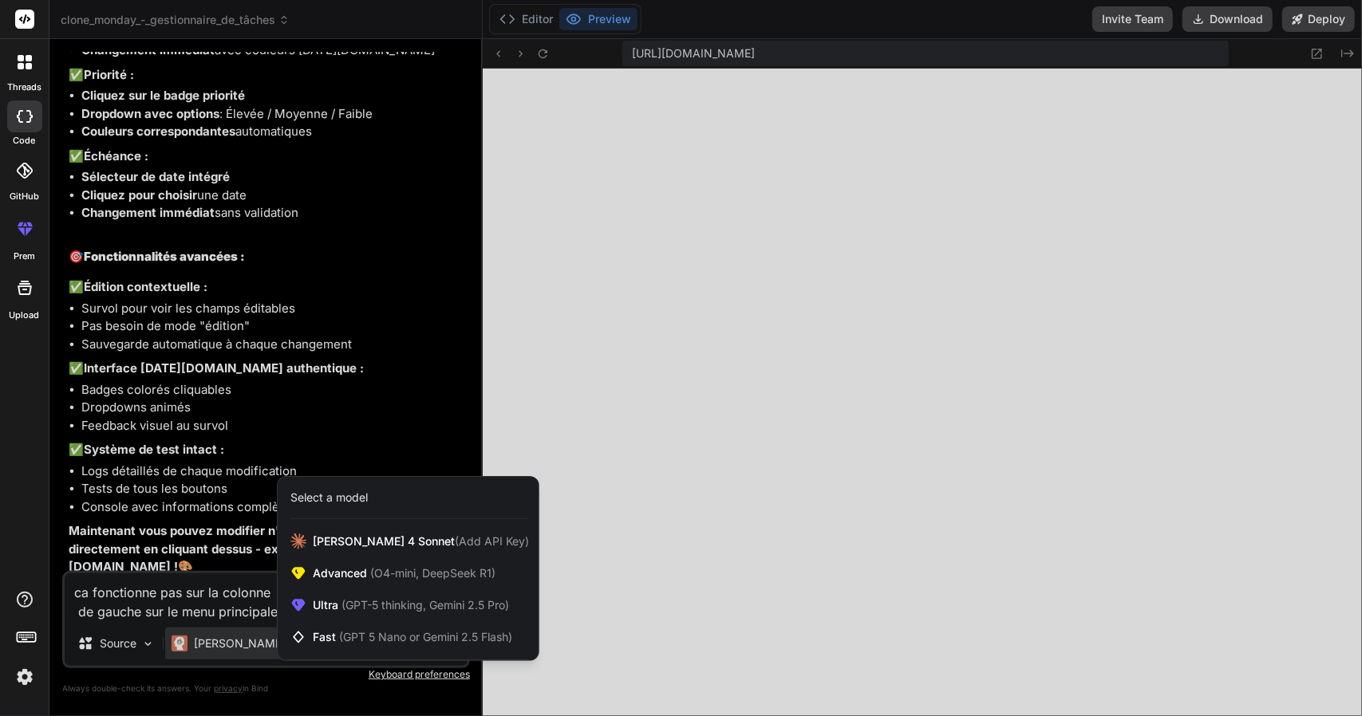
click at [216, 639] on div at bounding box center [681, 358] width 1362 height 716
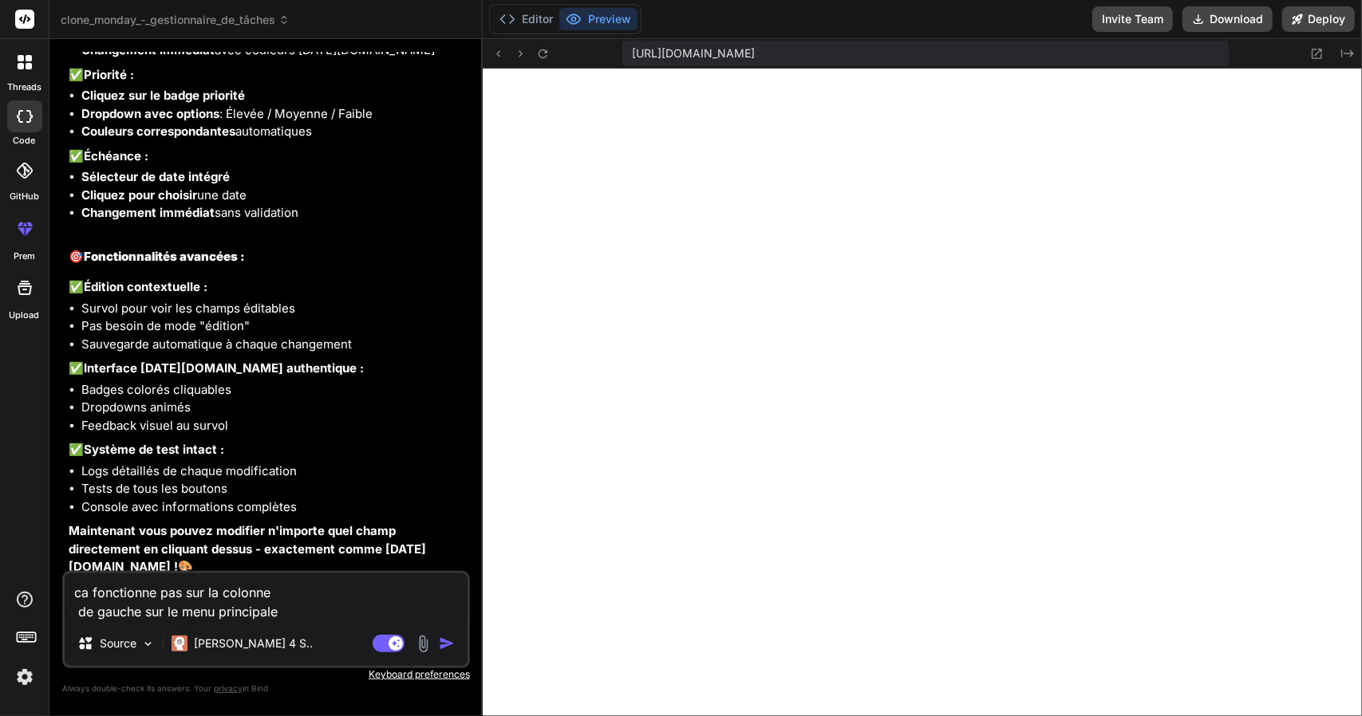
click at [456, 634] on div "Agent Mode. When this toggle is activated, AI automatically makes decisions, re…" at bounding box center [415, 643] width 92 height 19
click at [448, 633] on div "Source Claude 4 S.." at bounding box center [266, 647] width 403 height 38
click at [448, 641] on img "button" at bounding box center [447, 644] width 16 height 16
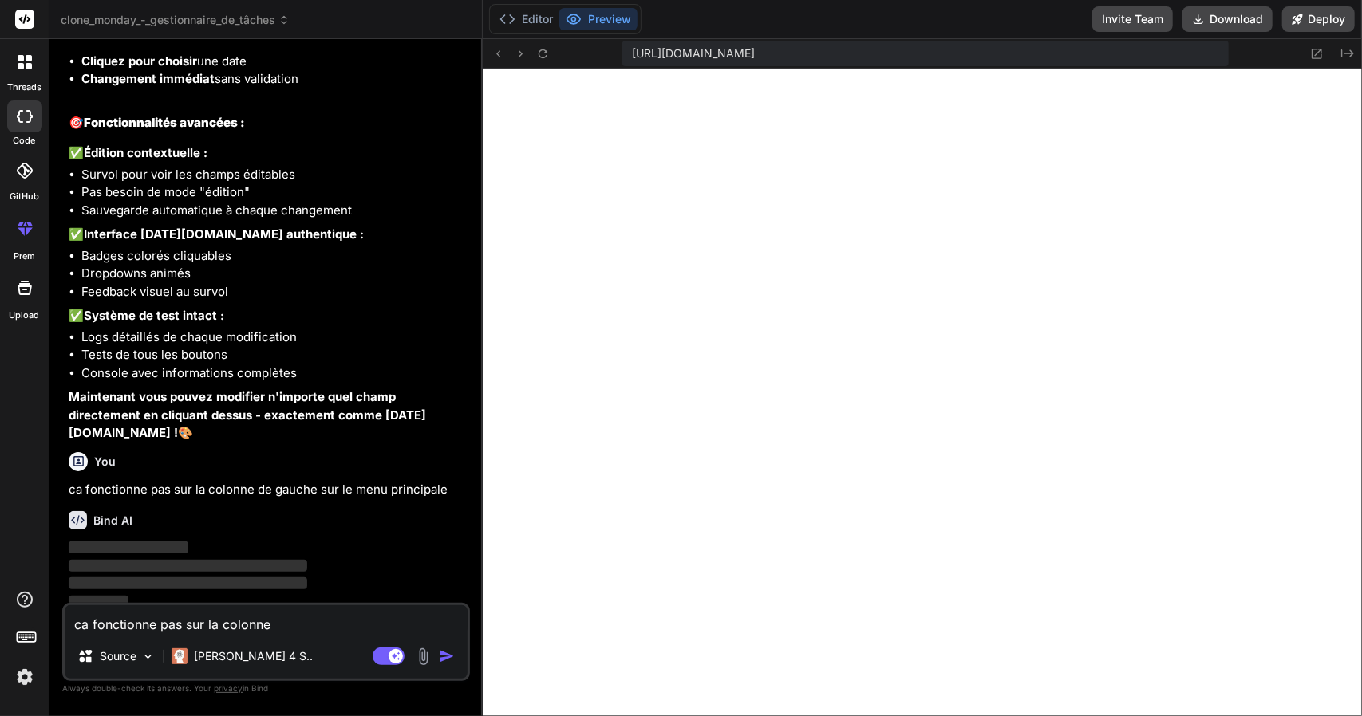
scroll to position [3318, 0]
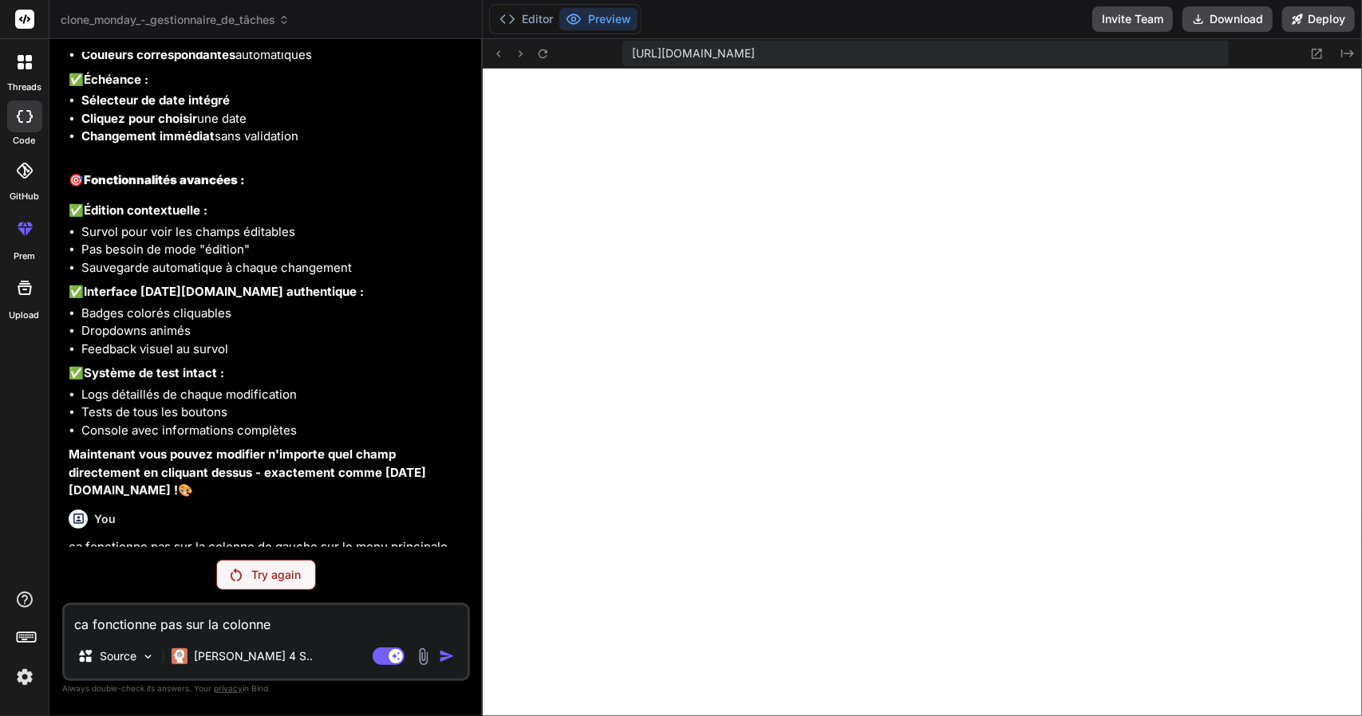
click at [258, 586] on div "Try again" at bounding box center [266, 575] width 100 height 30
click at [230, 572] on div "Try again" at bounding box center [266, 575] width 100 height 30
click at [277, 579] on p "Try again" at bounding box center [275, 575] width 49 height 16
click at [215, 648] on p "[PERSON_NAME] 4 S.." at bounding box center [253, 656] width 119 height 16
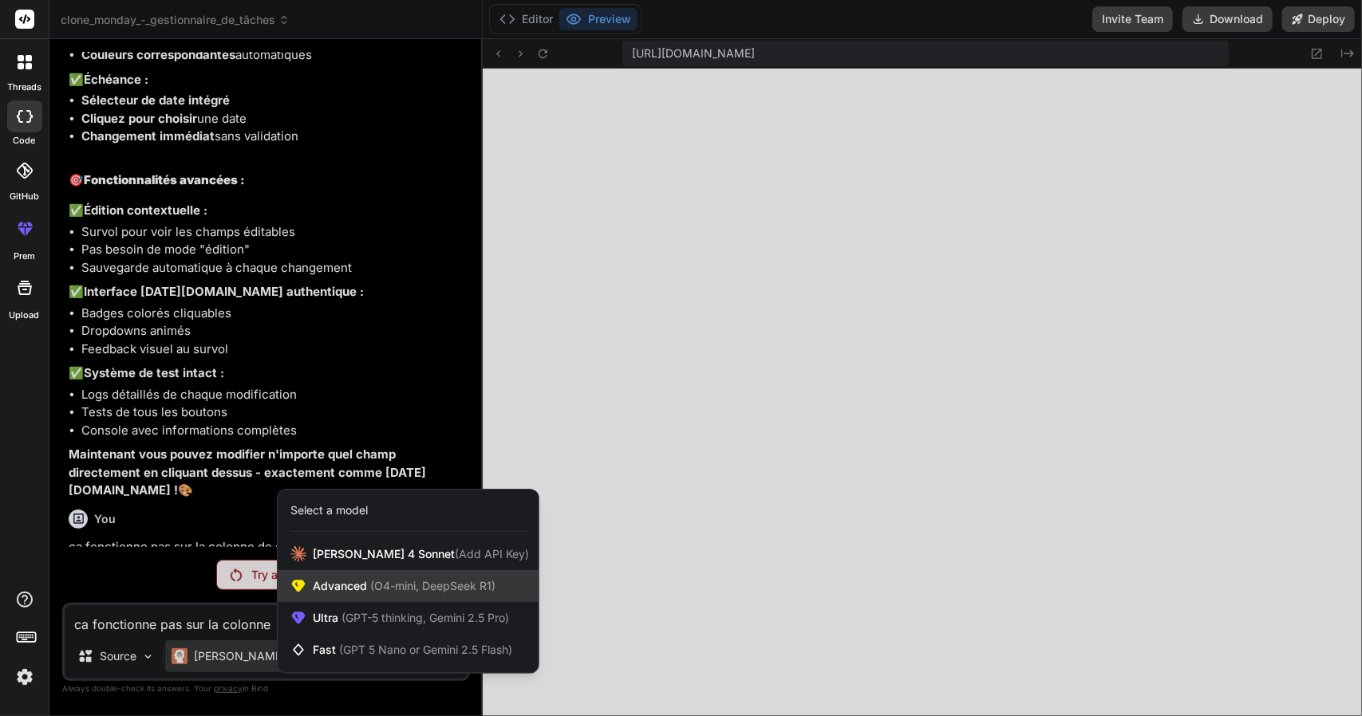
click at [321, 597] on div "Advanced (O4-mini, DeepSeek R1)" at bounding box center [408, 586] width 261 height 32
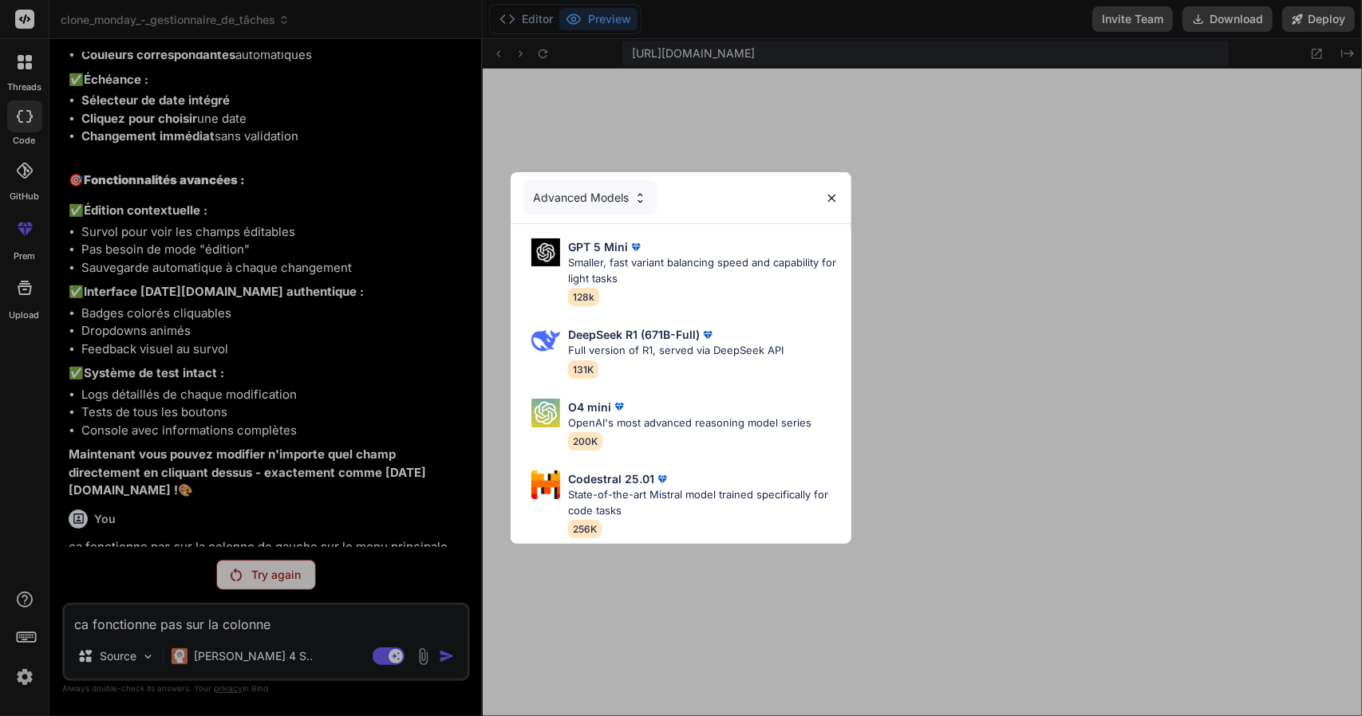
click at [367, 545] on div "Advanced Models GPT 5 Mini Smaller, fast variant balancing speed and capability…" at bounding box center [681, 358] width 1362 height 716
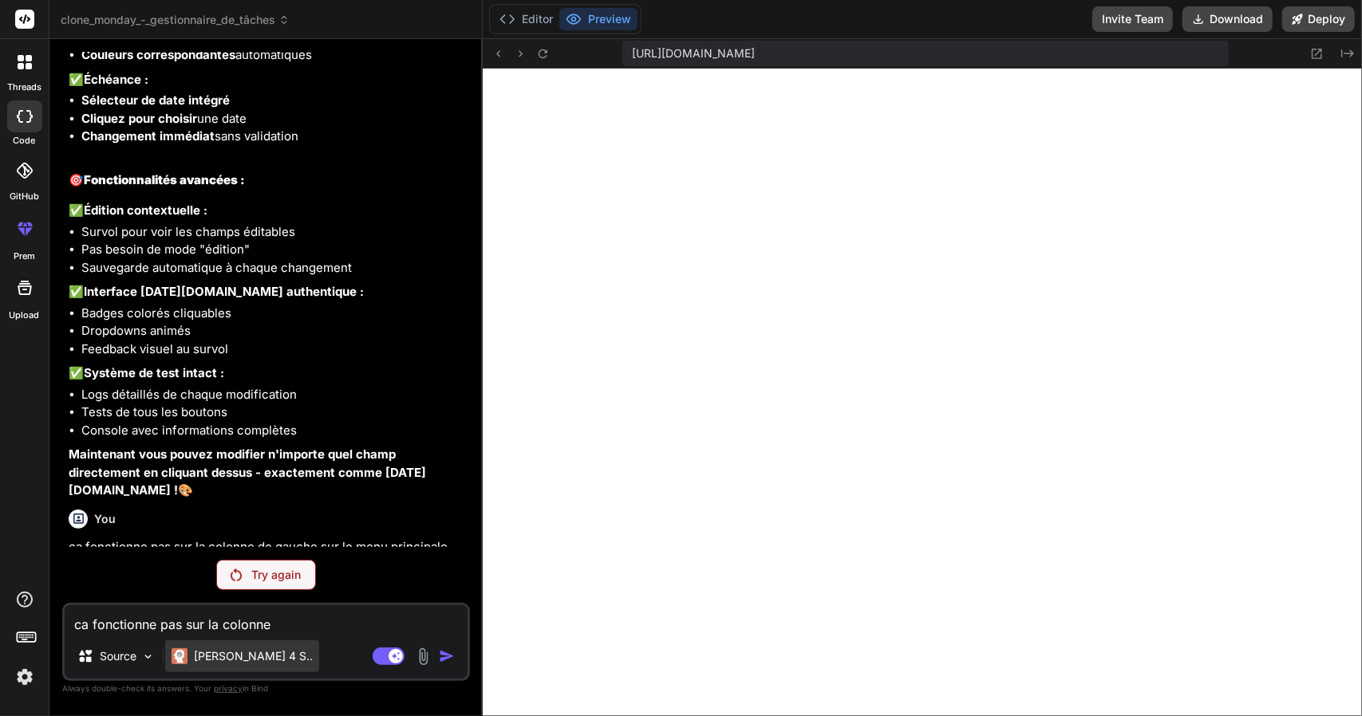
click at [187, 656] on img at bounding box center [179, 656] width 16 height 16
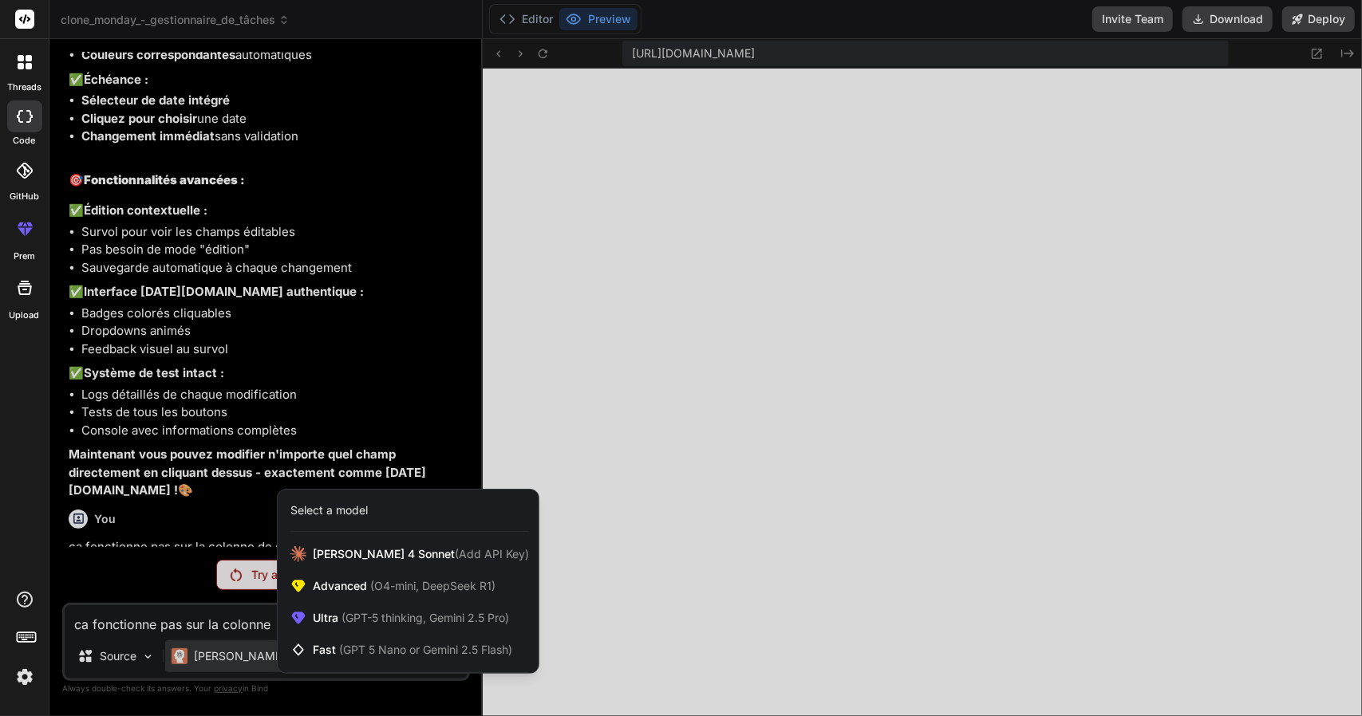
click at [85, 643] on div at bounding box center [681, 358] width 1362 height 716
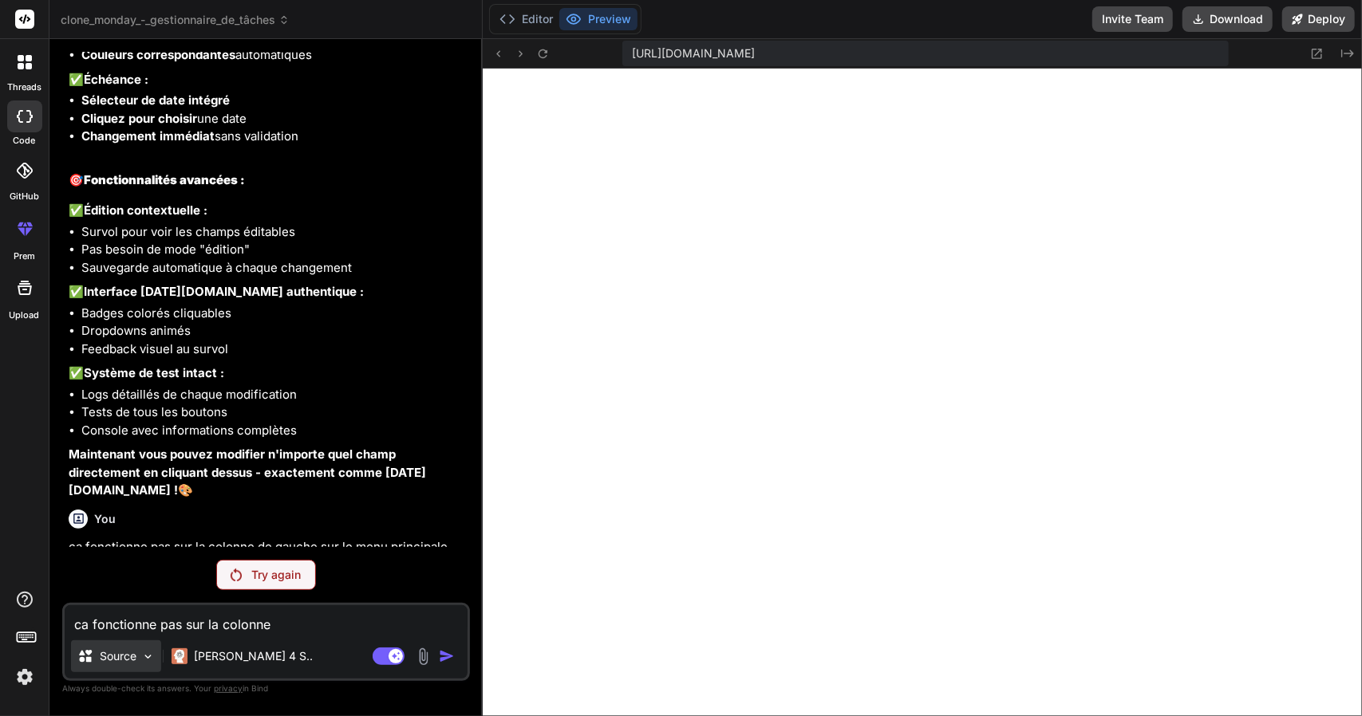
click at [120, 657] on p "Source" at bounding box center [118, 656] width 37 height 16
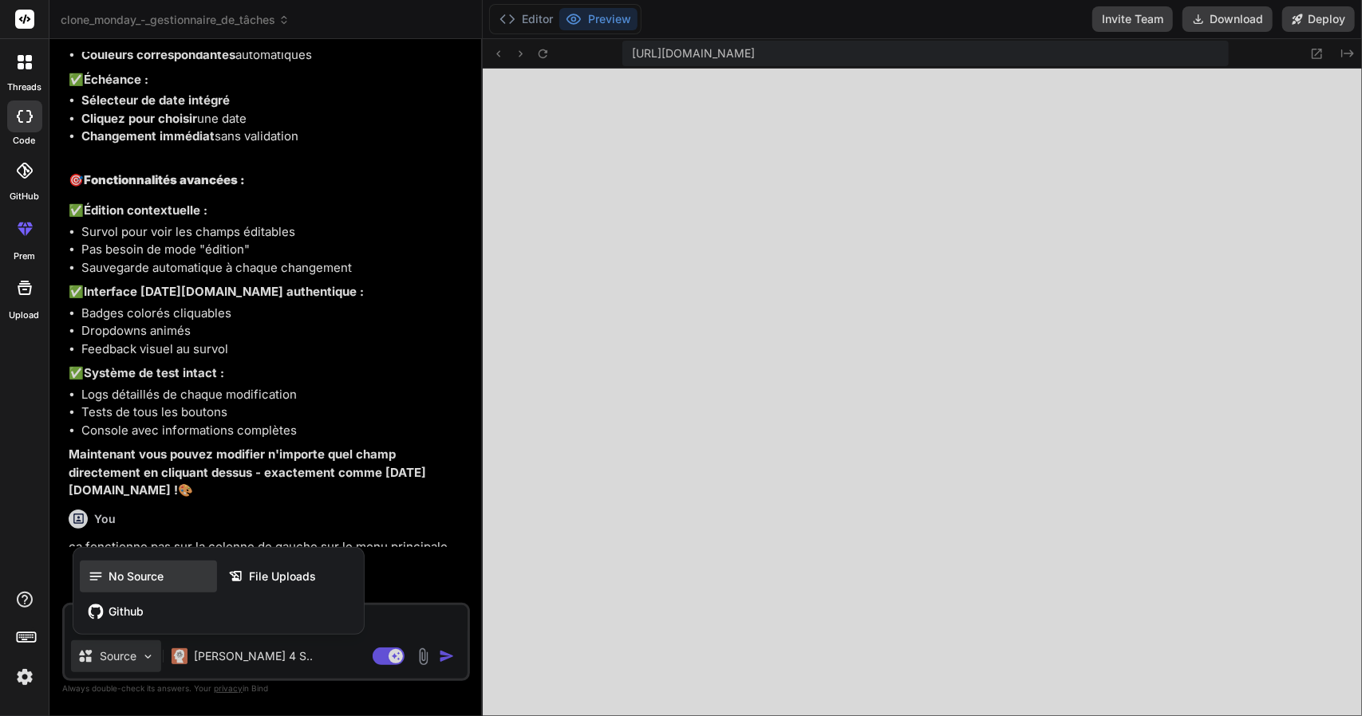
click at [117, 584] on span "No Source" at bounding box center [135, 577] width 55 height 16
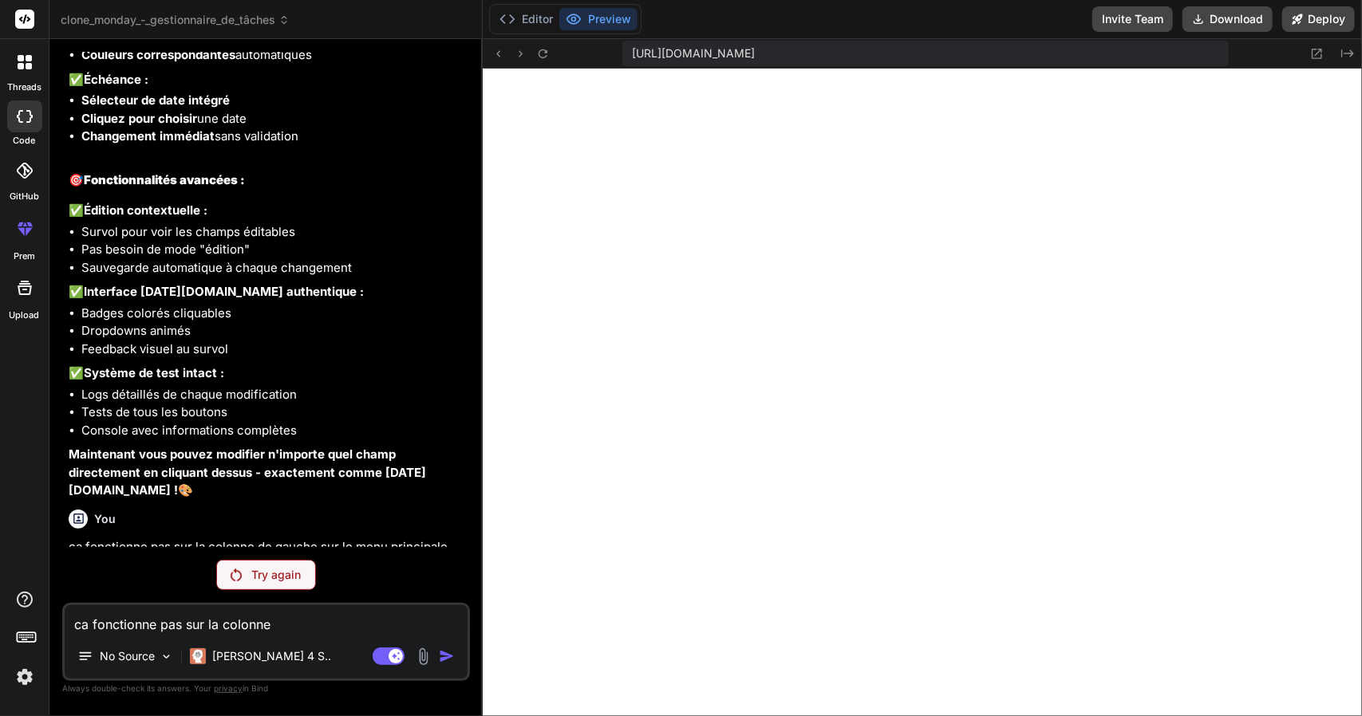
click at [451, 647] on div "Agent Mode. When this toggle is activated, AI automatically makes decisions, re…" at bounding box center [415, 656] width 92 height 19
click at [302, 577] on div "Try again" at bounding box center [266, 575] width 100 height 30
click at [261, 561] on div "Try again" at bounding box center [266, 575] width 100 height 30
click at [242, 574] on div "Try again" at bounding box center [266, 575] width 100 height 30
click at [1310, 17] on button "Deploy" at bounding box center [1318, 19] width 73 height 26
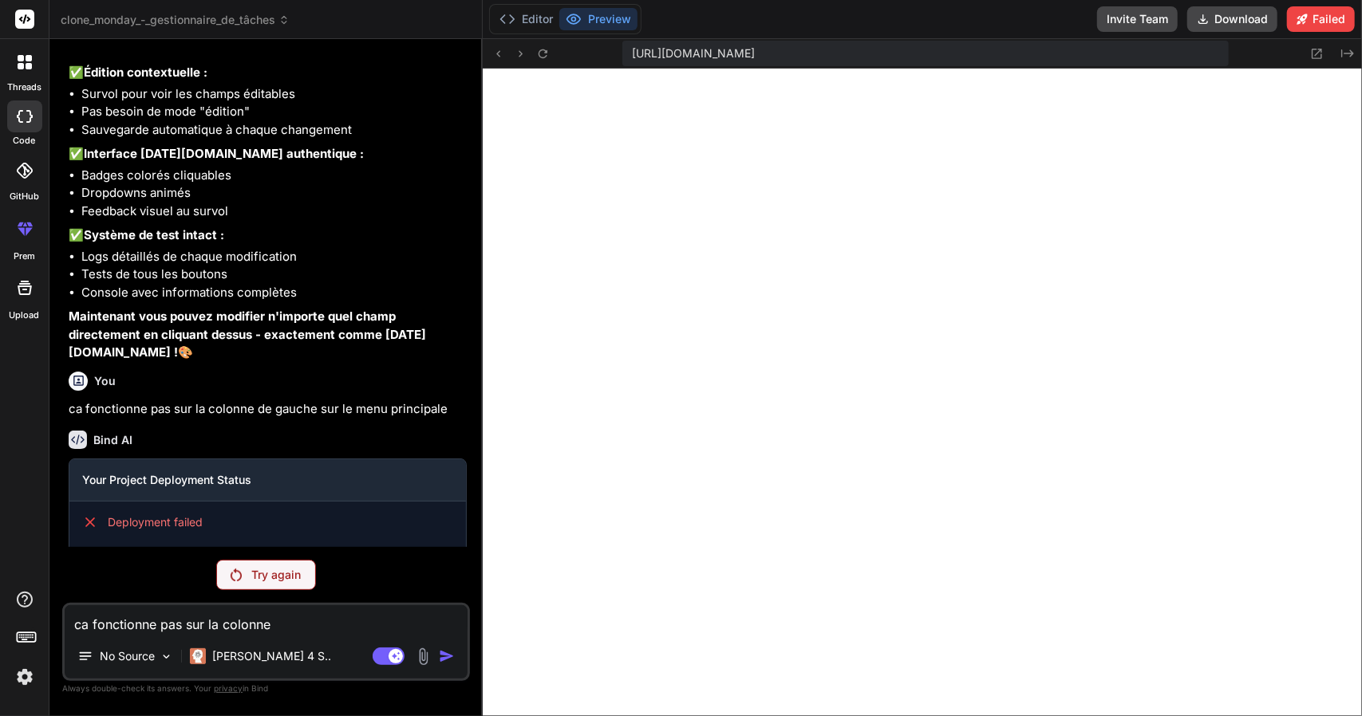
scroll to position [3501, 0]
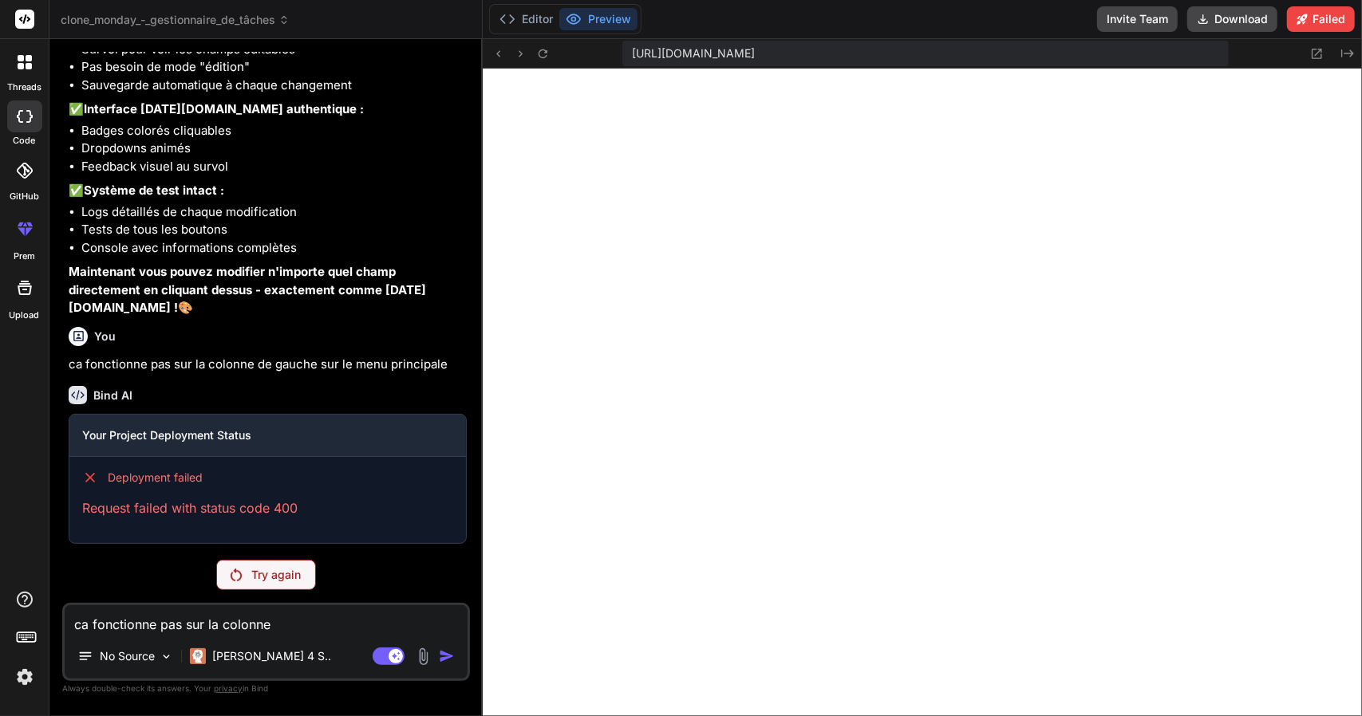
click at [35, 23] on div at bounding box center [24, 19] width 49 height 39
click at [20, 18] on icon at bounding box center [25, 19] width 12 height 10
click at [18, 689] on img at bounding box center [24, 677] width 27 height 27
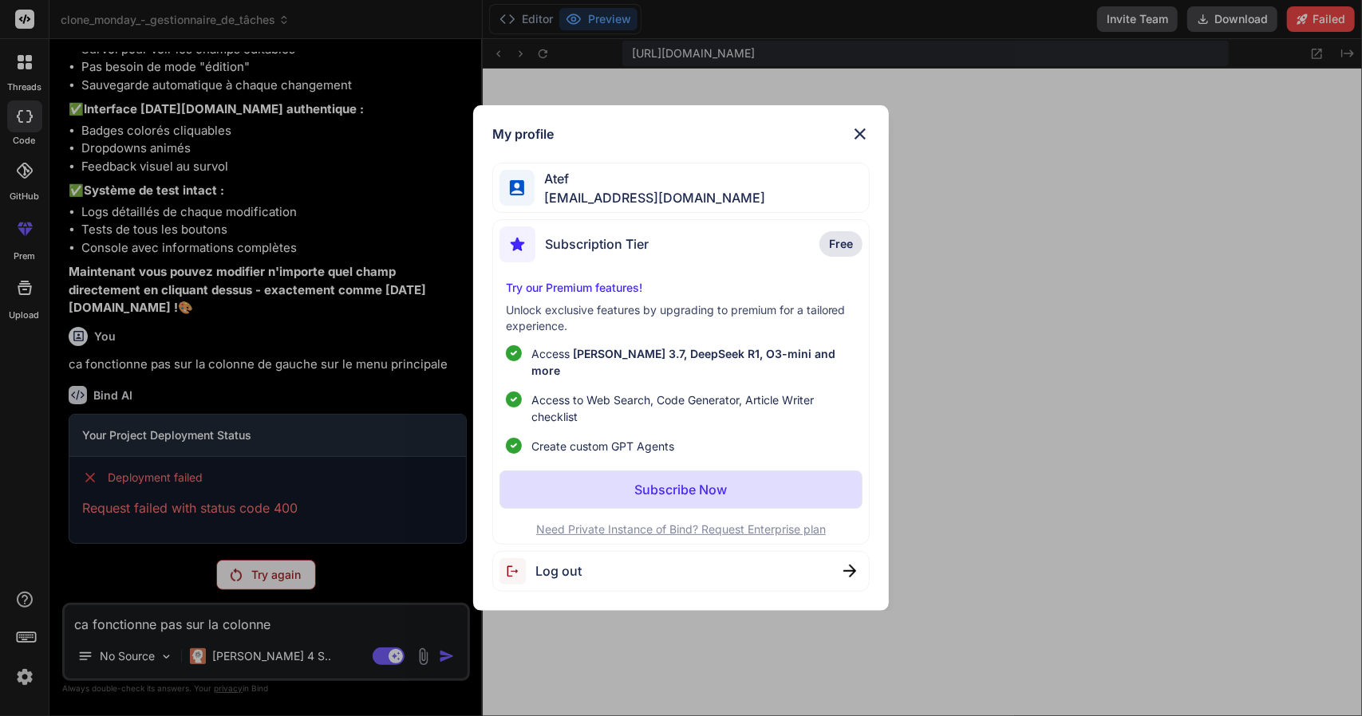
click at [99, 587] on div "My profile Atef clicmagic13@gmail.com Subscription Tier Free Try our Premium fe…" at bounding box center [681, 358] width 1362 height 716
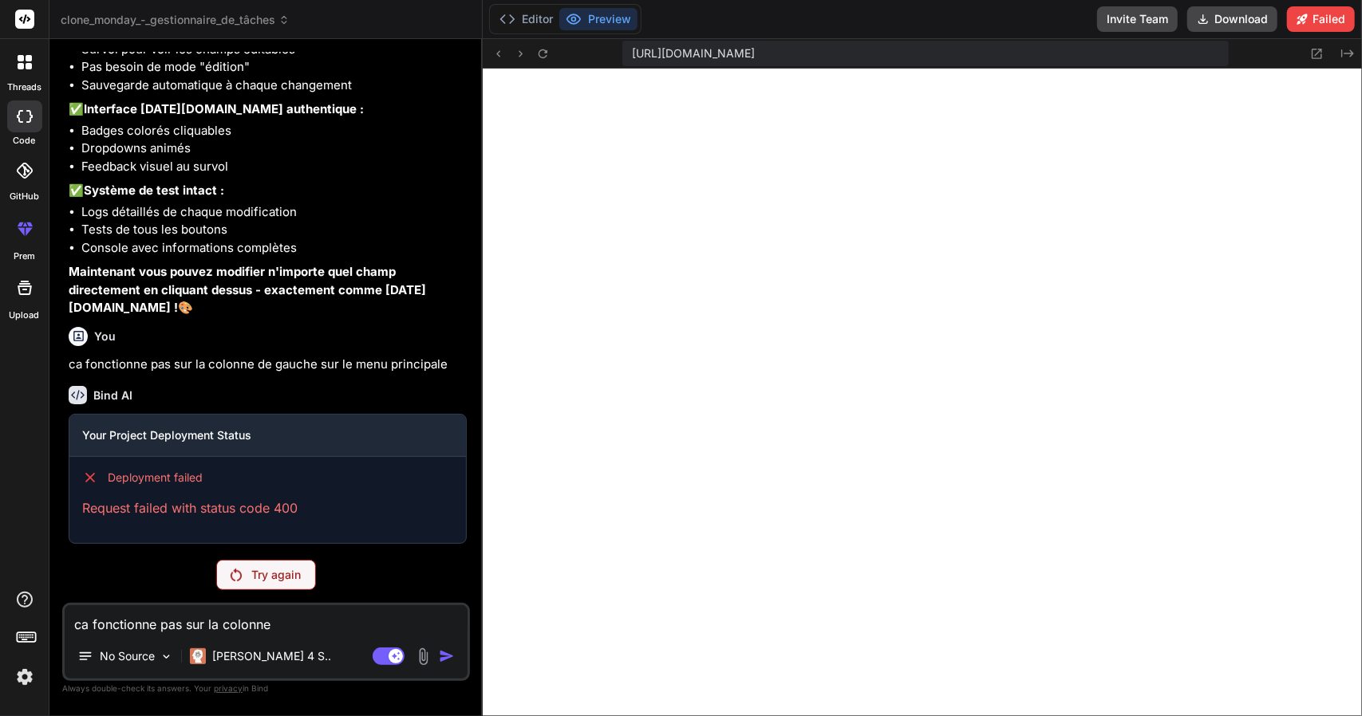
click at [24, 645] on icon at bounding box center [26, 636] width 22 height 22
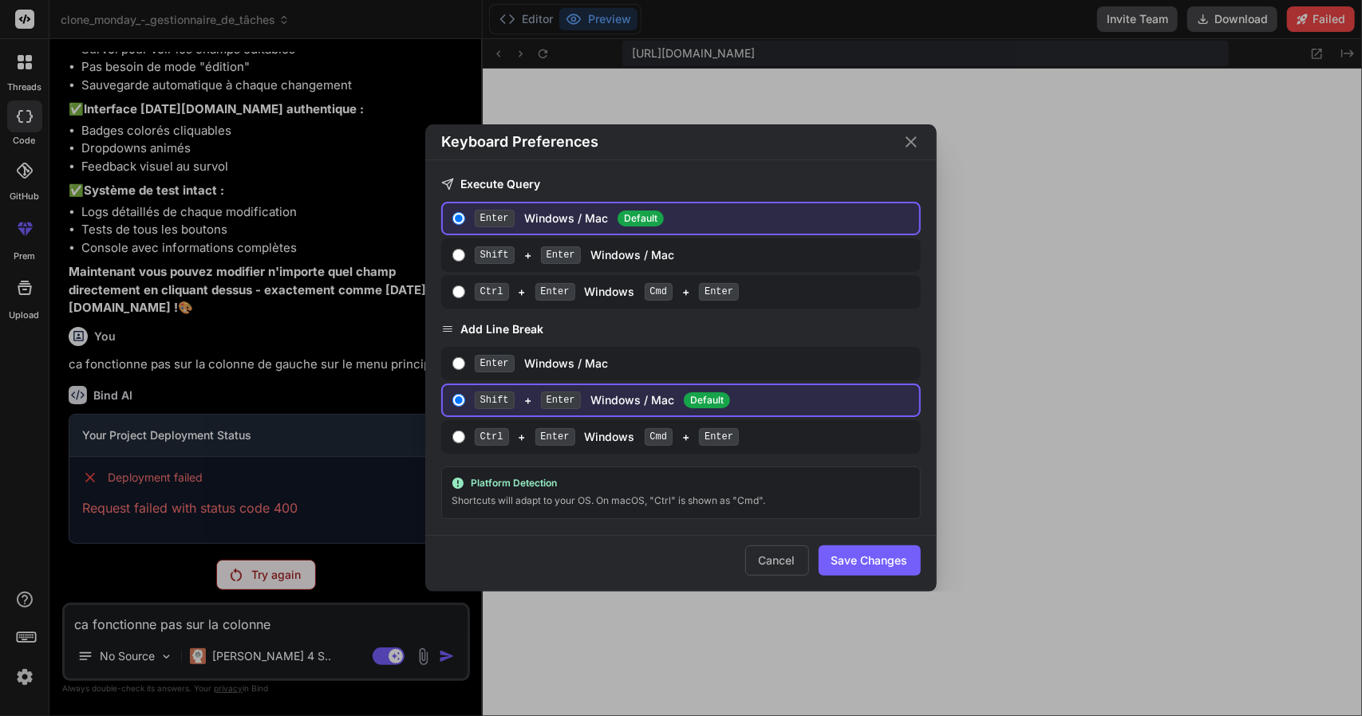
click at [24, 645] on div "Keyboard Preferences Execute Query Enter Windows / Mac Default Shift + Enter Wi…" at bounding box center [681, 358] width 1362 height 716
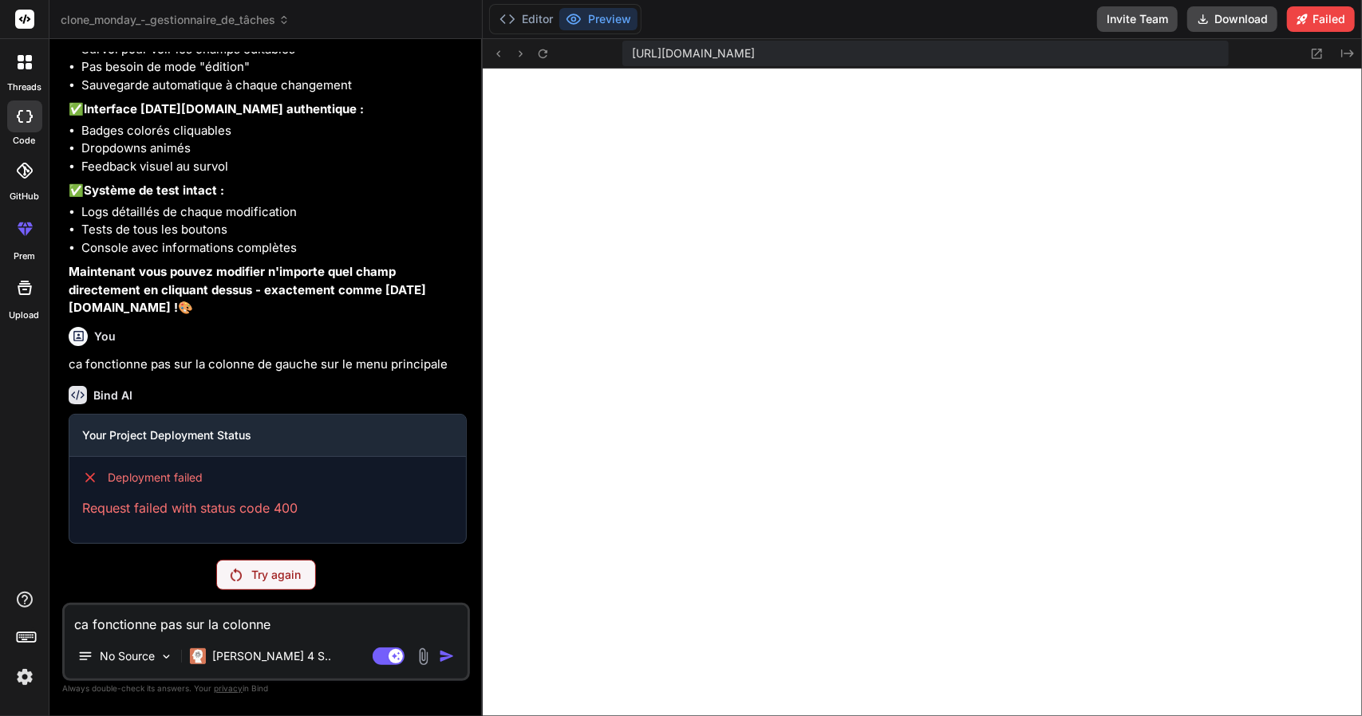
click at [24, 645] on icon at bounding box center [26, 636] width 22 height 22
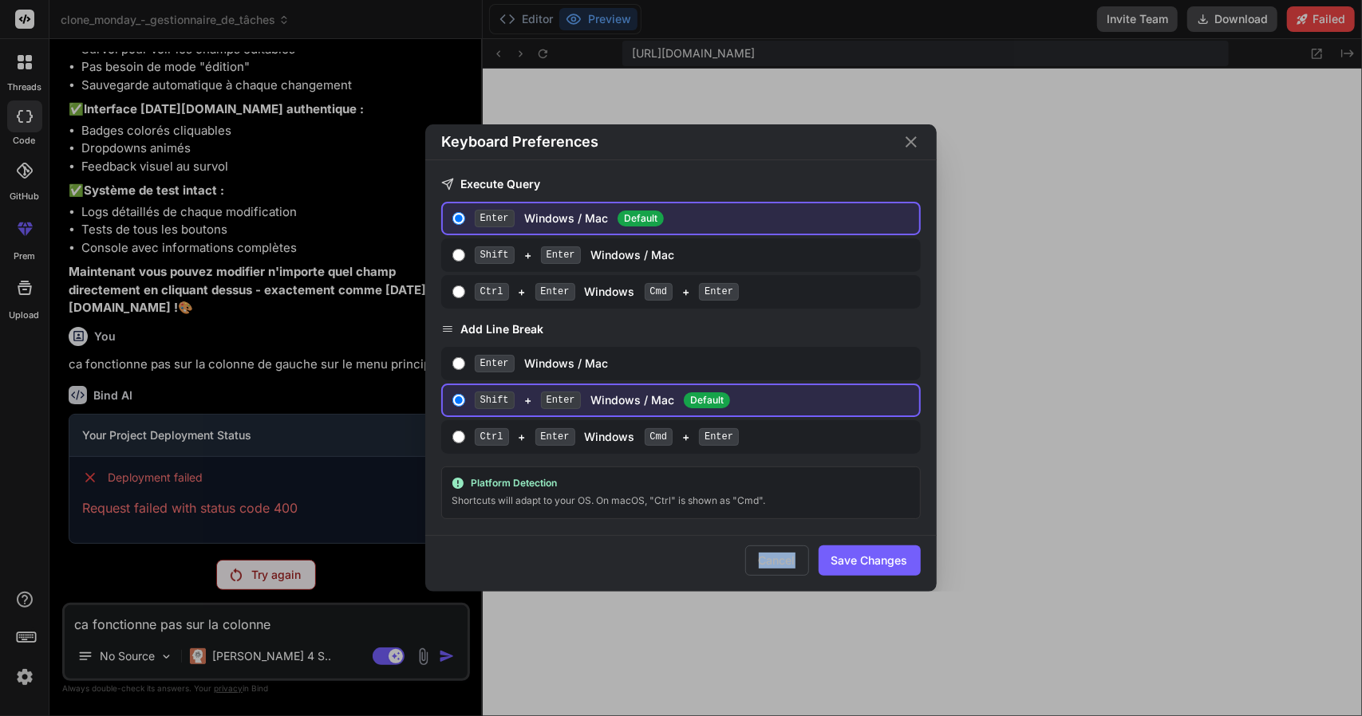
click at [24, 645] on div "Keyboard Preferences Execute Query Enter Windows / Mac Default Shift + Enter Wi…" at bounding box center [681, 358] width 1362 height 716
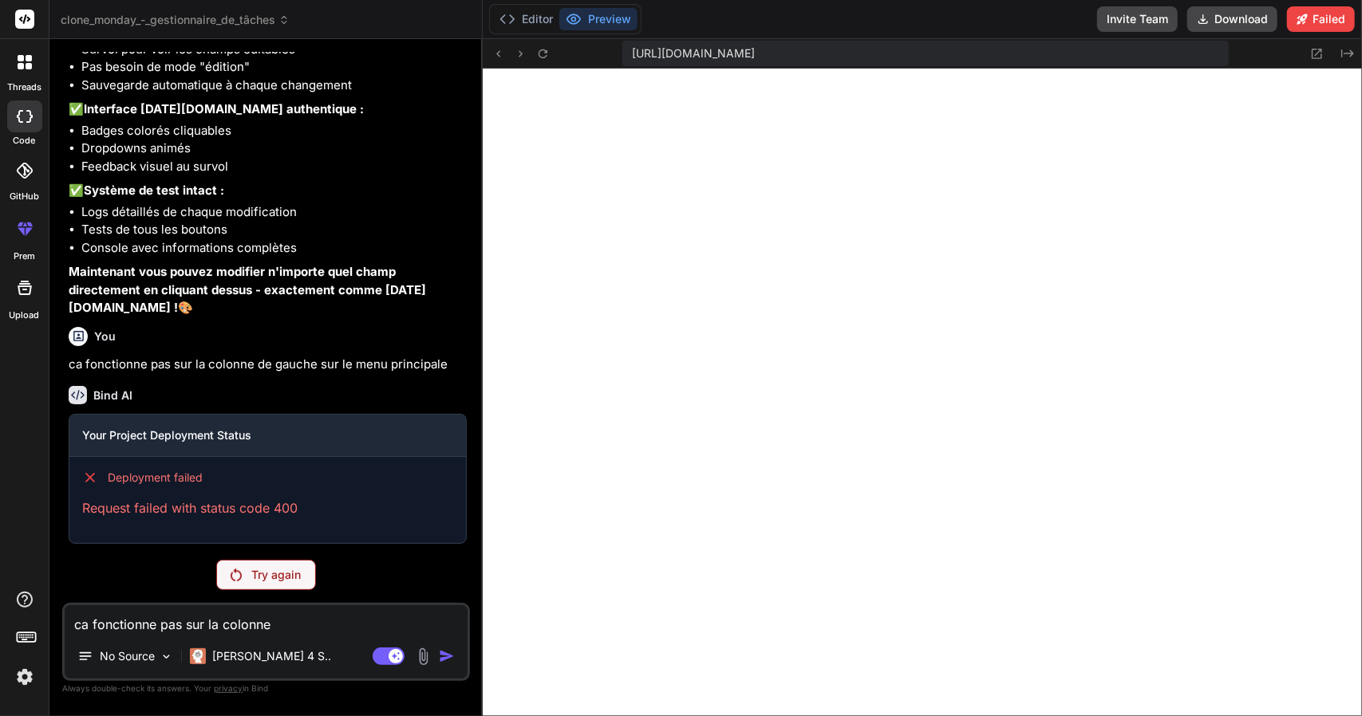
click at [21, 60] on icon at bounding box center [21, 58] width 6 height 6
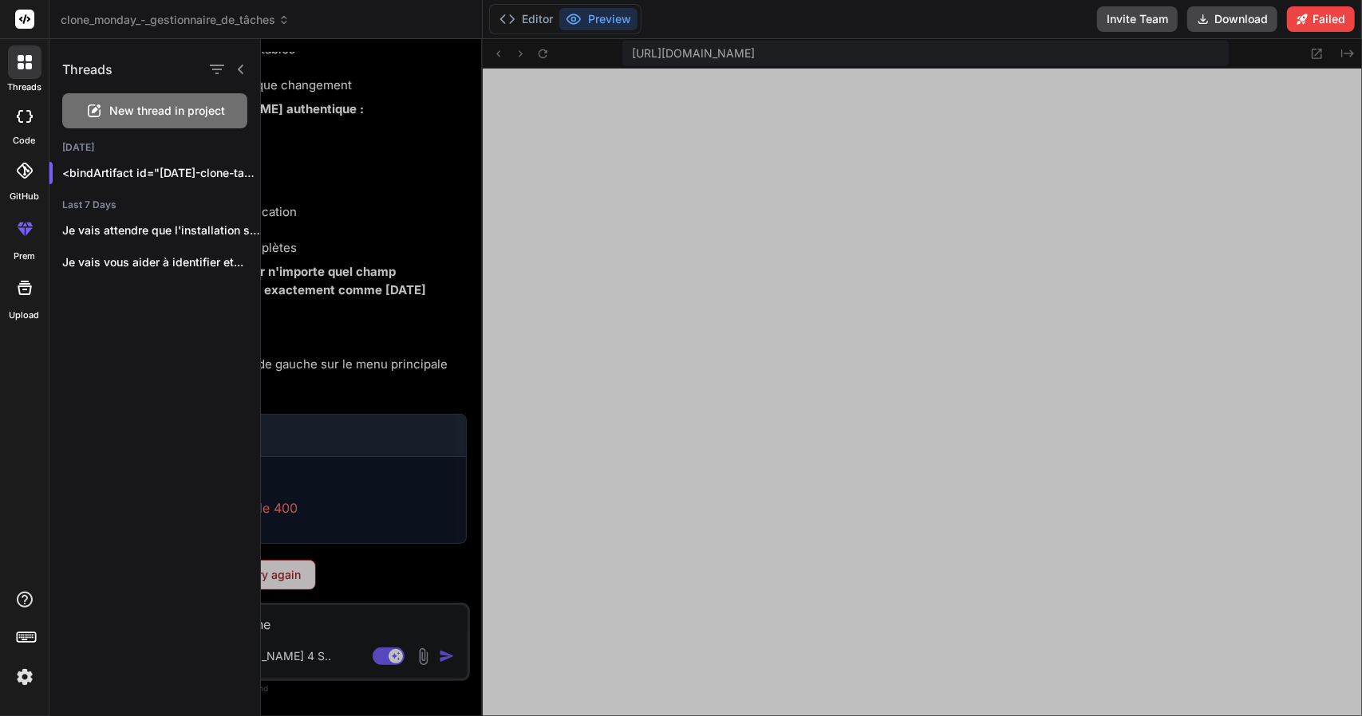
click at [41, 171] on div at bounding box center [24, 170] width 35 height 35
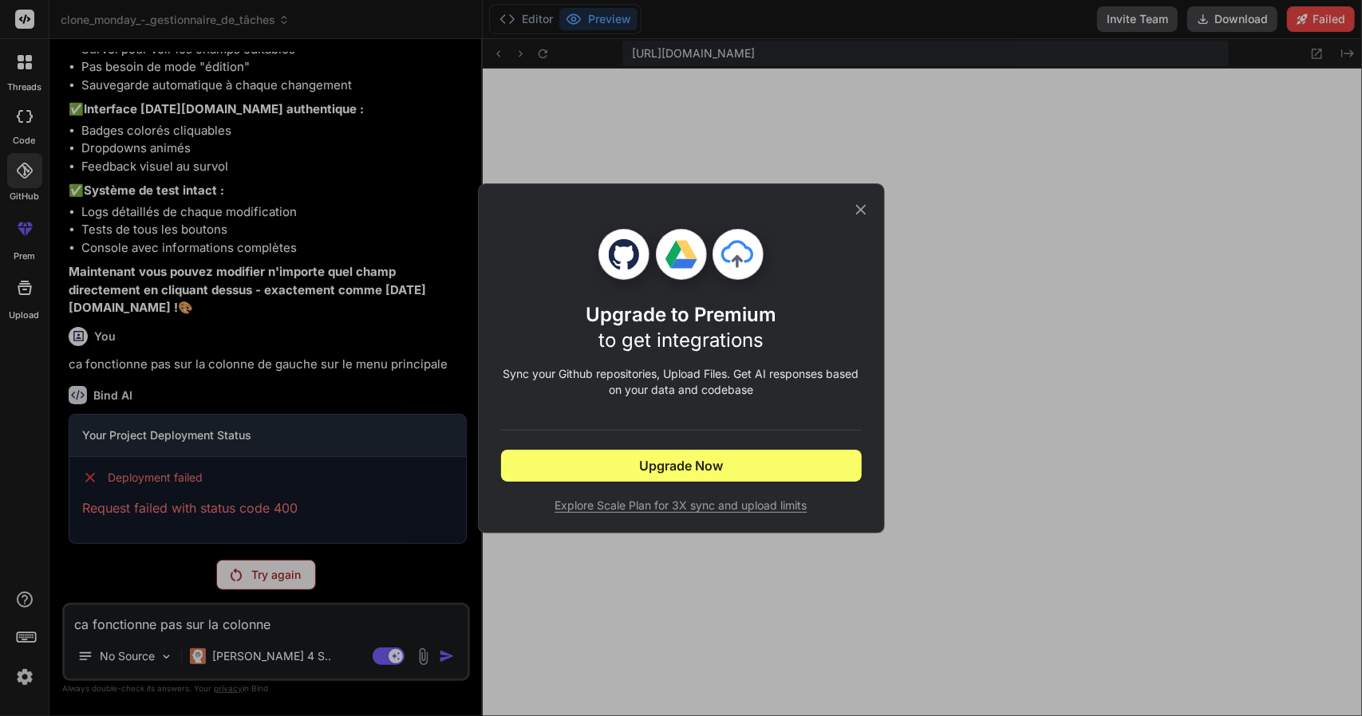
click at [48, 143] on div "Upgrade to Premium to get integrations Sync your Github repositories, Upload Fi…" at bounding box center [681, 358] width 1362 height 716
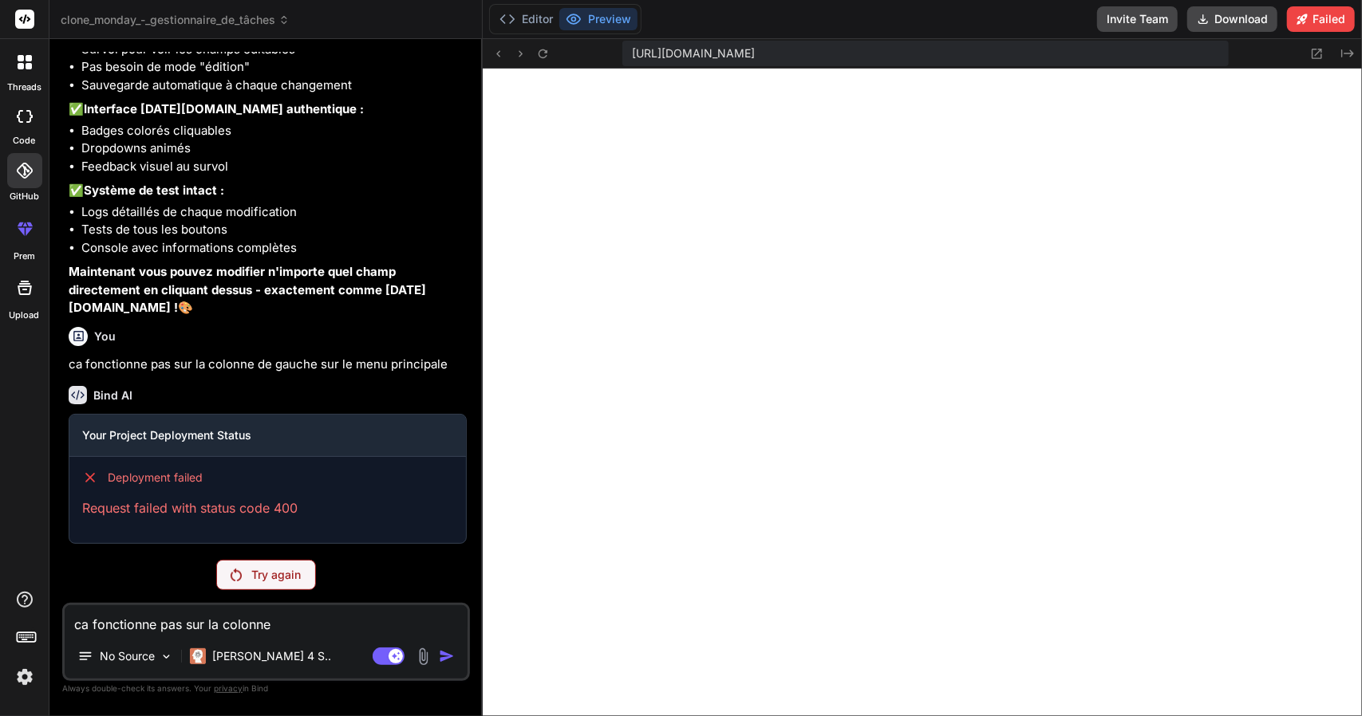
click at [29, 121] on icon at bounding box center [29, 116] width 6 height 13
click at [9, 104] on div at bounding box center [24, 117] width 35 height 32
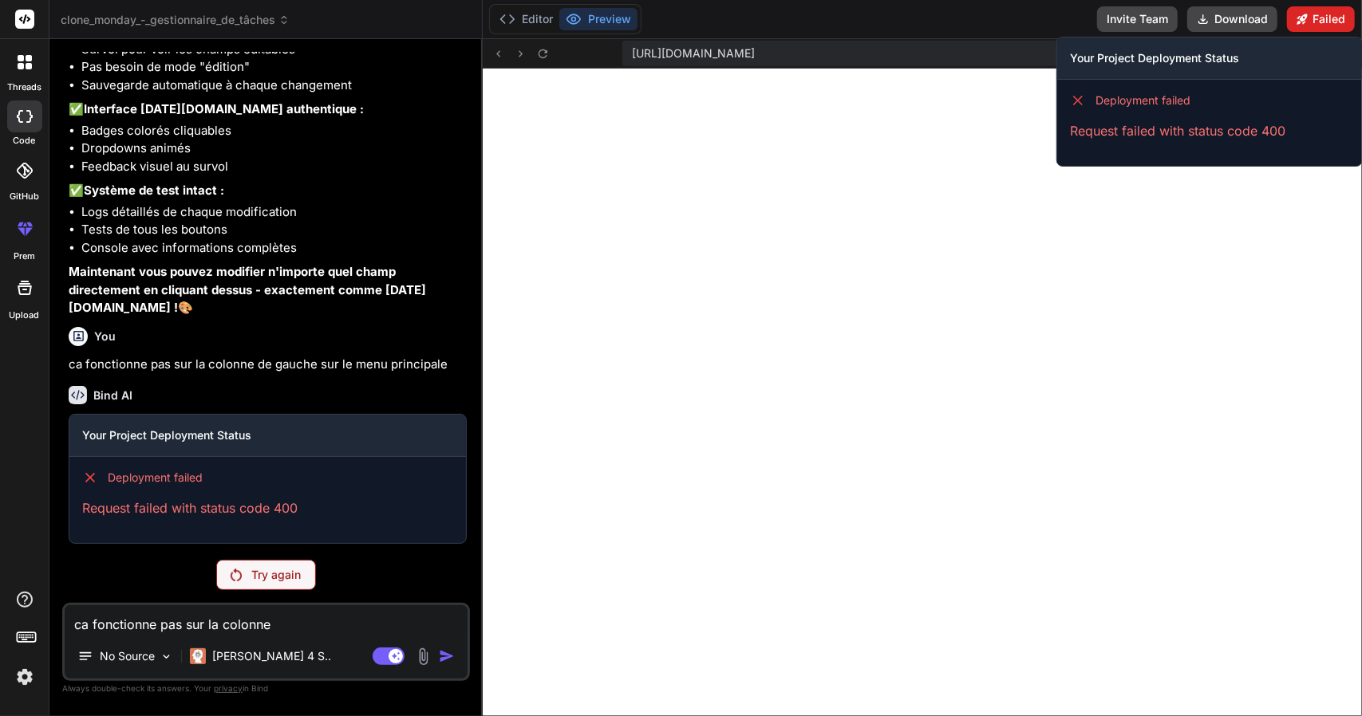
click at [1332, 14] on button "Failed" at bounding box center [1321, 19] width 68 height 26
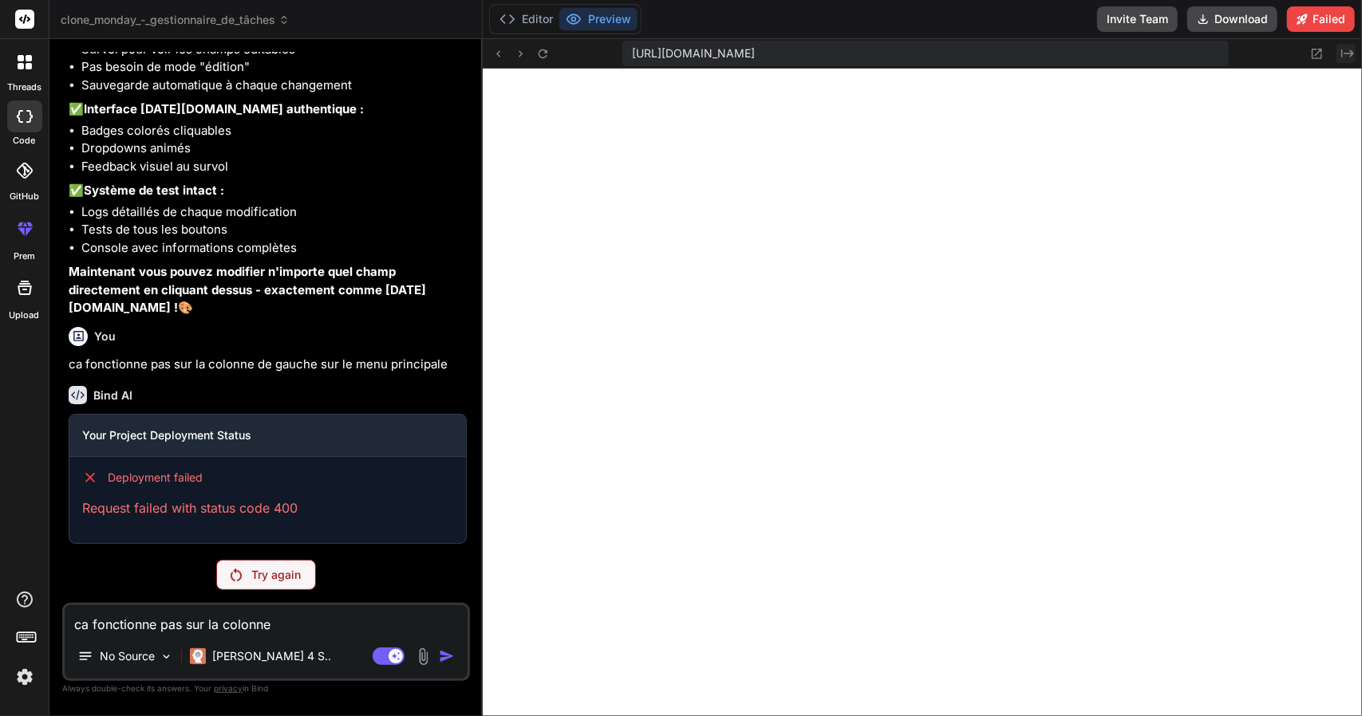
click at [1353, 53] on icon at bounding box center [1347, 53] width 13 height 8
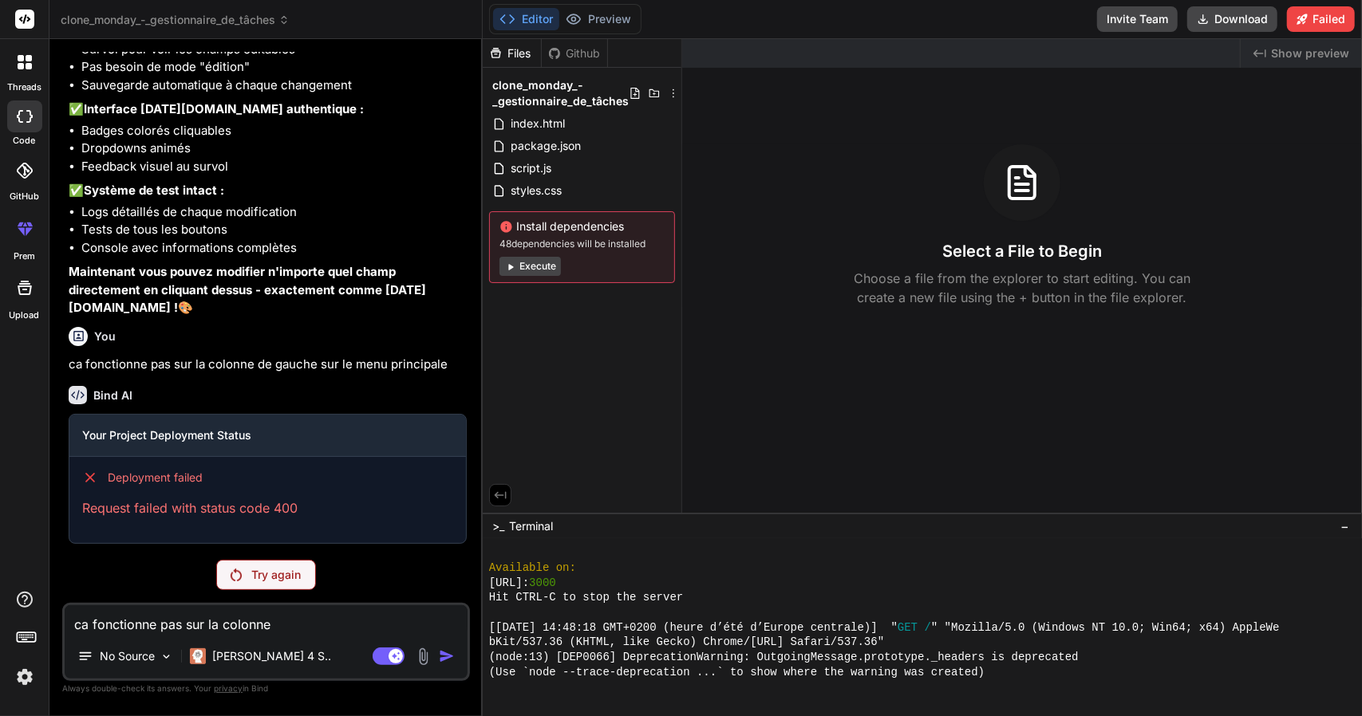
click at [546, 267] on button "Execute" at bounding box center [529, 266] width 61 height 19
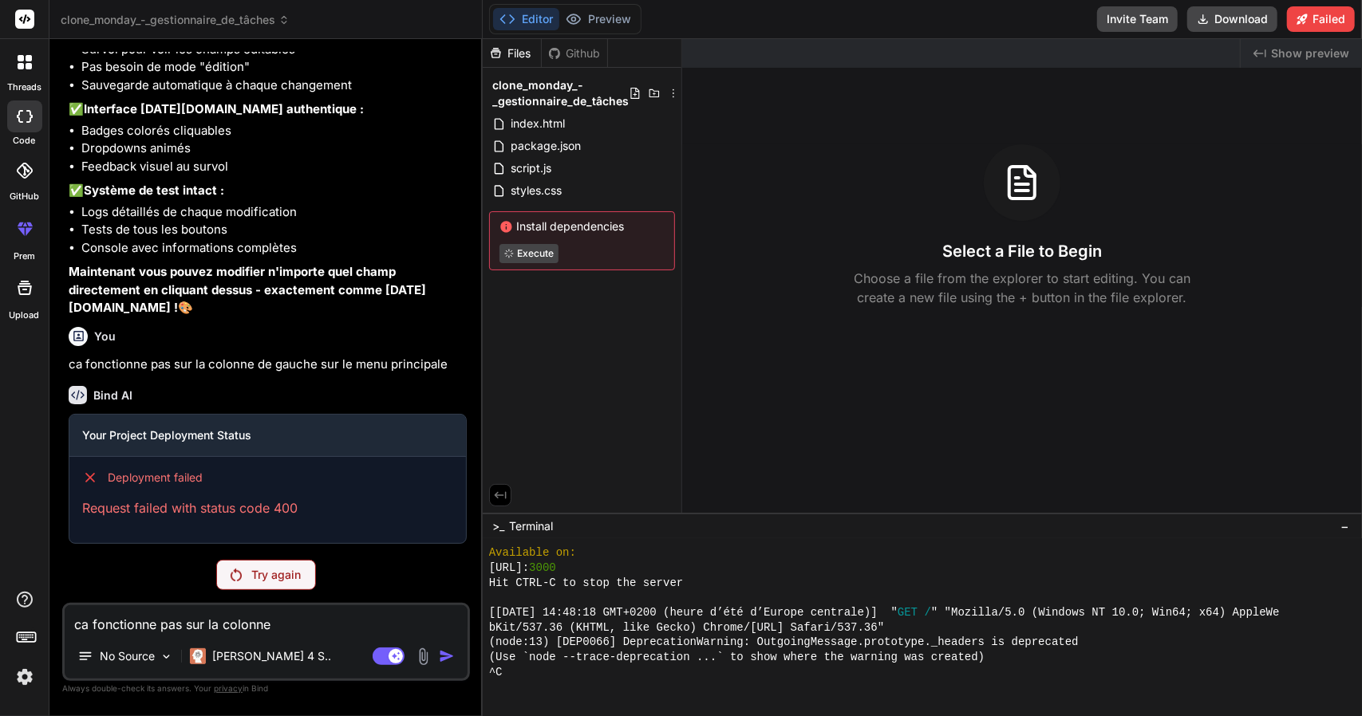
click at [1271, 52] on div "Created with Pixso. Show preview" at bounding box center [1300, 53] width 121 height 29
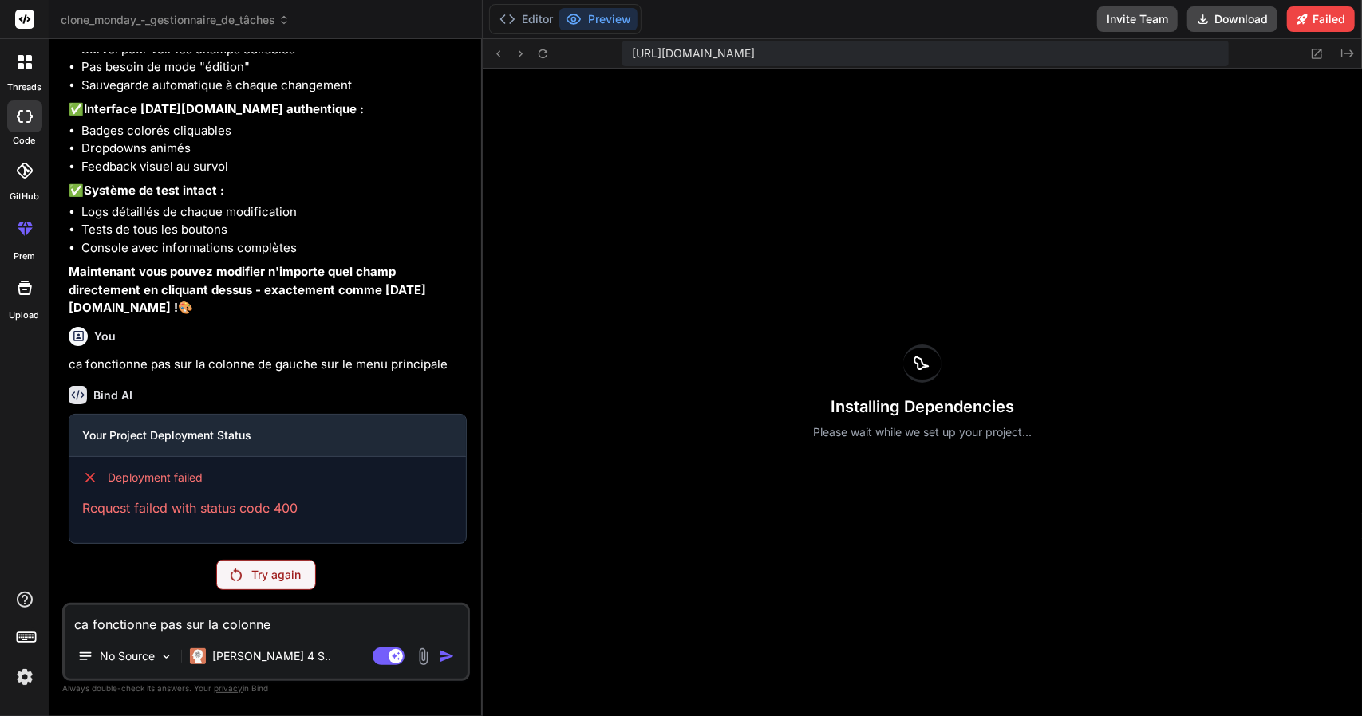
click at [271, 578] on p "Try again" at bounding box center [275, 575] width 49 height 16
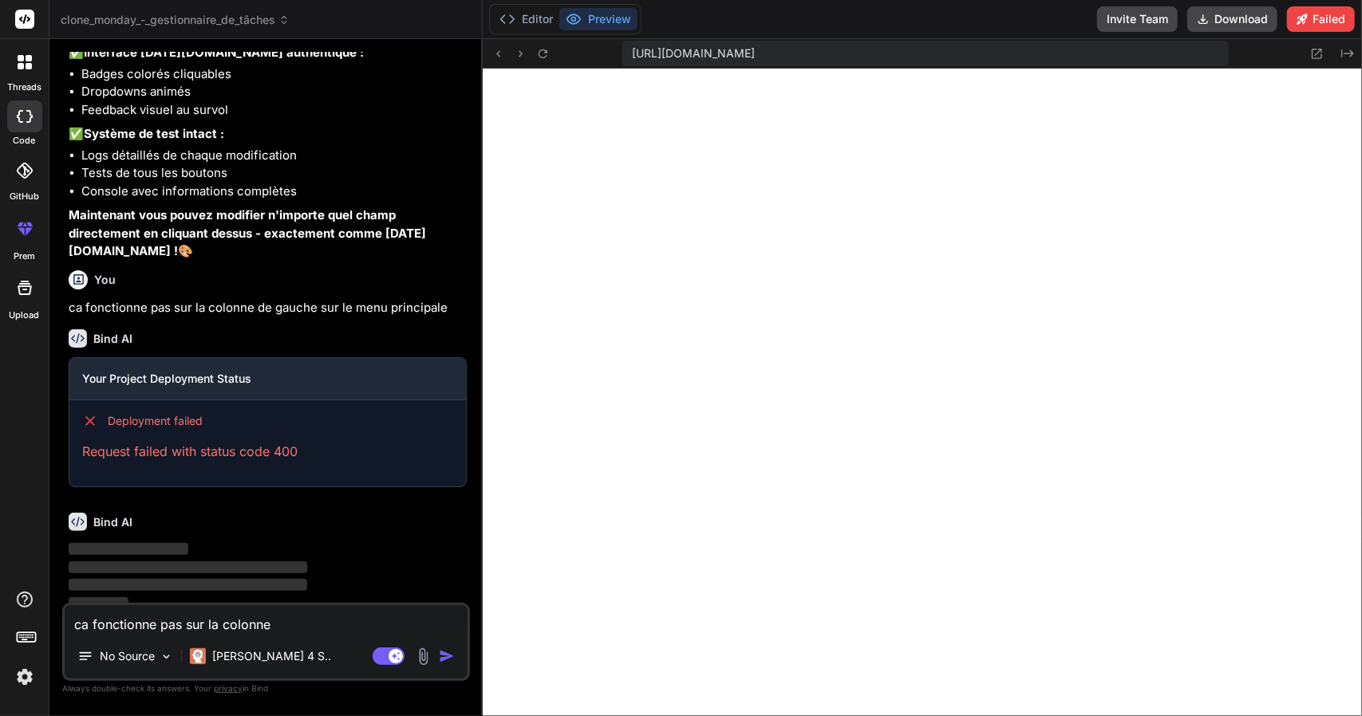
type textarea "x"
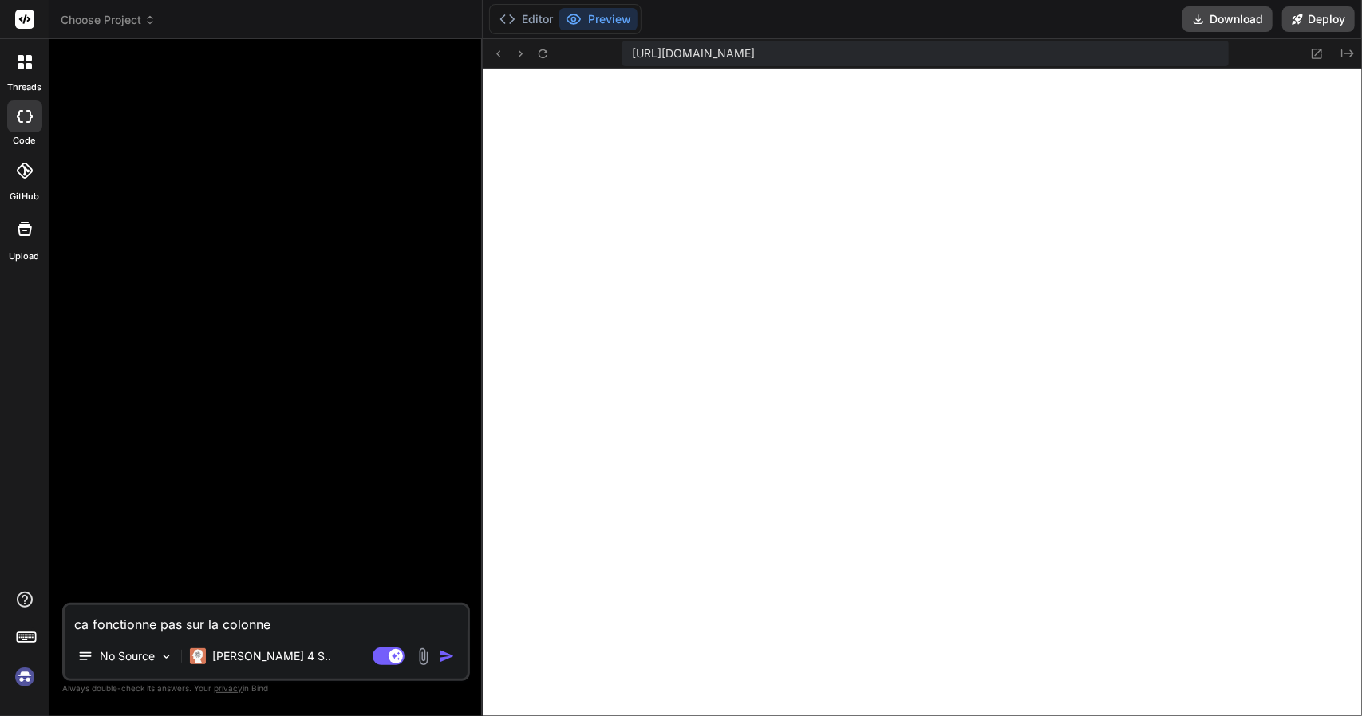
scroll to position [521, 0]
click at [16, 65] on div at bounding box center [25, 62] width 34 height 34
